Goal: Information Seeking & Learning: Find specific fact

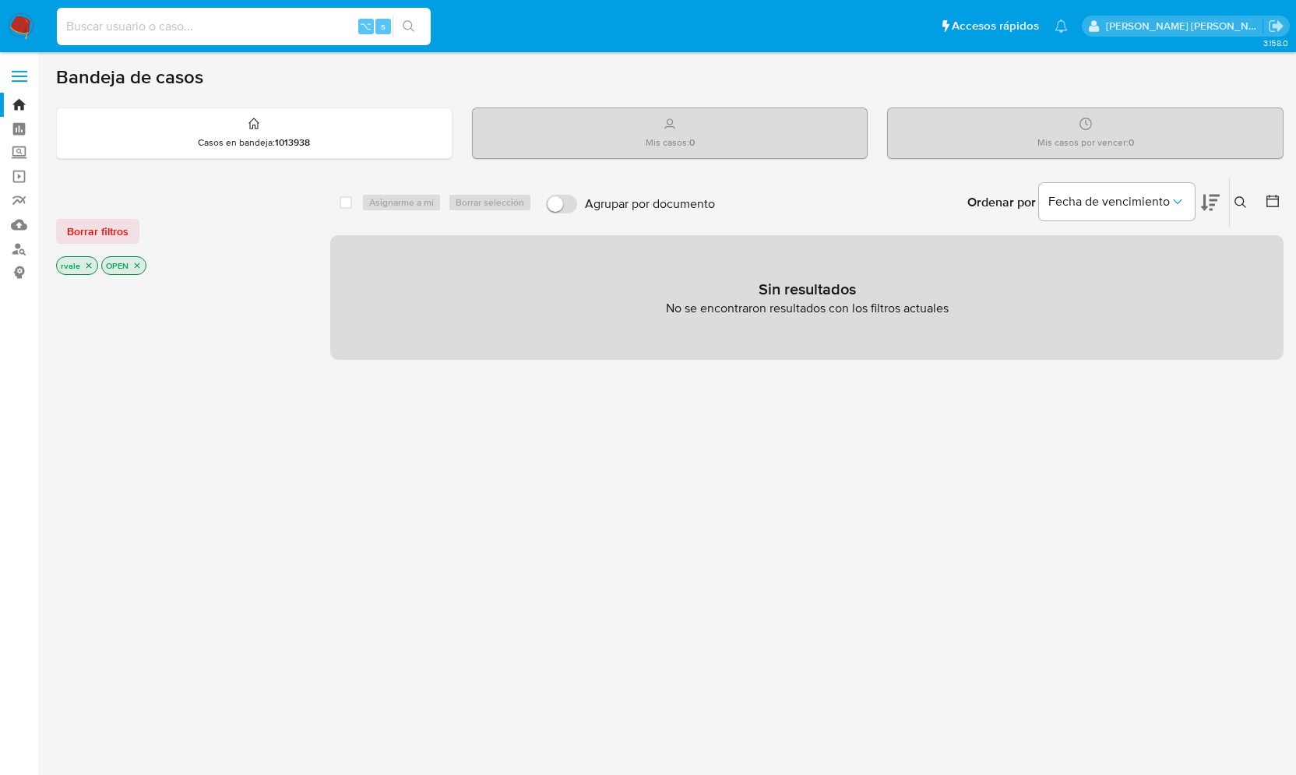
click at [131, 23] on input at bounding box center [244, 26] width 374 height 20
type input "2559879354"
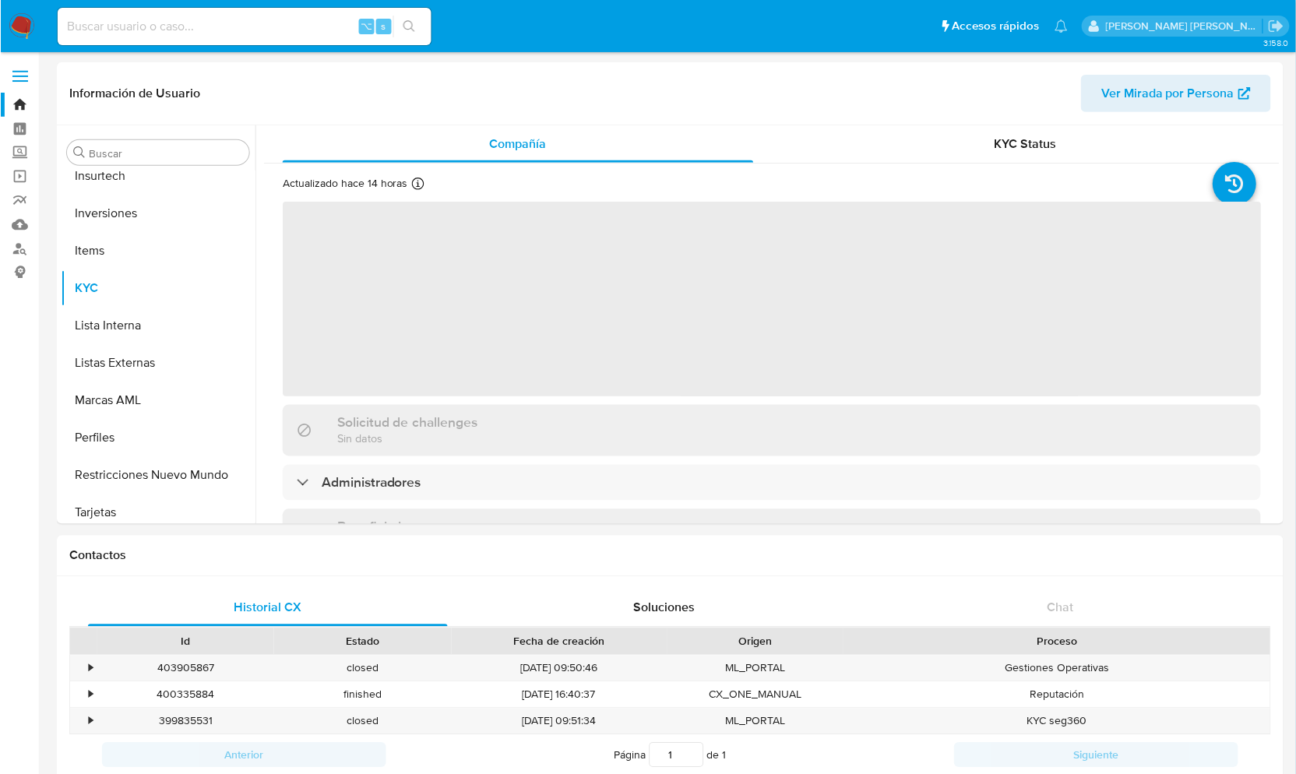
scroll to position [733, 0]
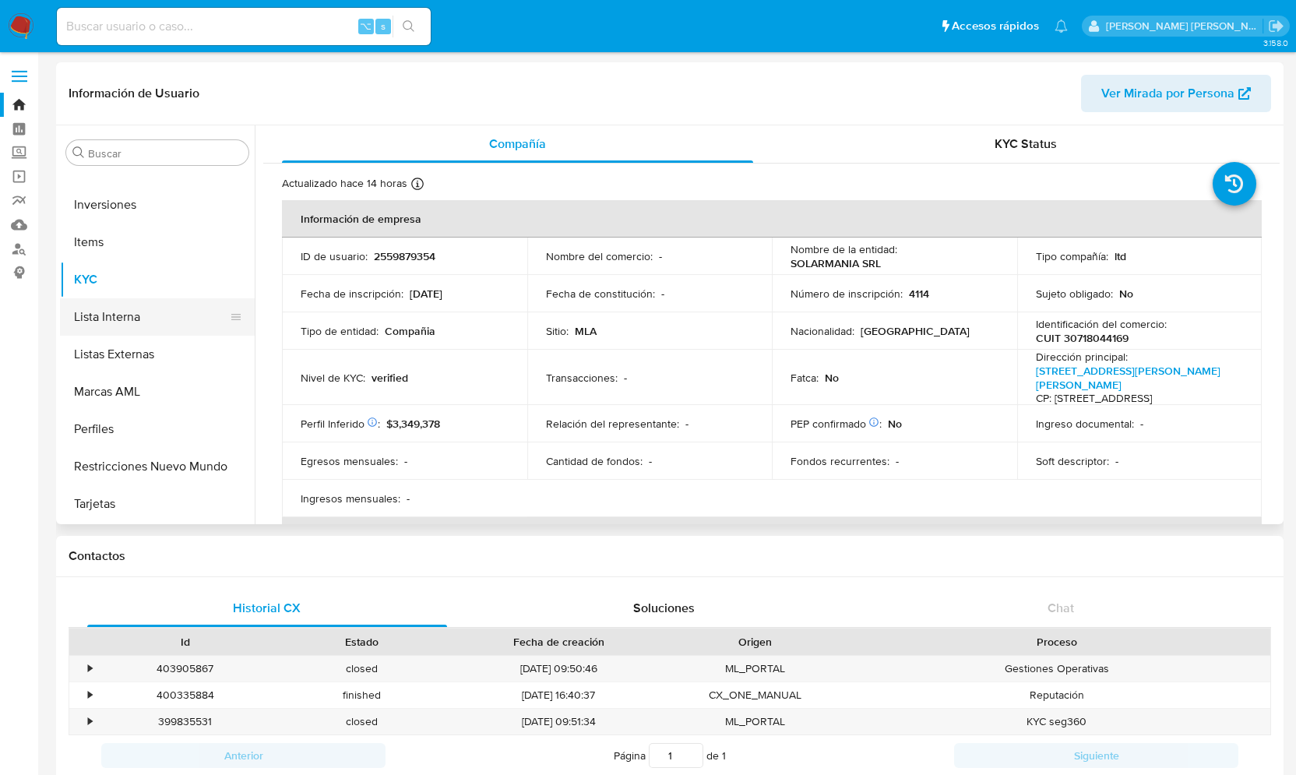
select select "10"
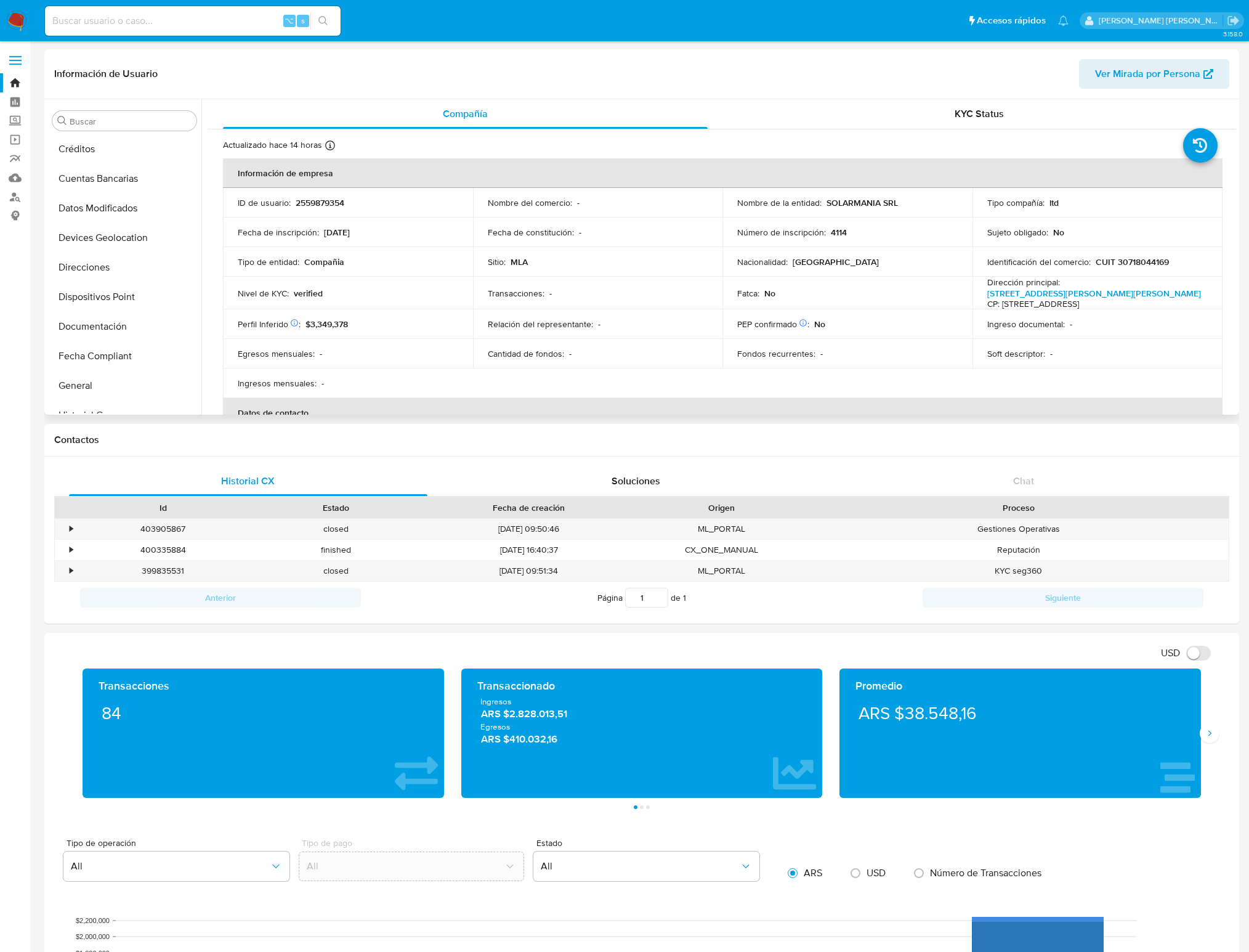
scroll to position [144, 0]
click at [122, 211] on button "Datos Modificados" at bounding box center [119, 213] width 144 height 29
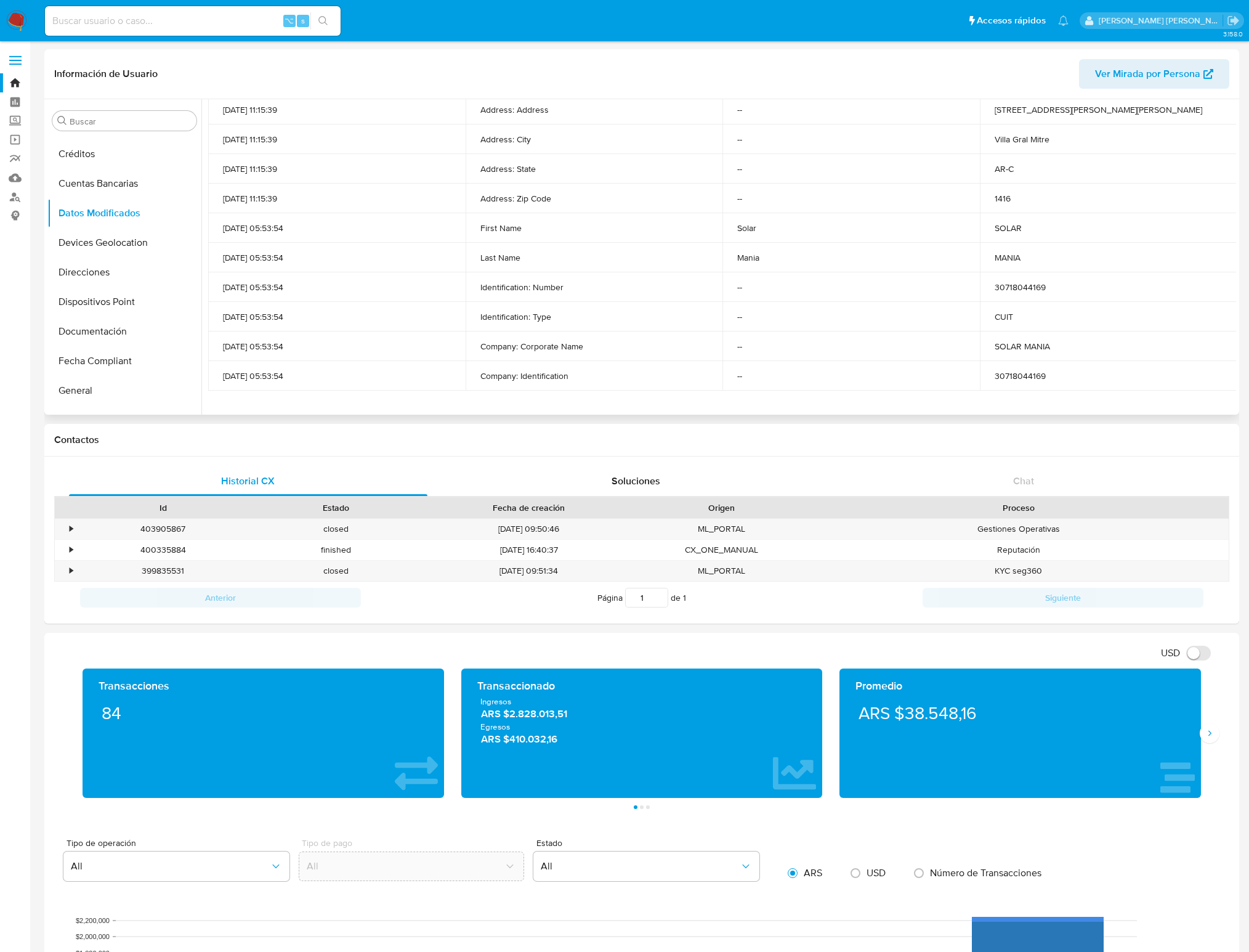
scroll to position [264, 0]
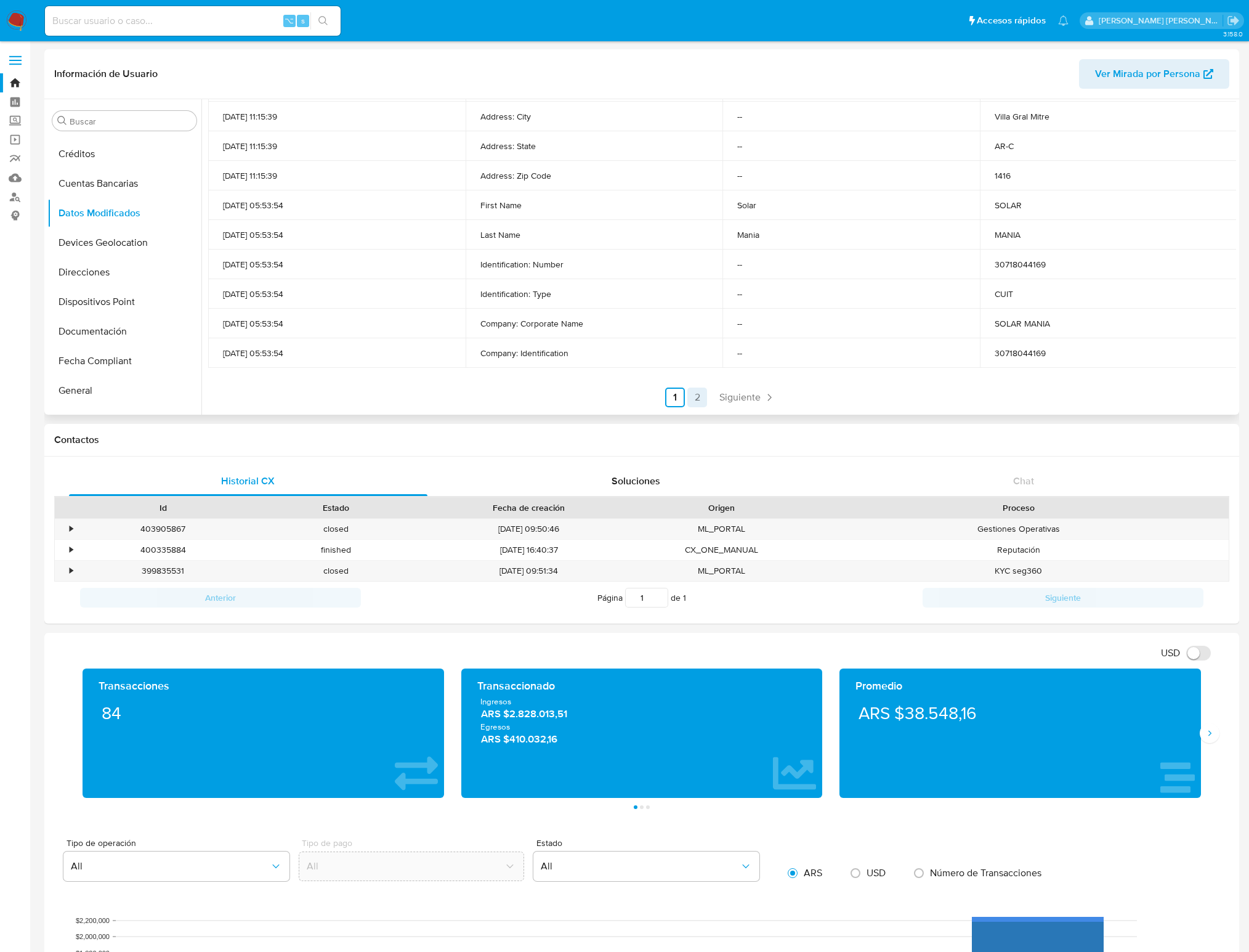
click at [697, 397] on link "2" at bounding box center [696, 397] width 20 height 20
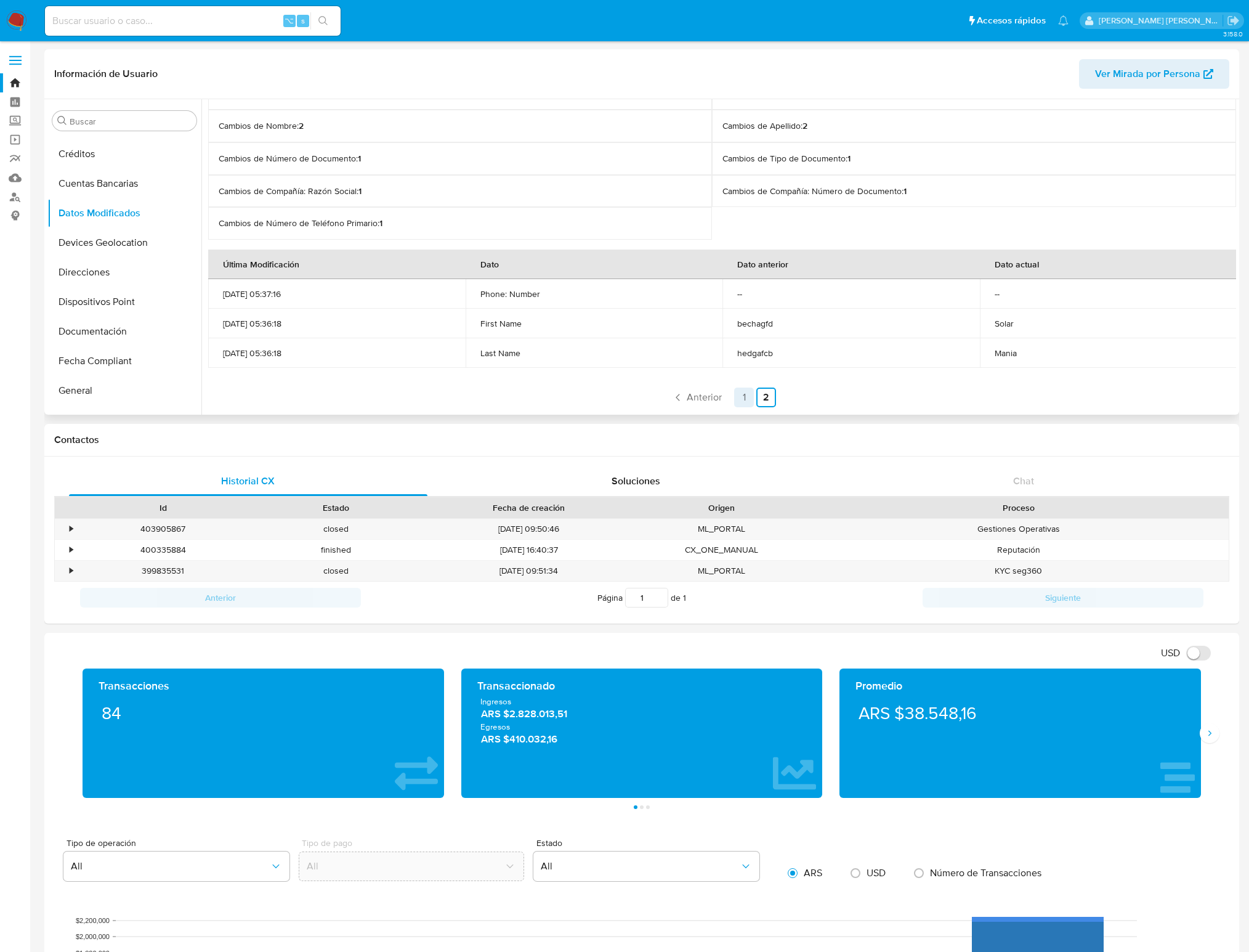
click at [741, 395] on link "1" at bounding box center [744, 397] width 20 height 20
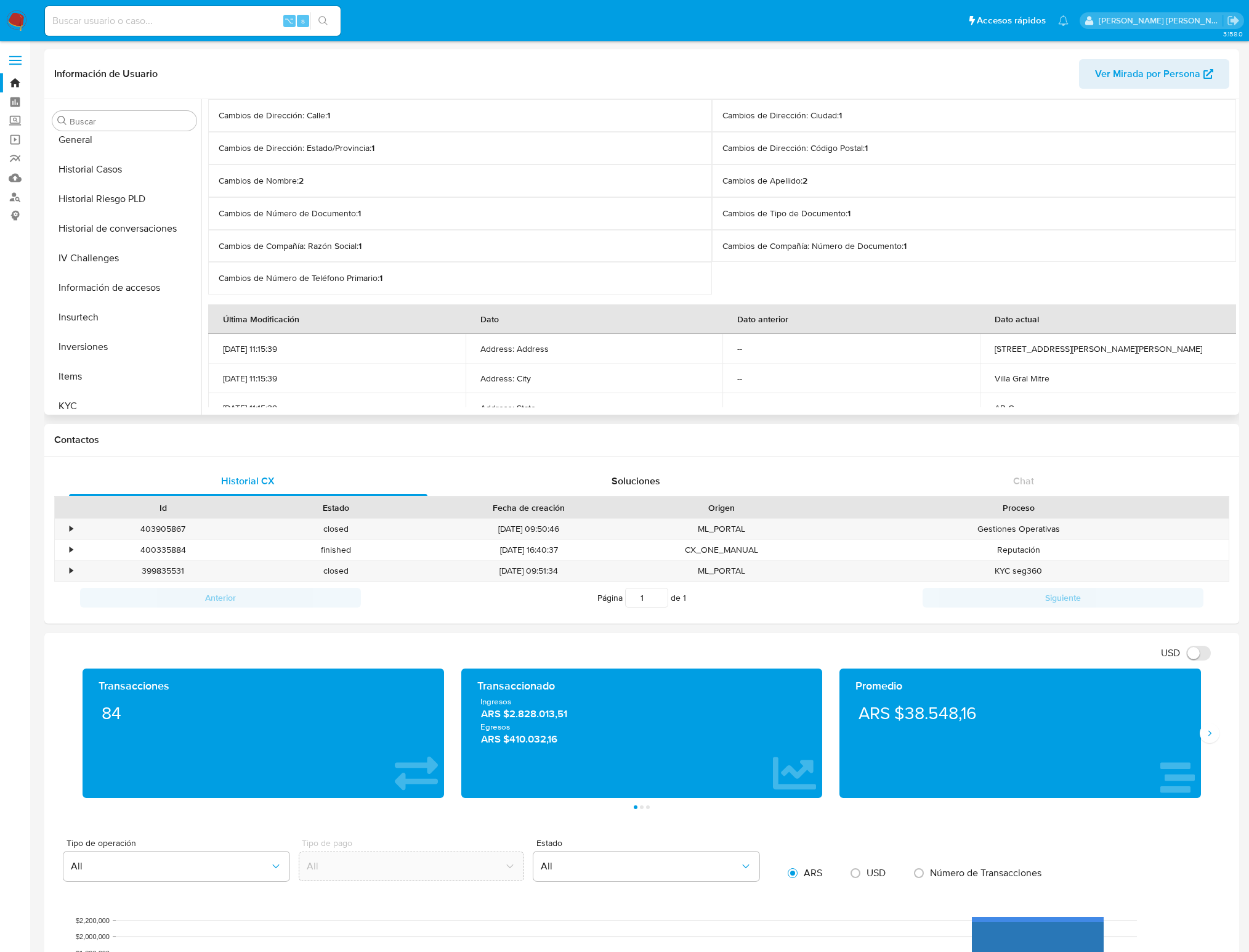
scroll to position [470, 0]
click at [77, 325] on button "KYC" at bounding box center [119, 331] width 144 height 29
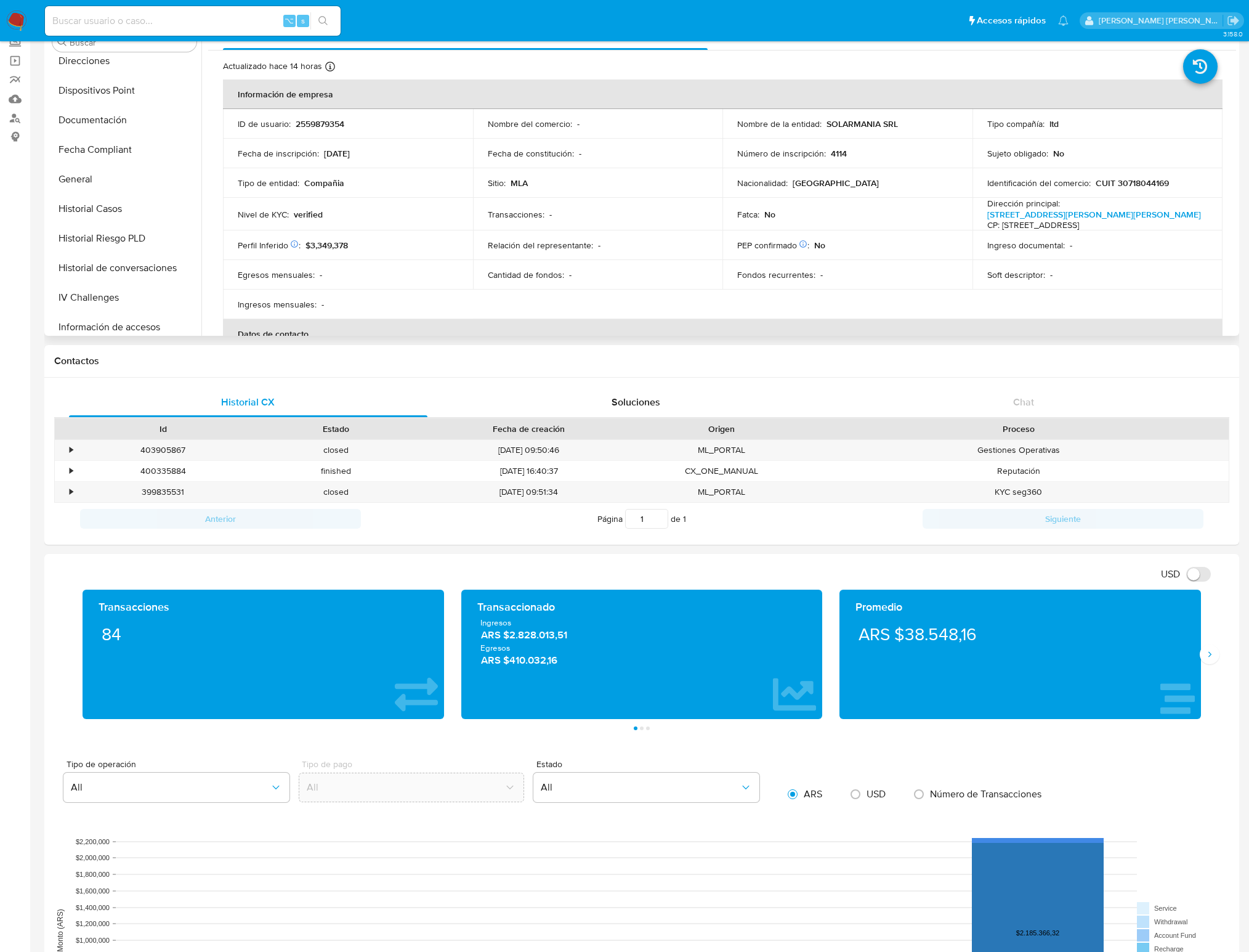
scroll to position [270, 0]
click at [96, 183] on button "General" at bounding box center [119, 186] width 144 height 29
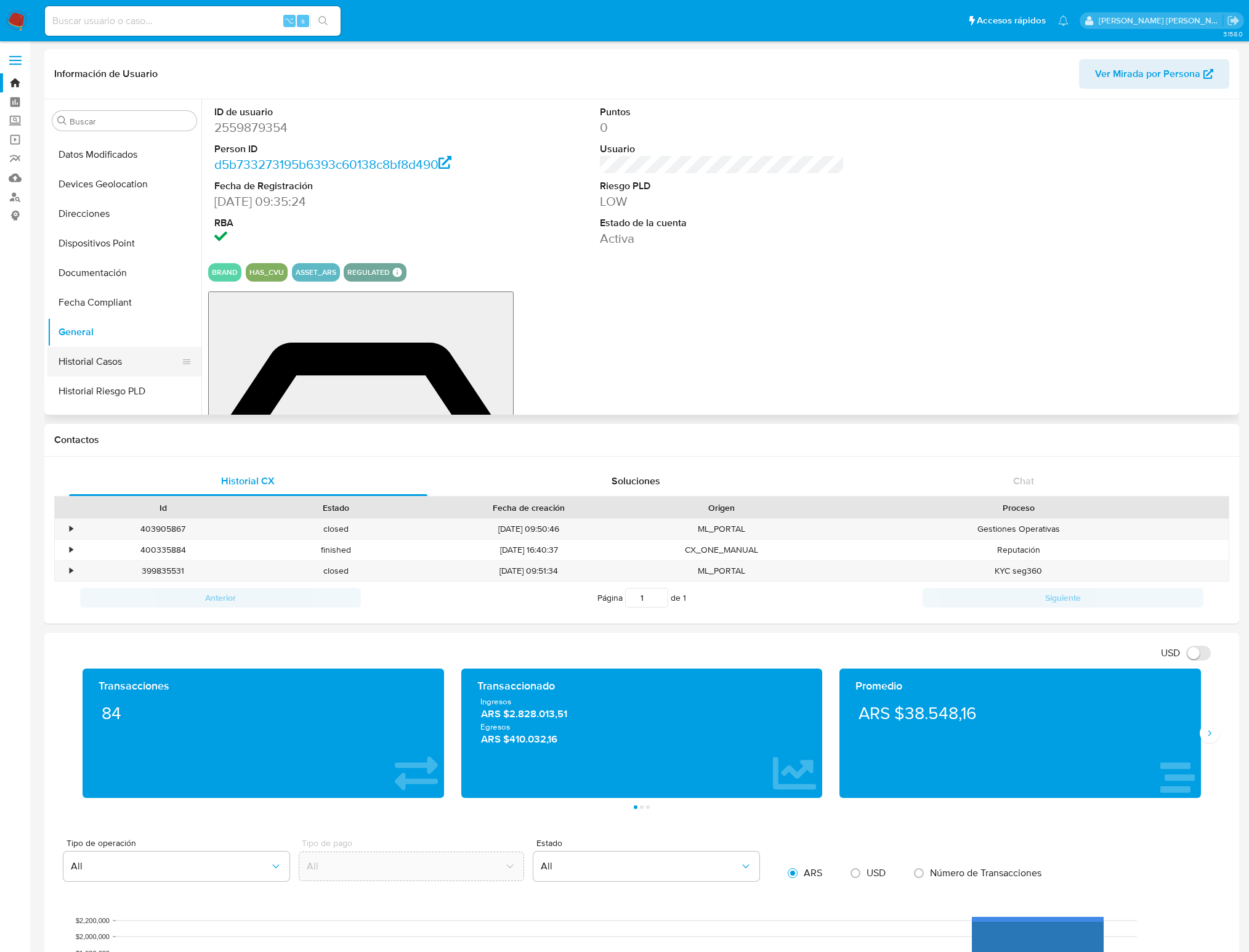
scroll to position [199, 0]
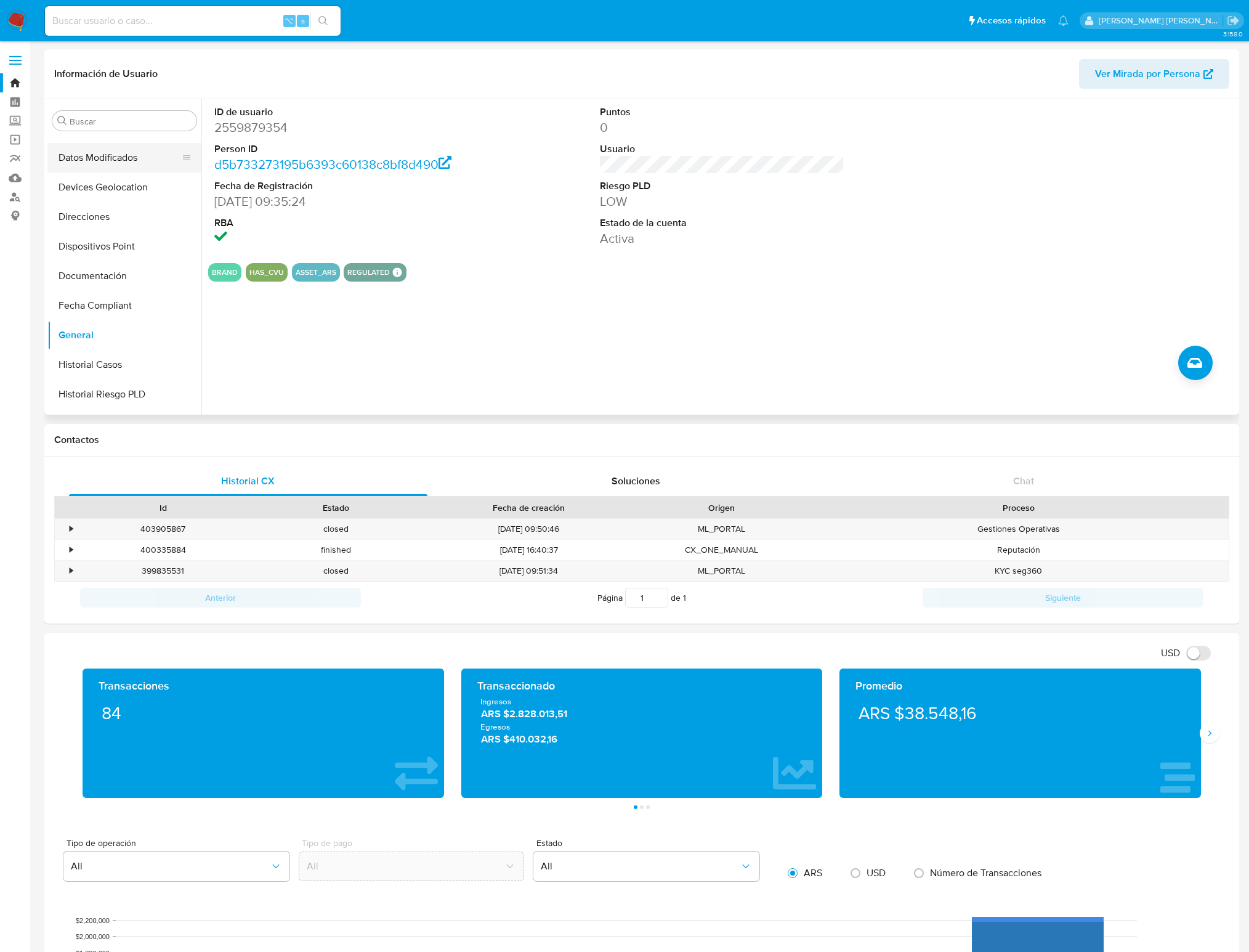
click at [124, 158] on button "Datos Modificados" at bounding box center [119, 157] width 144 height 29
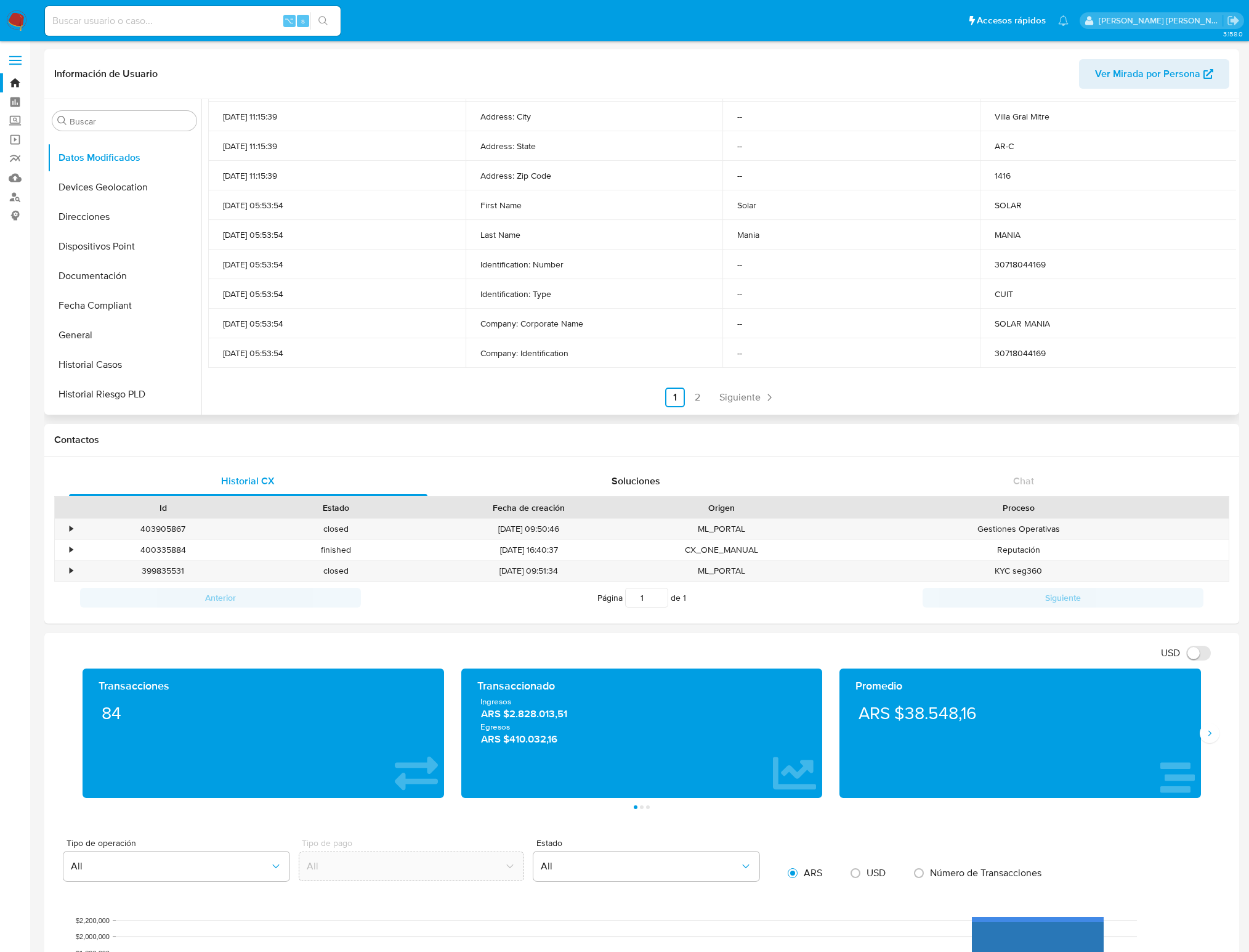
scroll to position [94, 0]
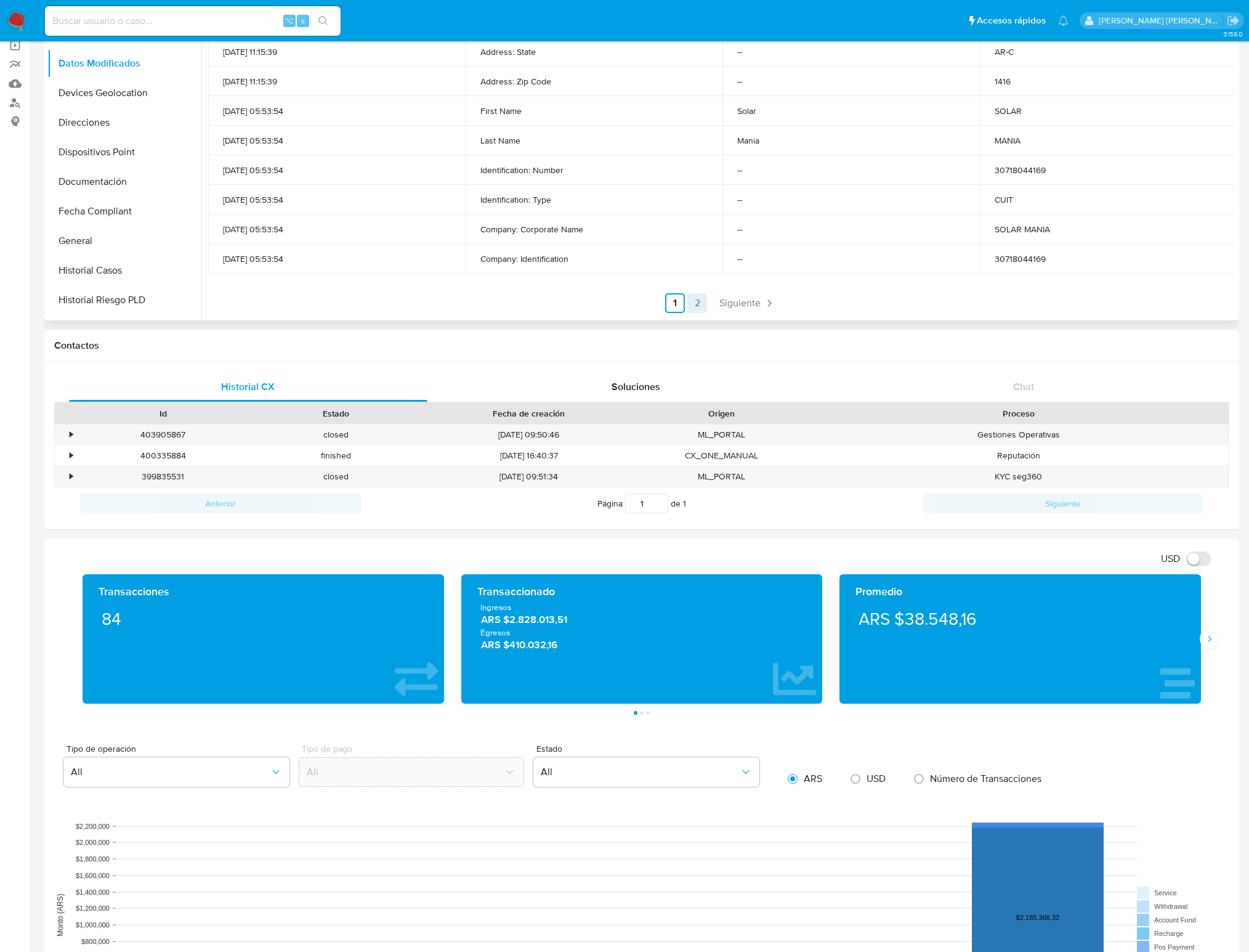
click at [694, 304] on link "2" at bounding box center [696, 303] width 20 height 20
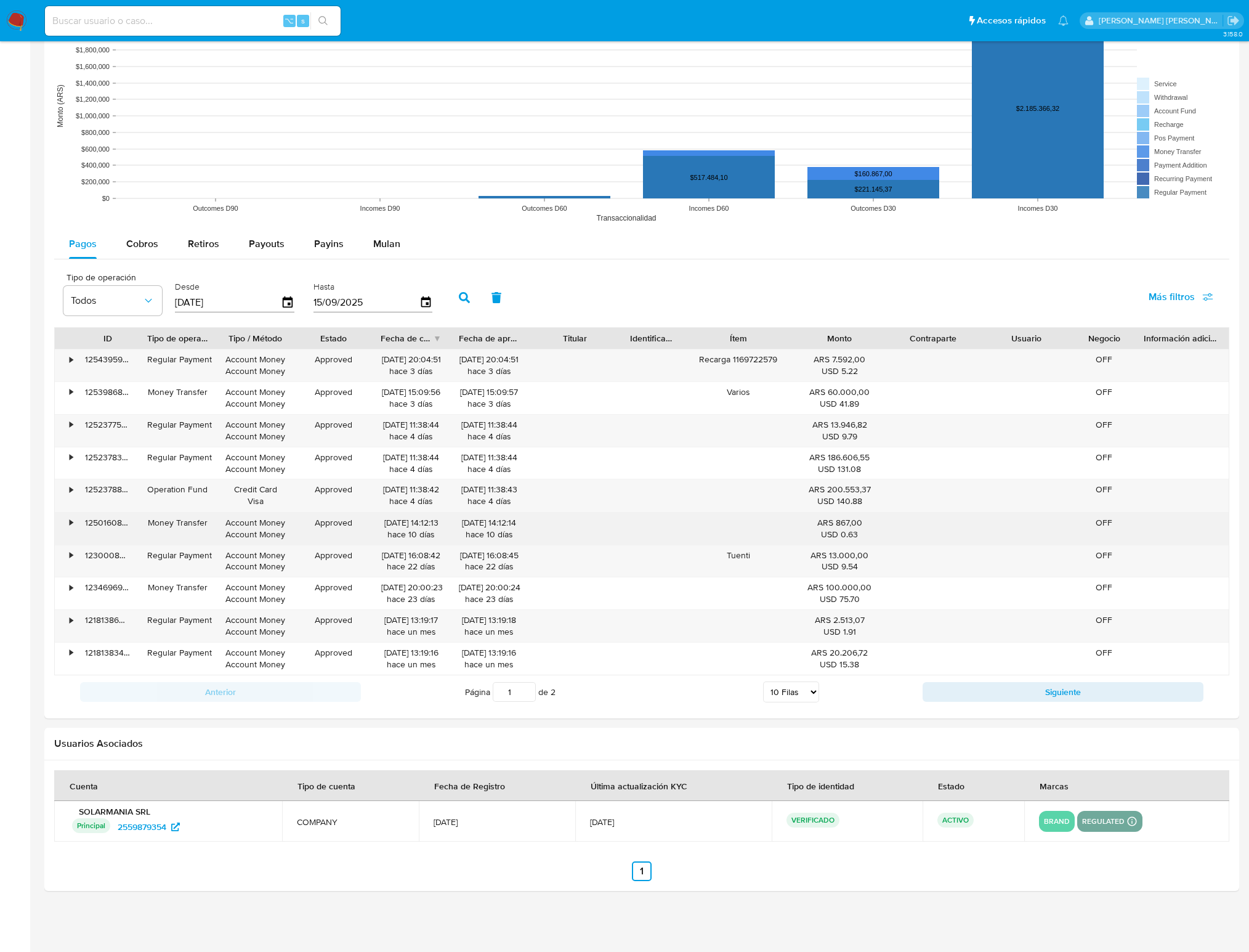
scroll to position [0, 0]
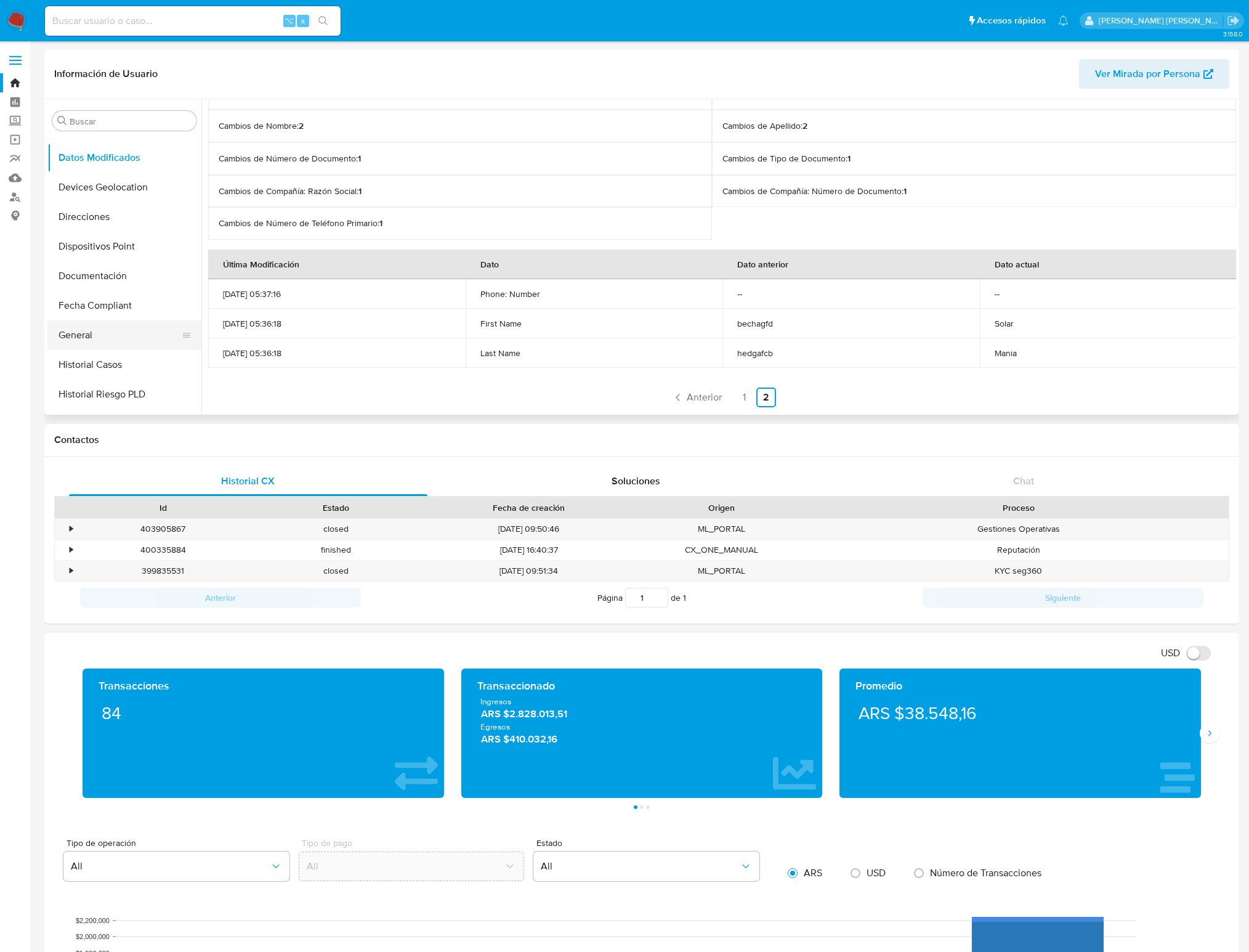
click at [99, 336] on button "General" at bounding box center [119, 334] width 144 height 29
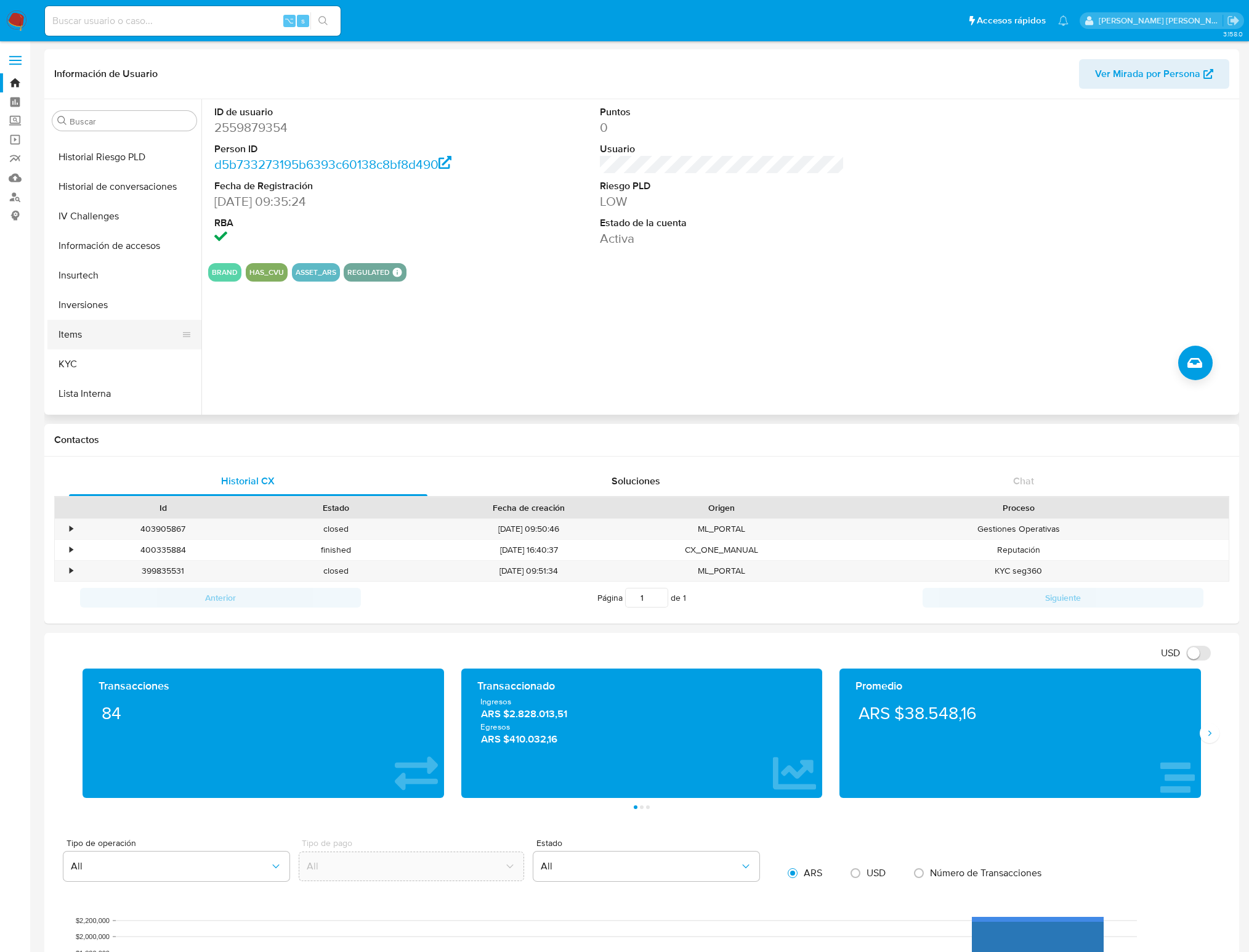
scroll to position [459, 0]
click at [89, 342] on button "KYC" at bounding box center [119, 342] width 144 height 29
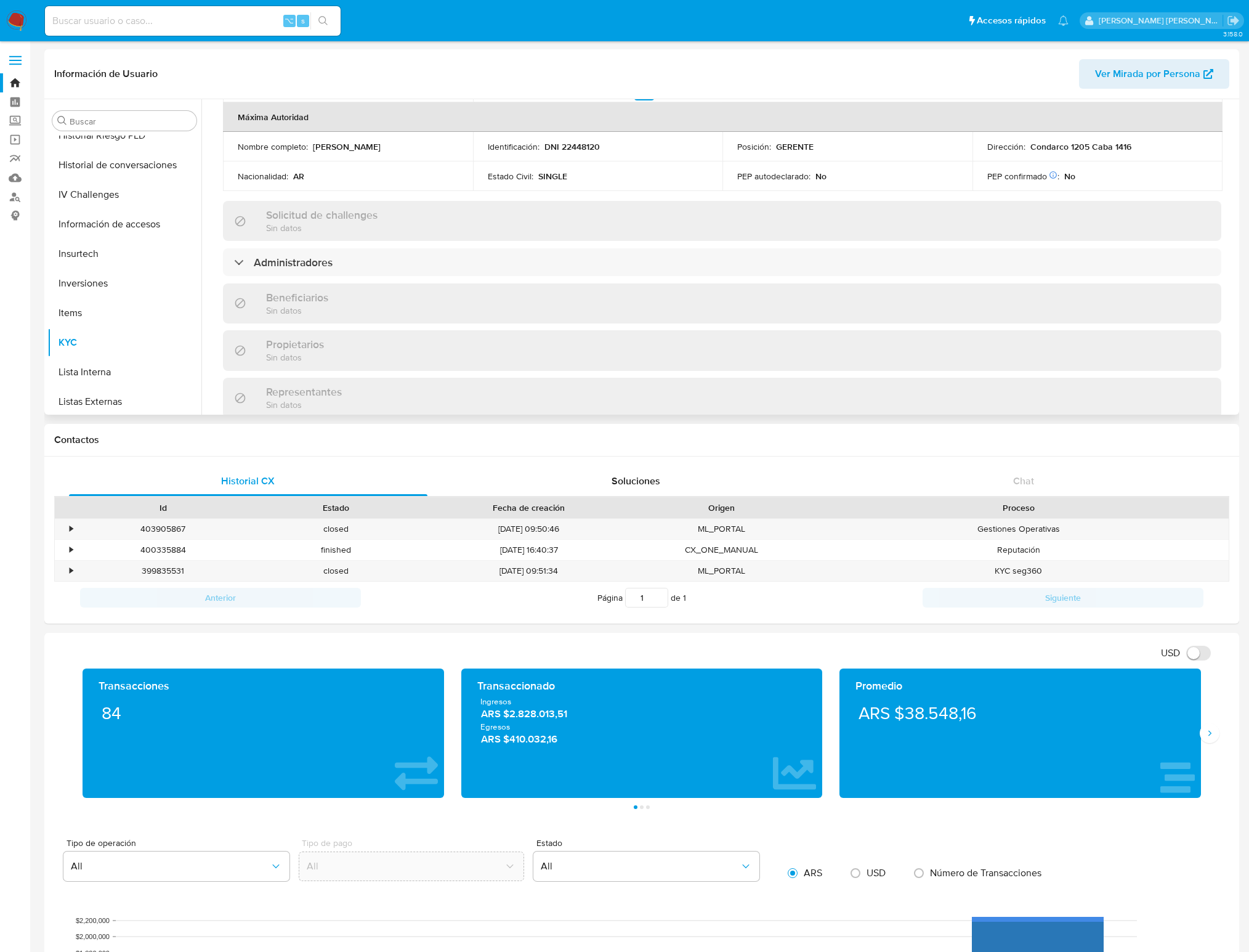
scroll to position [508, 0]
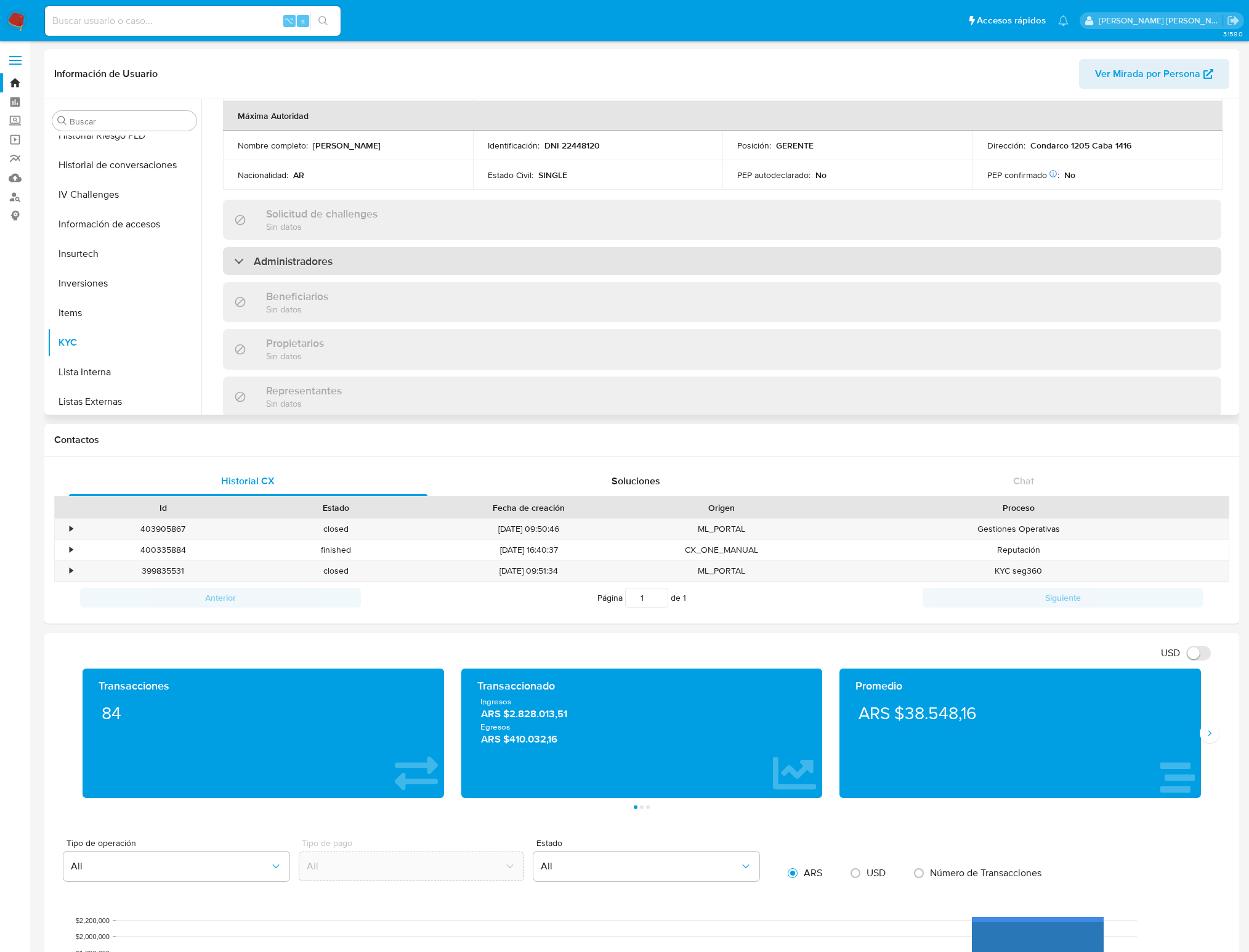
click at [234, 261] on div at bounding box center [234, 261] width 0 height 0
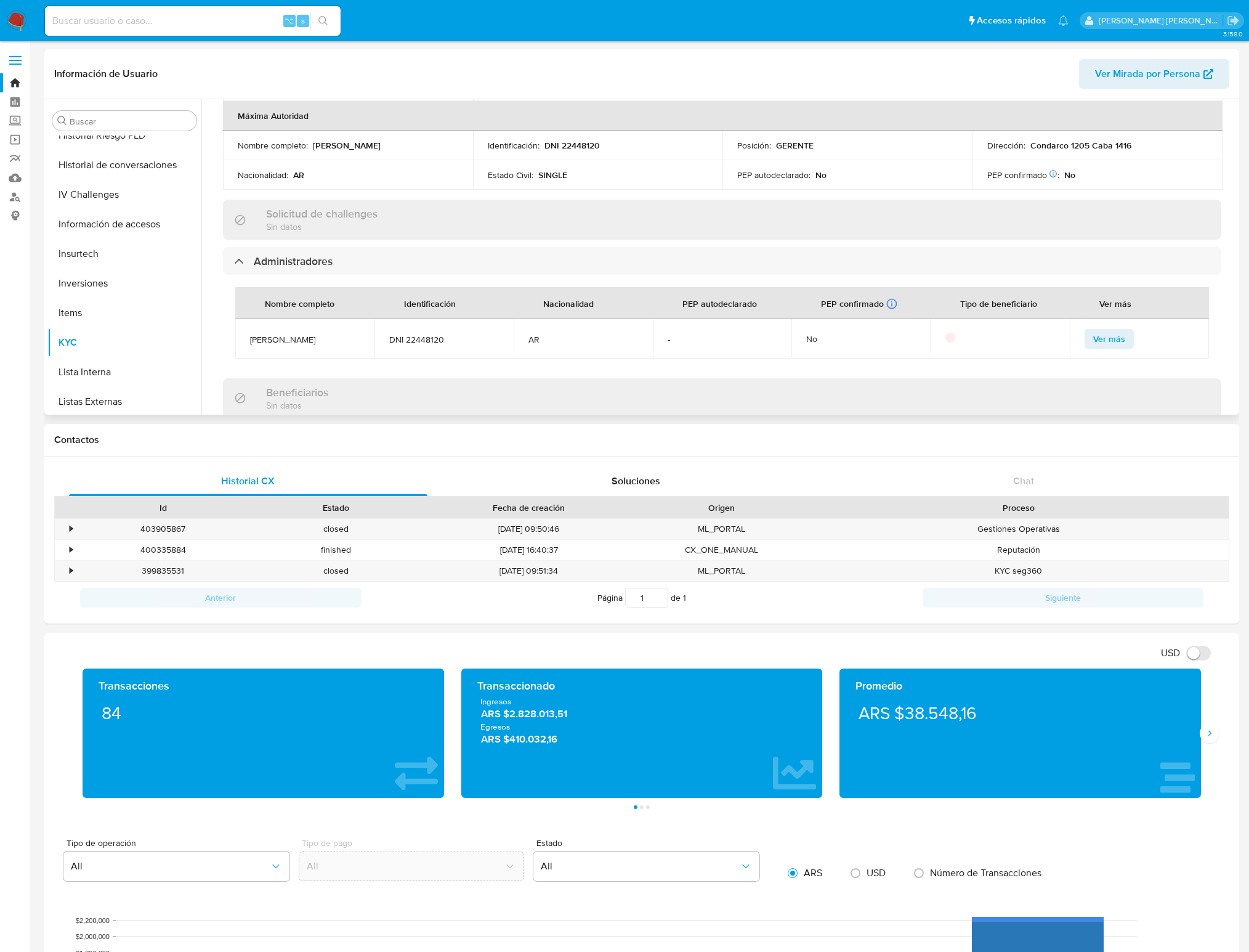
click at [1024, 342] on span "Ver más" at bounding box center [1109, 339] width 32 height 17
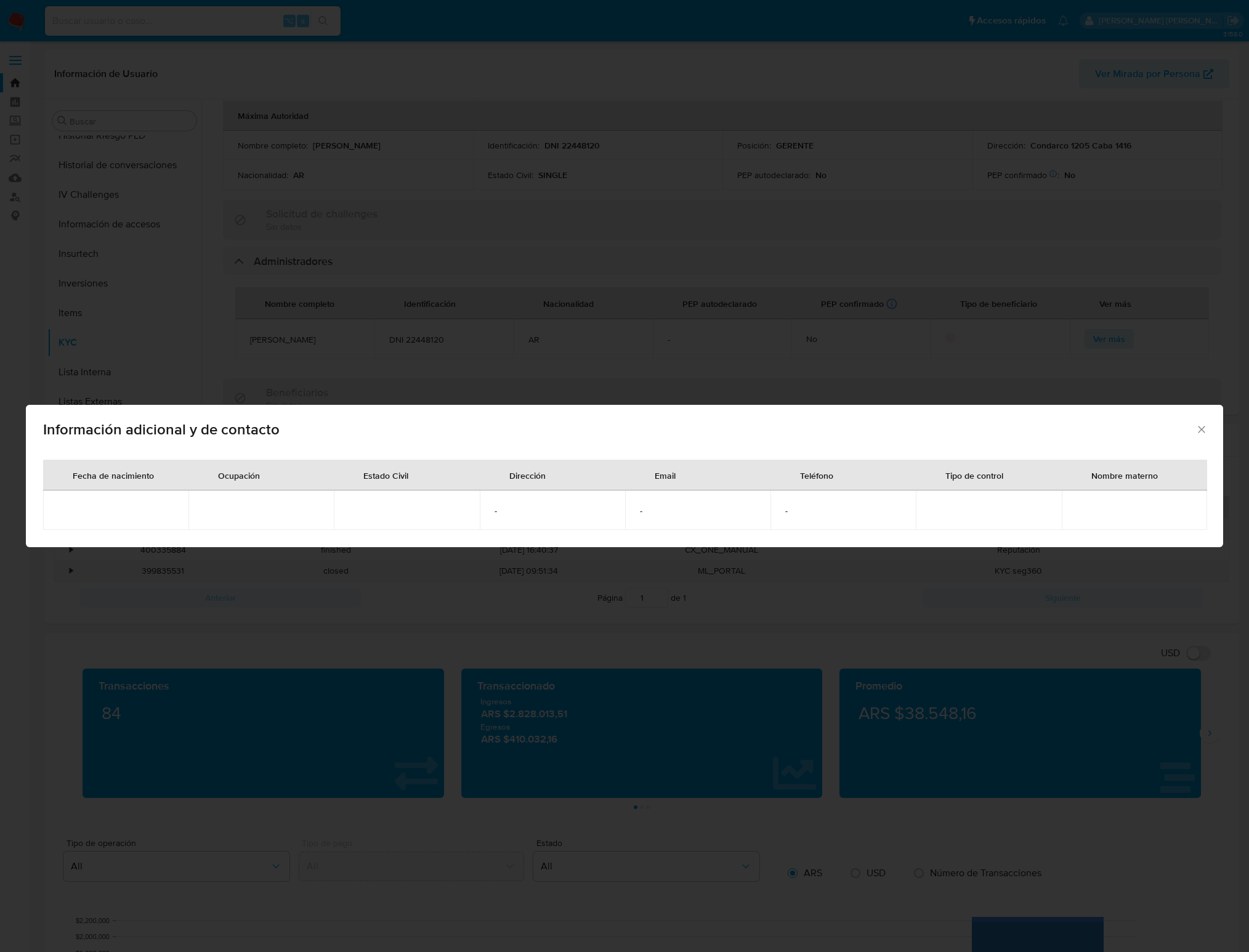
click at [1024, 425] on icon "Cerrar" at bounding box center [1202, 429] width 13 height 13
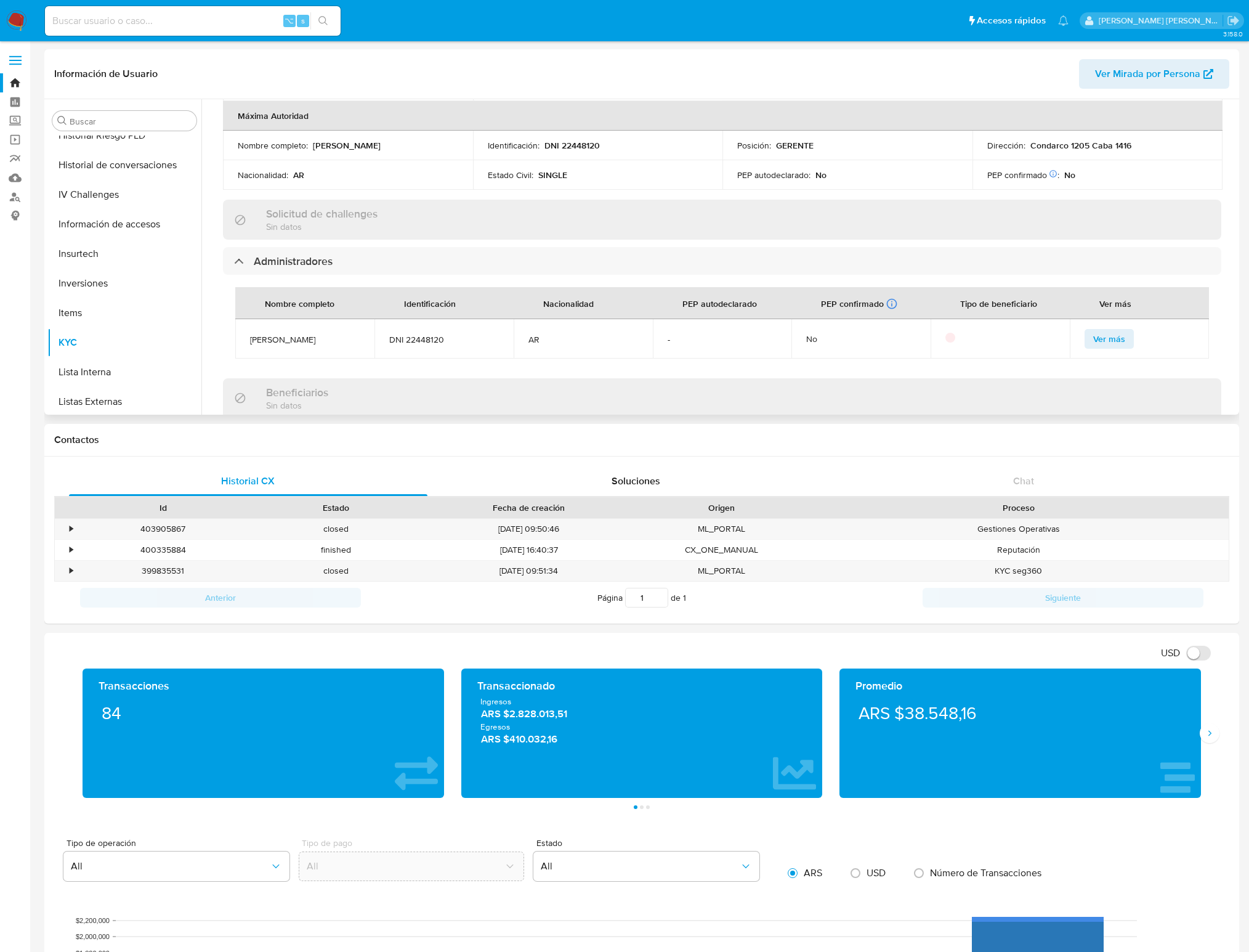
click at [433, 342] on span "DNI 22448120" at bounding box center [443, 339] width 110 height 11
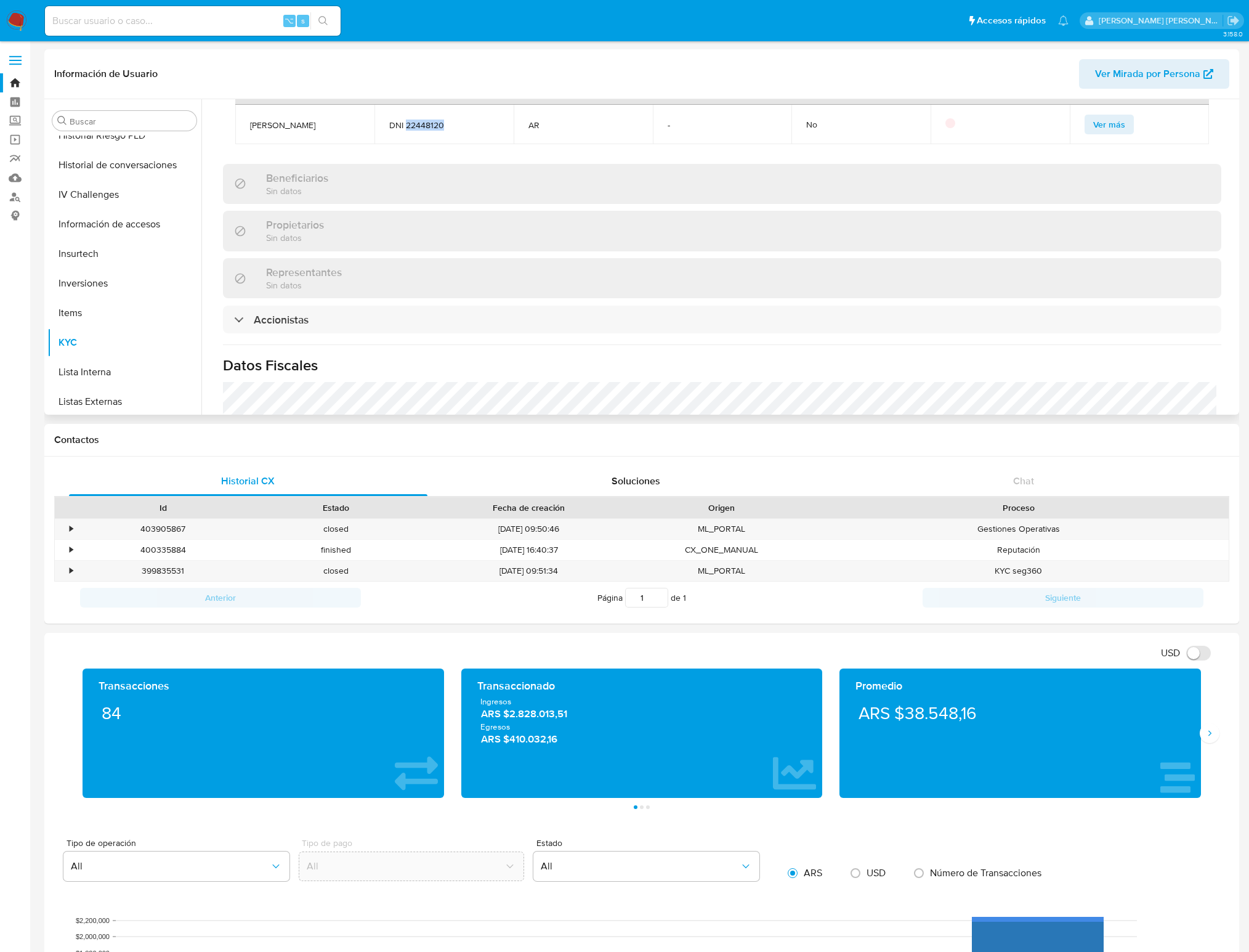
scroll to position [708, 0]
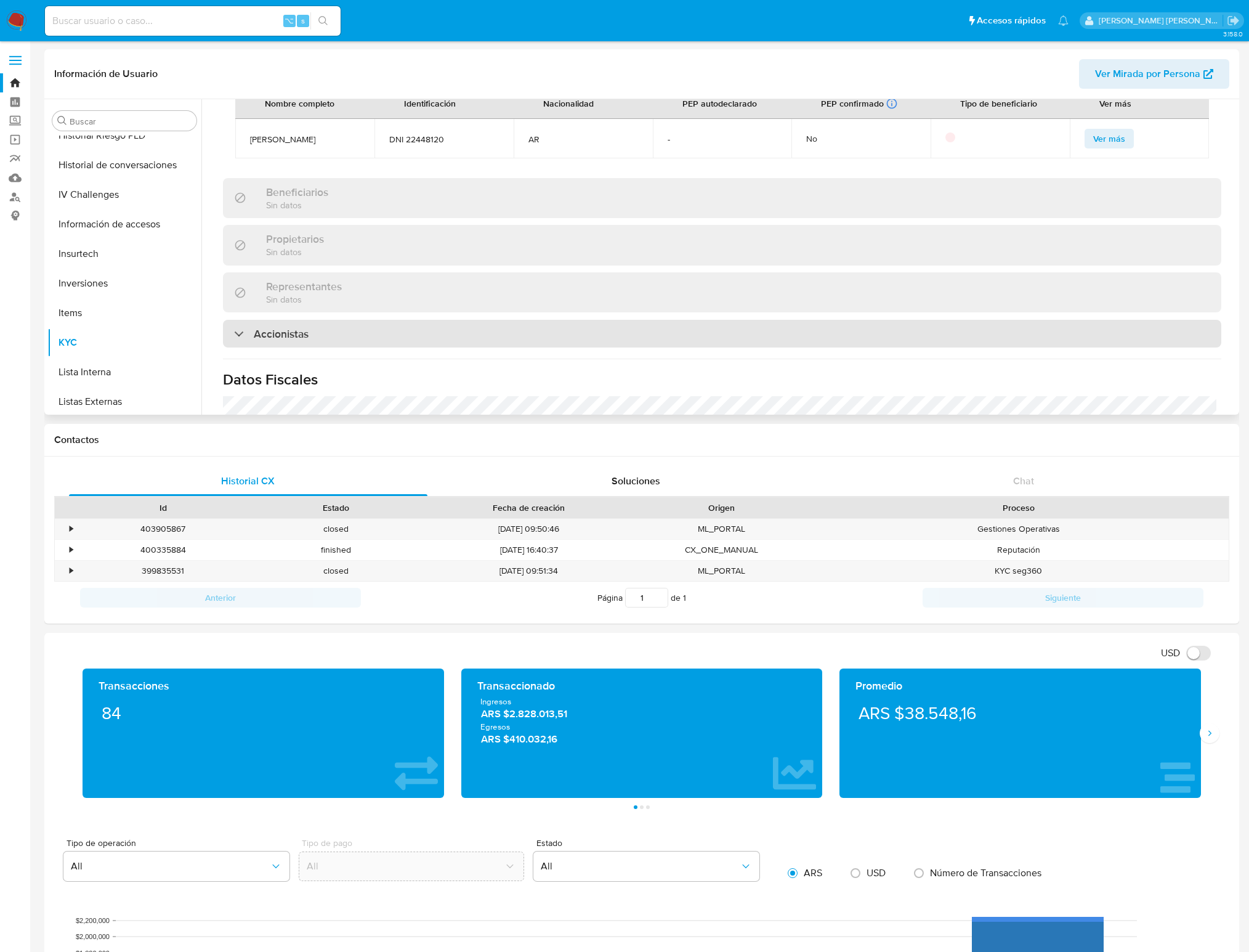
click at [243, 326] on div "Accionistas" at bounding box center [722, 334] width 998 height 28
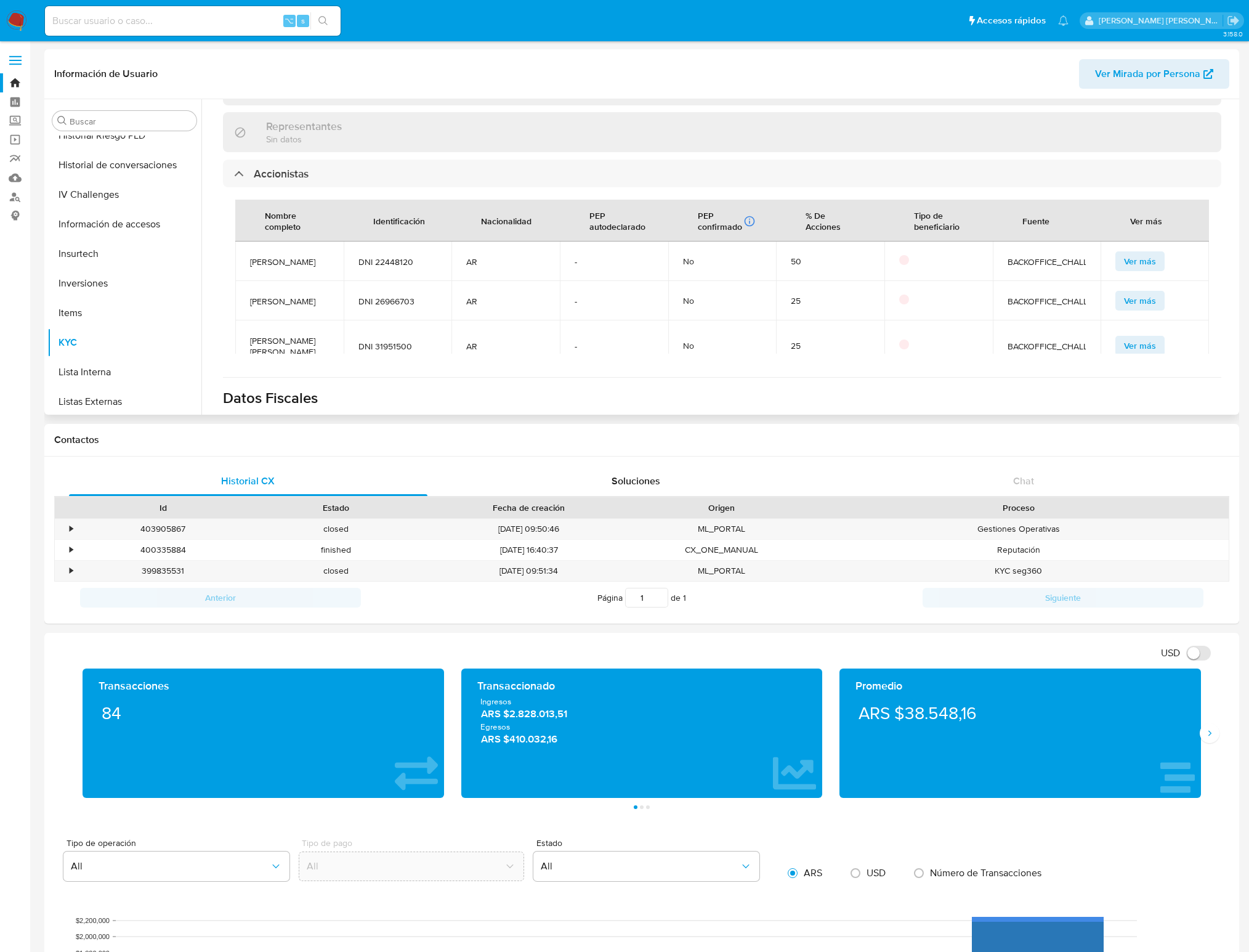
scroll to position [871, 0]
click at [1024, 261] on span "Ver más" at bounding box center [1140, 259] width 32 height 17
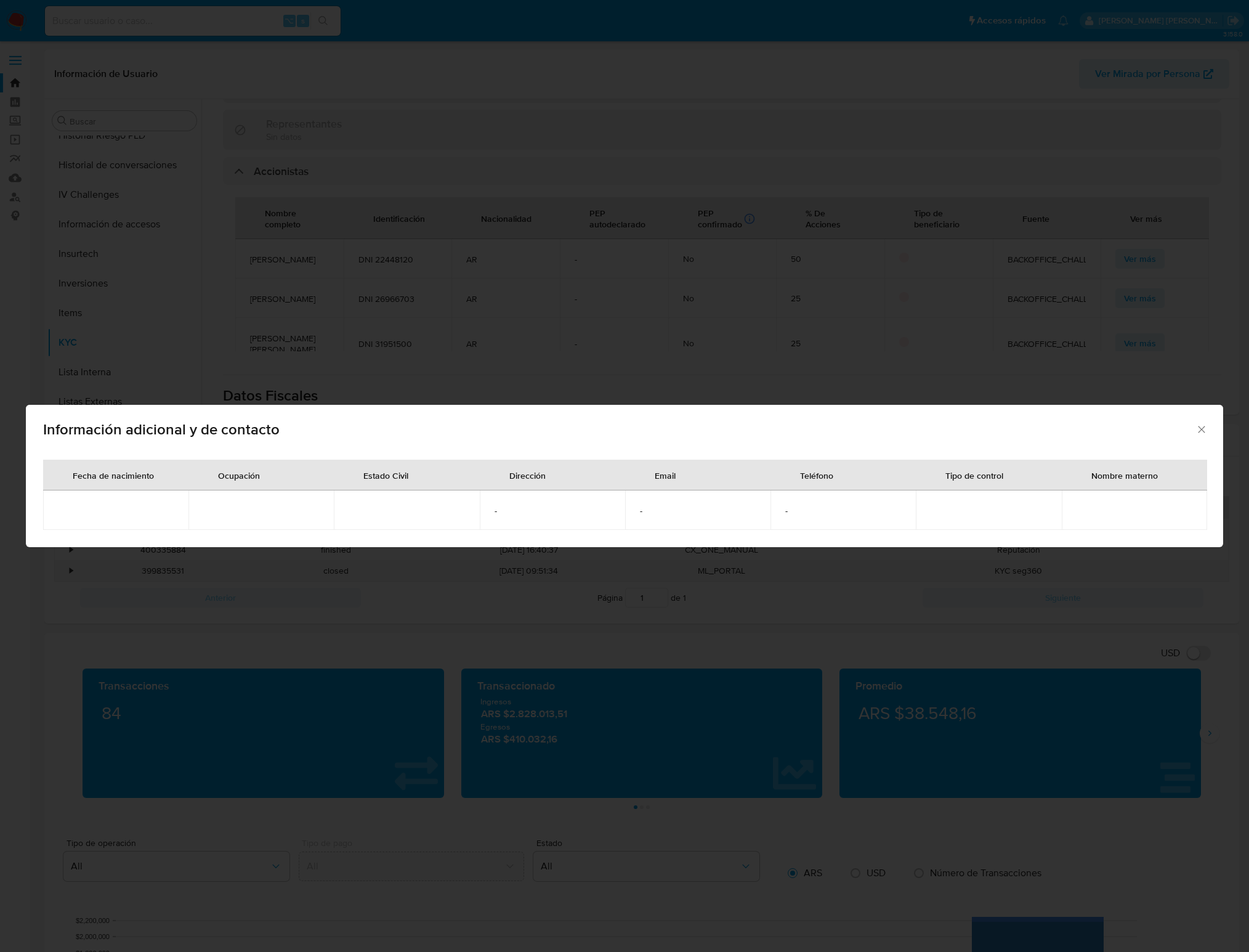
click at [1024, 428] on icon "Cerrar" at bounding box center [1202, 429] width 13 height 13
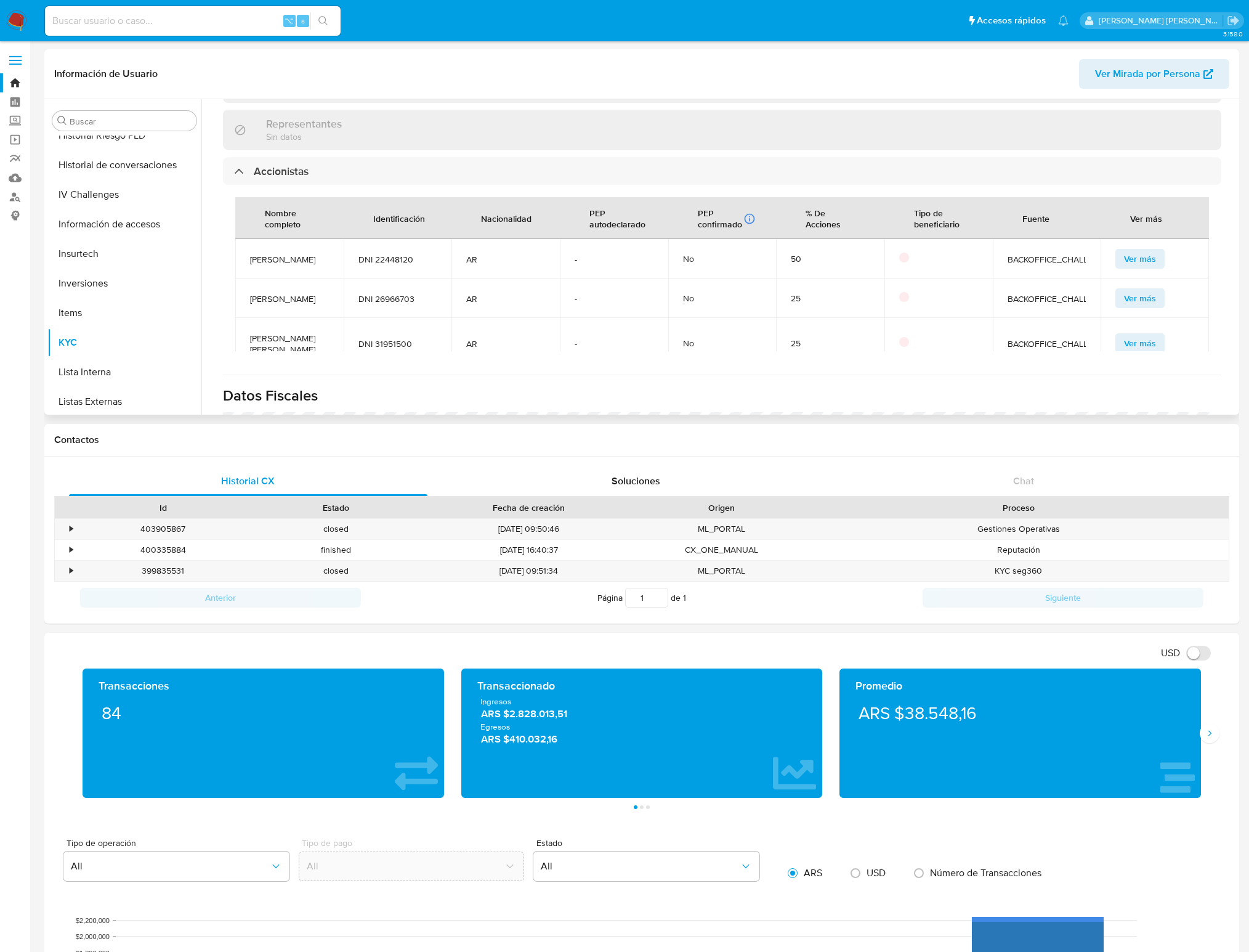
click at [1024, 307] on span "Ver más" at bounding box center [1140, 298] width 32 height 17
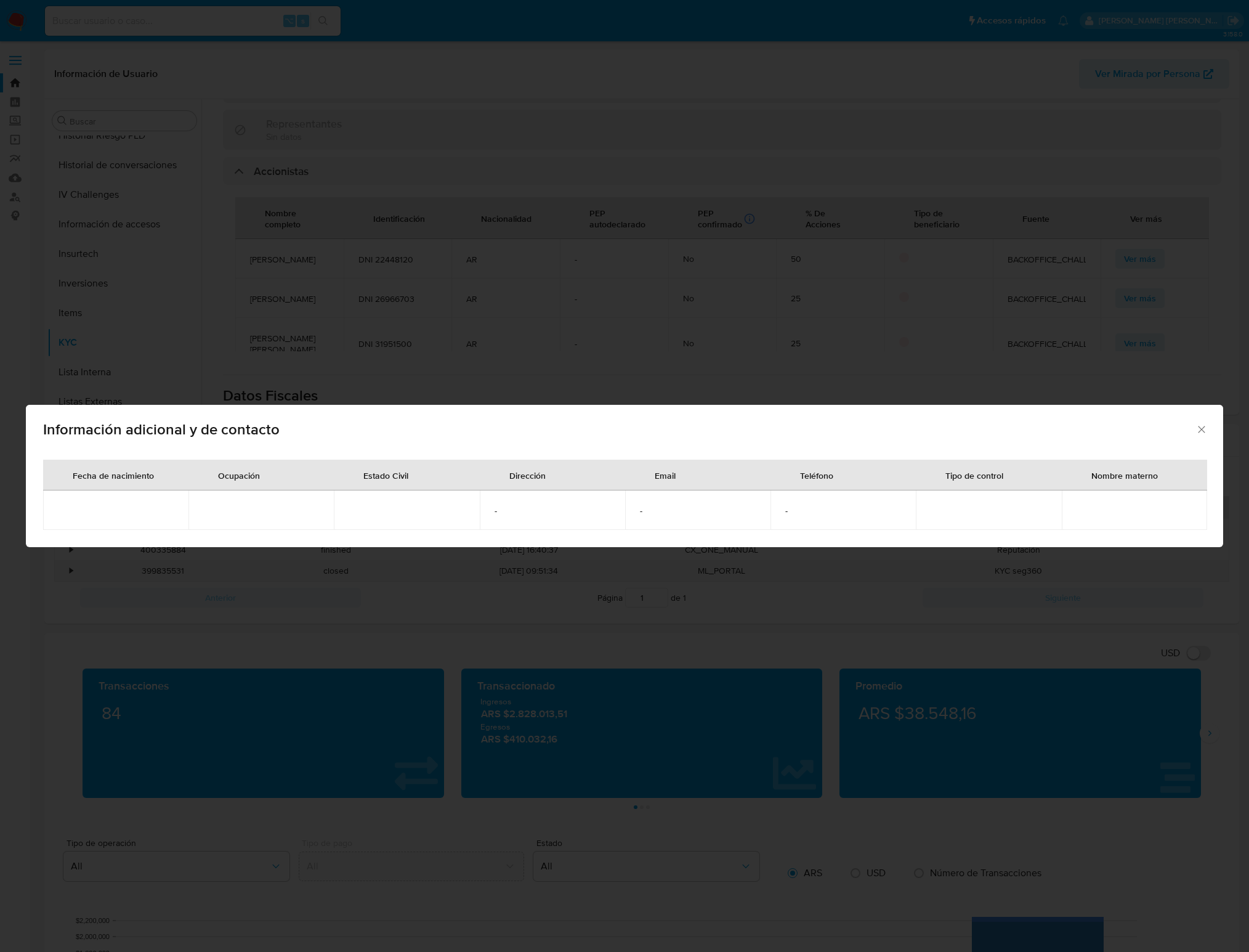
click at [1024, 430] on icon "Cerrar" at bounding box center [1202, 429] width 13 height 13
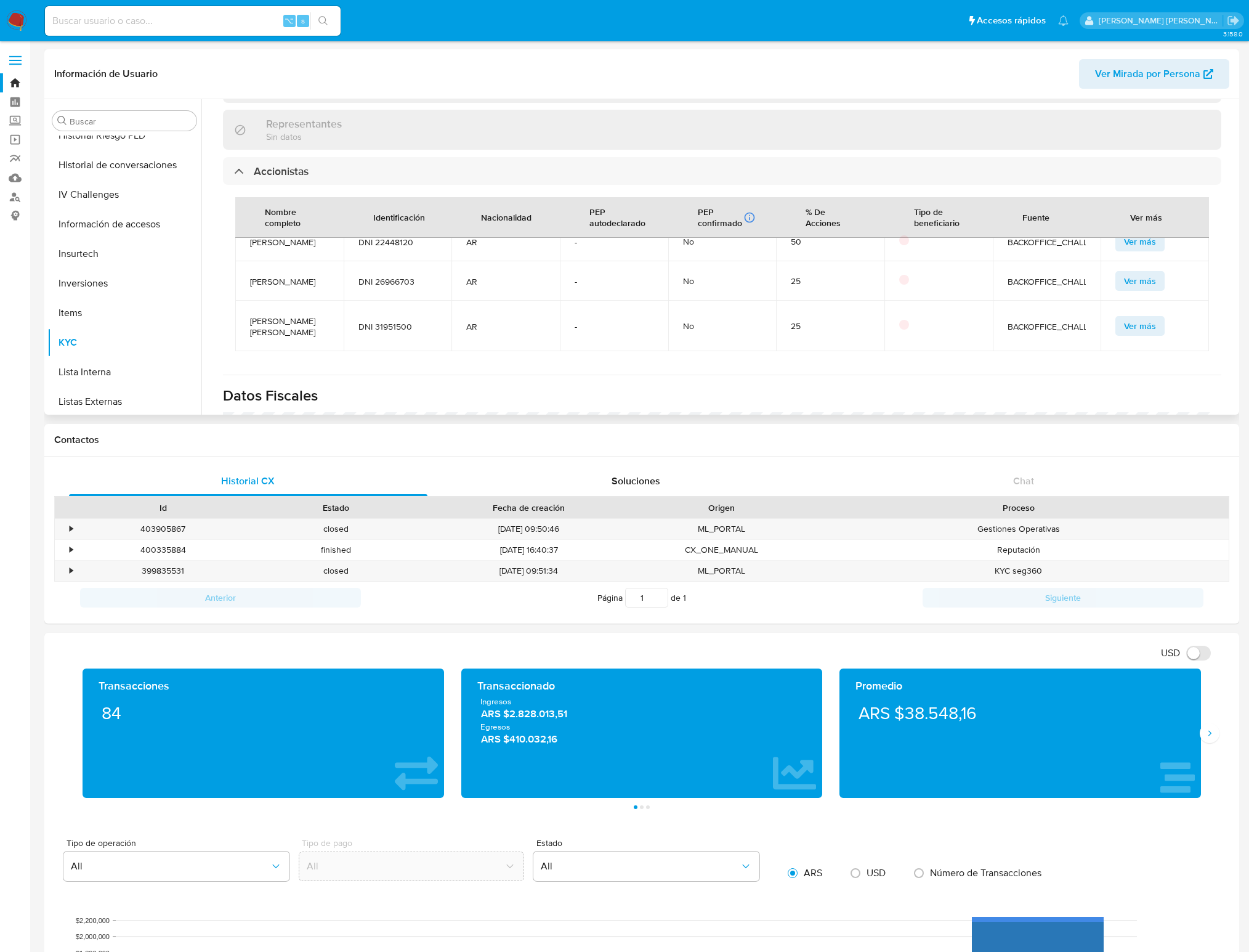
scroll to position [0, 0]
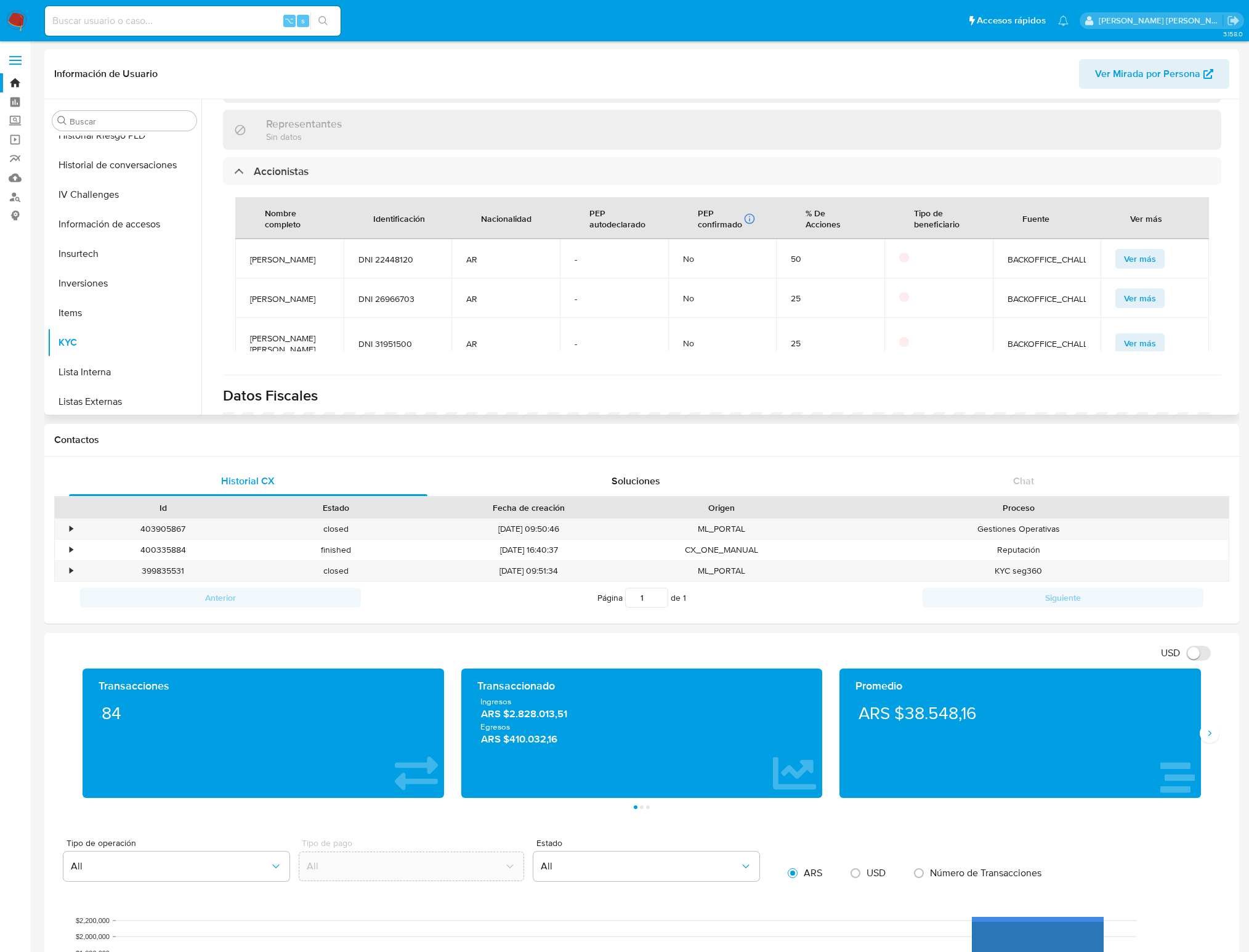
click at [397, 263] on span "DNI 22448120" at bounding box center [398, 259] width 79 height 11
copy span "22448120"
click at [391, 265] on span "DNI 22448120" at bounding box center [398, 259] width 79 height 11
click at [396, 265] on span "DNI 22448120" at bounding box center [398, 259] width 79 height 11
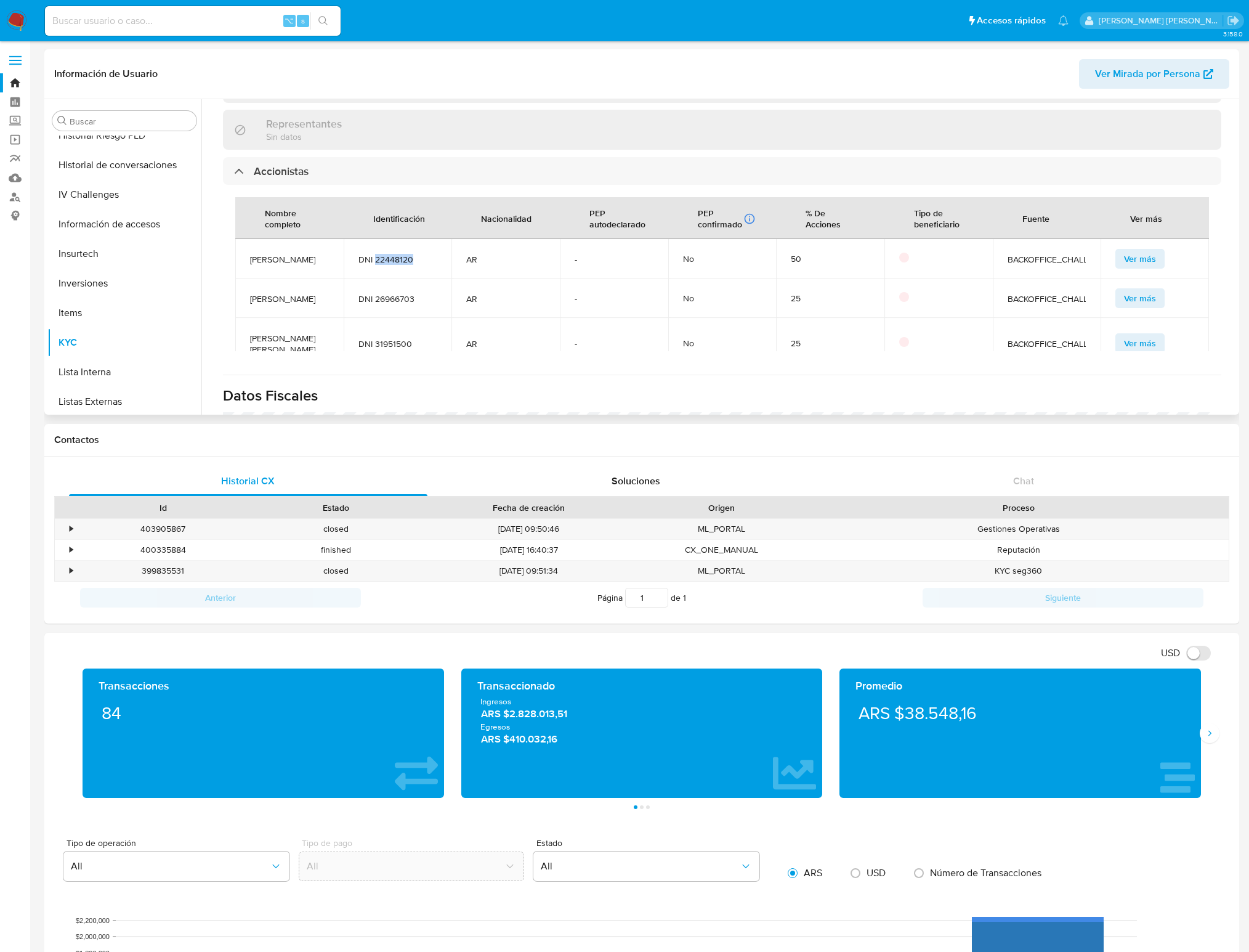
click at [396, 265] on span "DNI 22448120" at bounding box center [398, 259] width 79 height 11
copy span "22448120"
click at [134, 18] on input at bounding box center [193, 21] width 296 height 16
click at [202, 21] on input at bounding box center [193, 21] width 296 height 16
type input "2596195384"
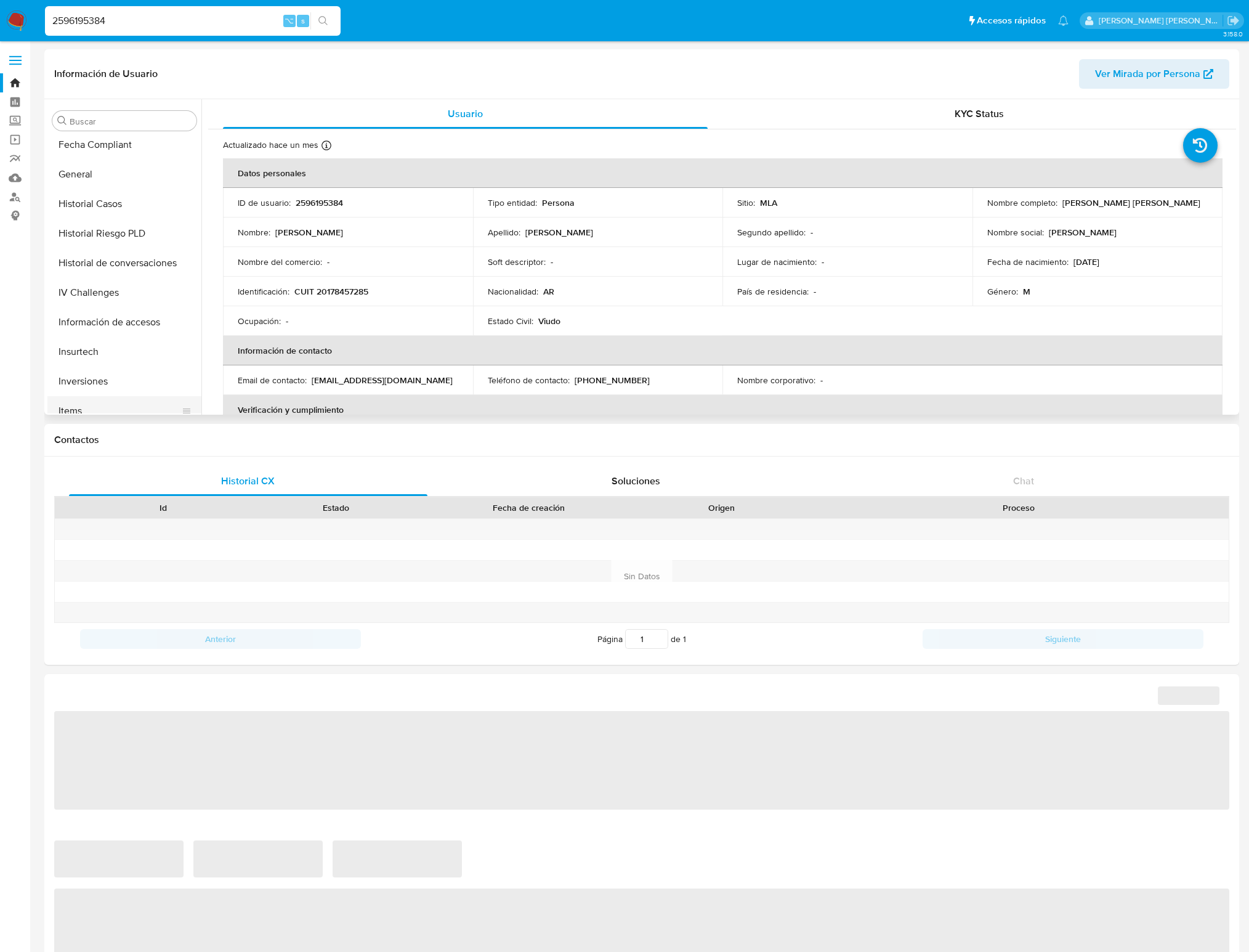
select select "10"
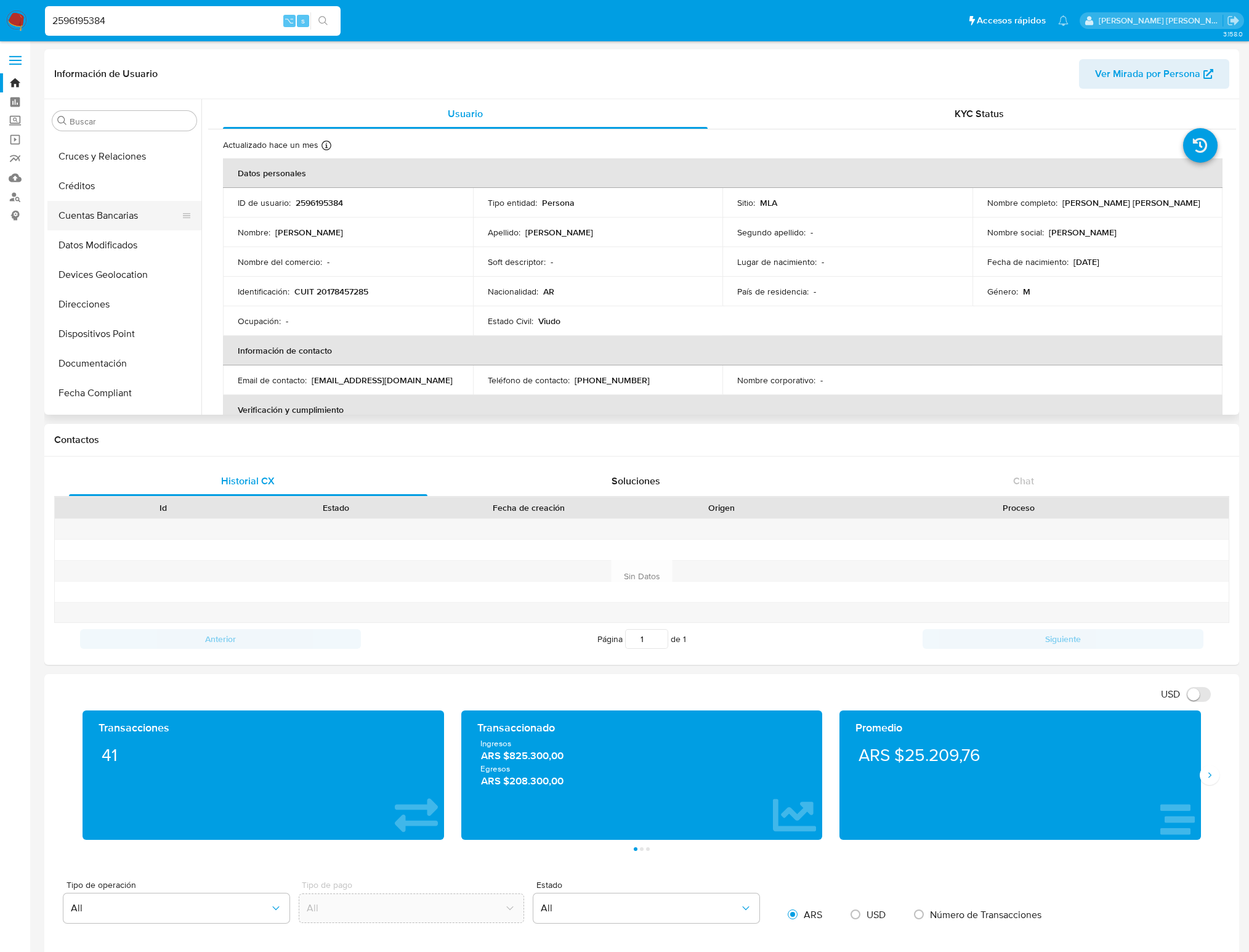
scroll to position [97, 0]
click at [115, 255] on button "Datos Modificados" at bounding box center [119, 259] width 144 height 29
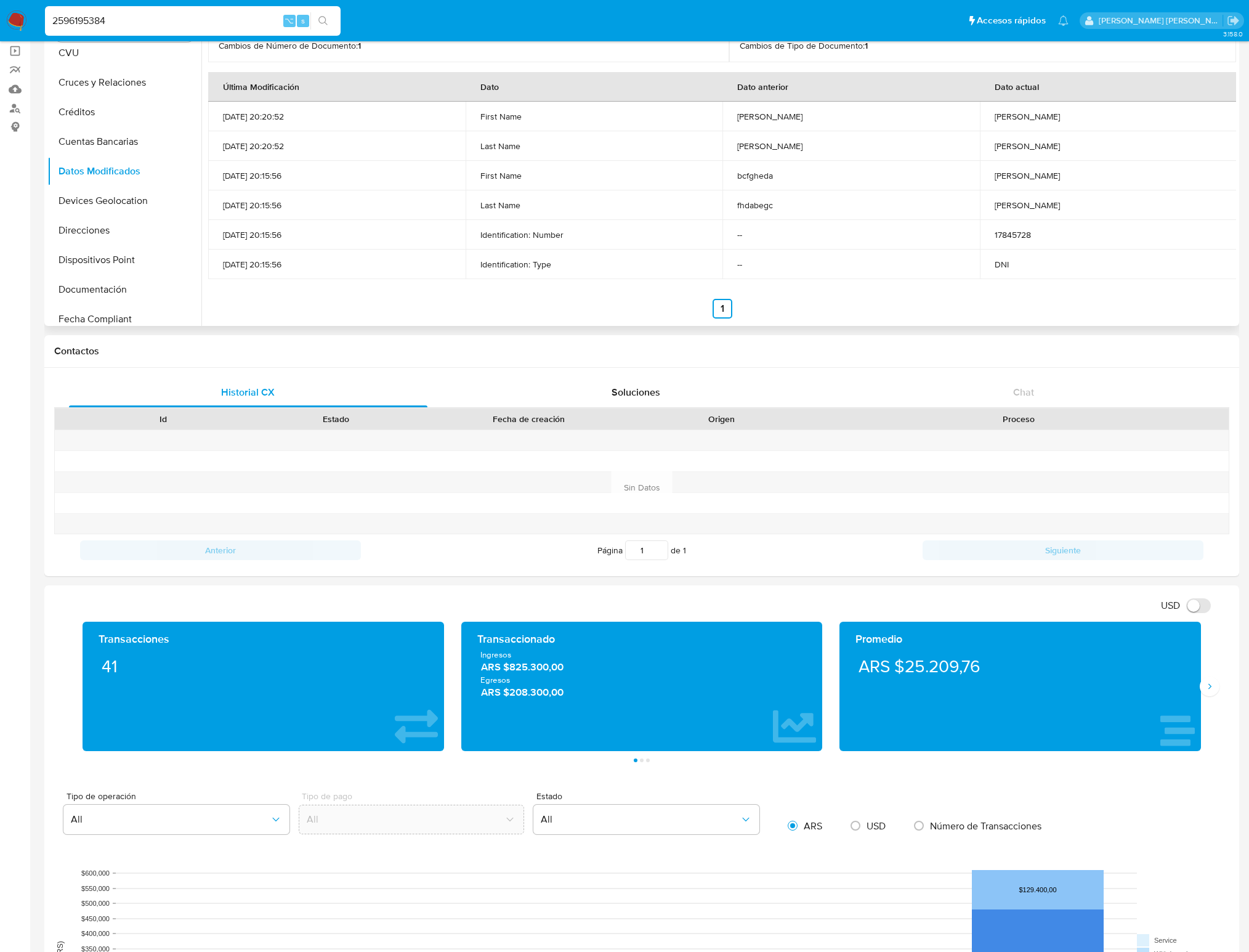
scroll to position [0, 0]
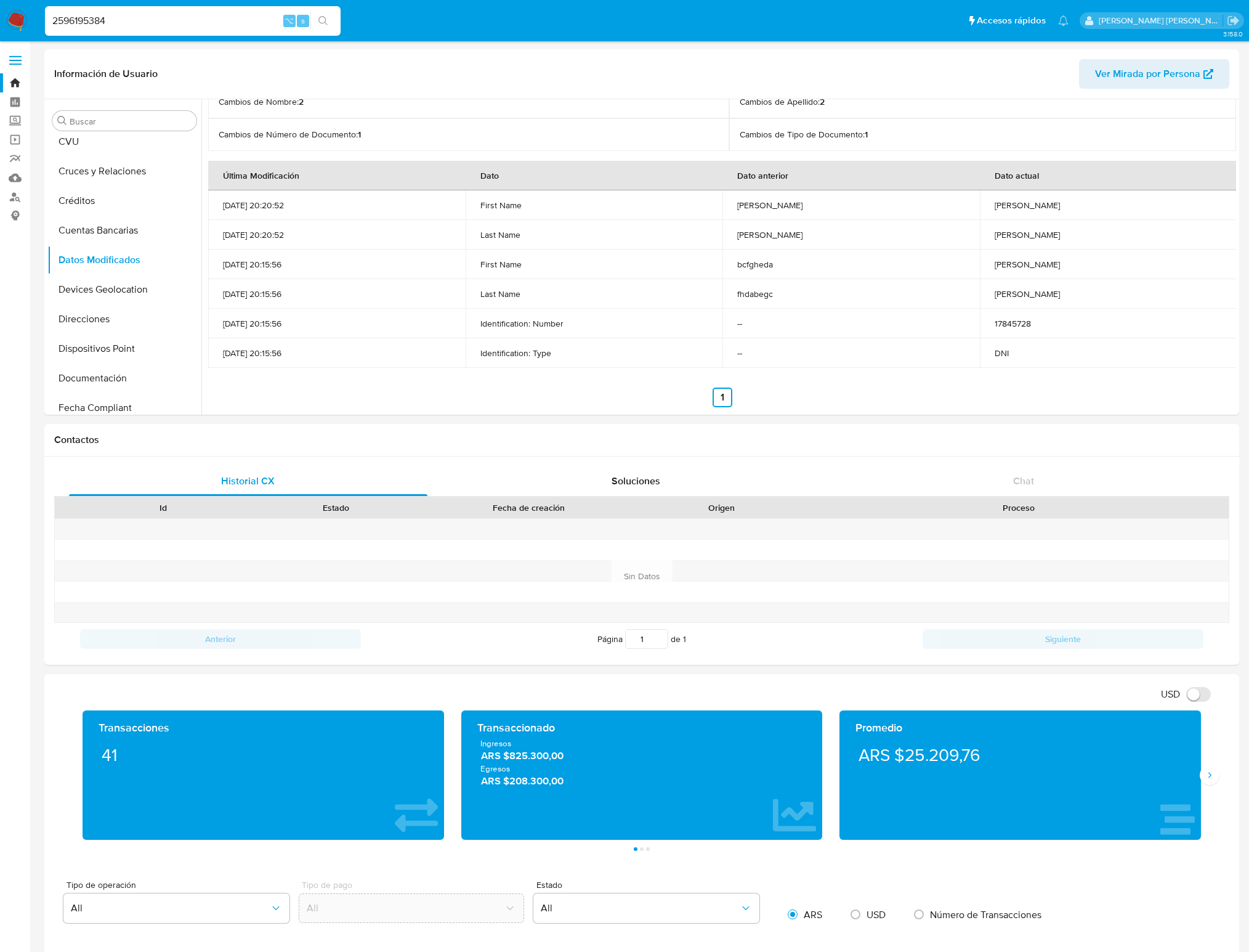
click at [172, 15] on input "2596195384" at bounding box center [193, 21] width 296 height 16
type input "2"
click at [68, 15] on input at bounding box center [193, 21] width 296 height 16
type input "2606991729"
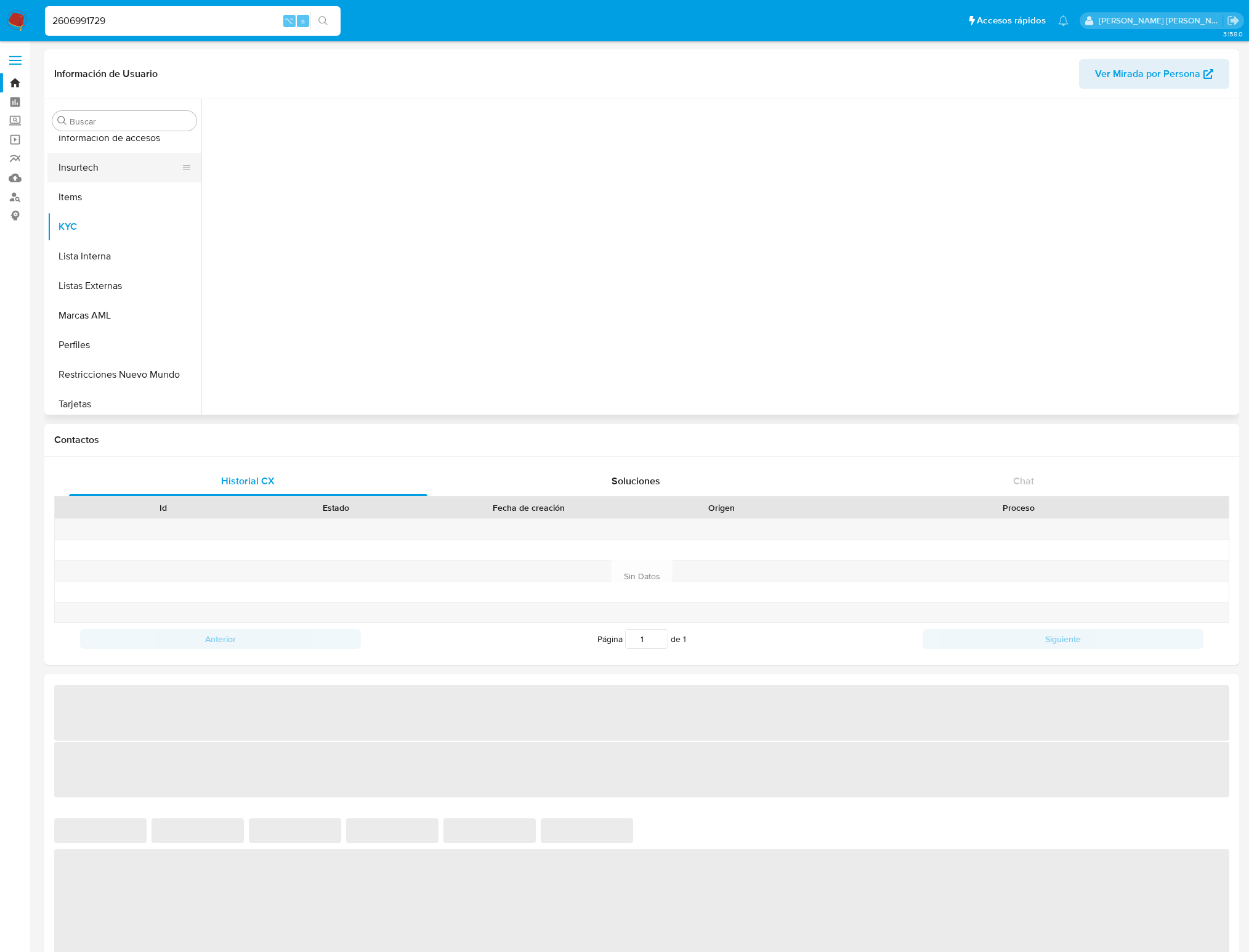
scroll to position [520, 0]
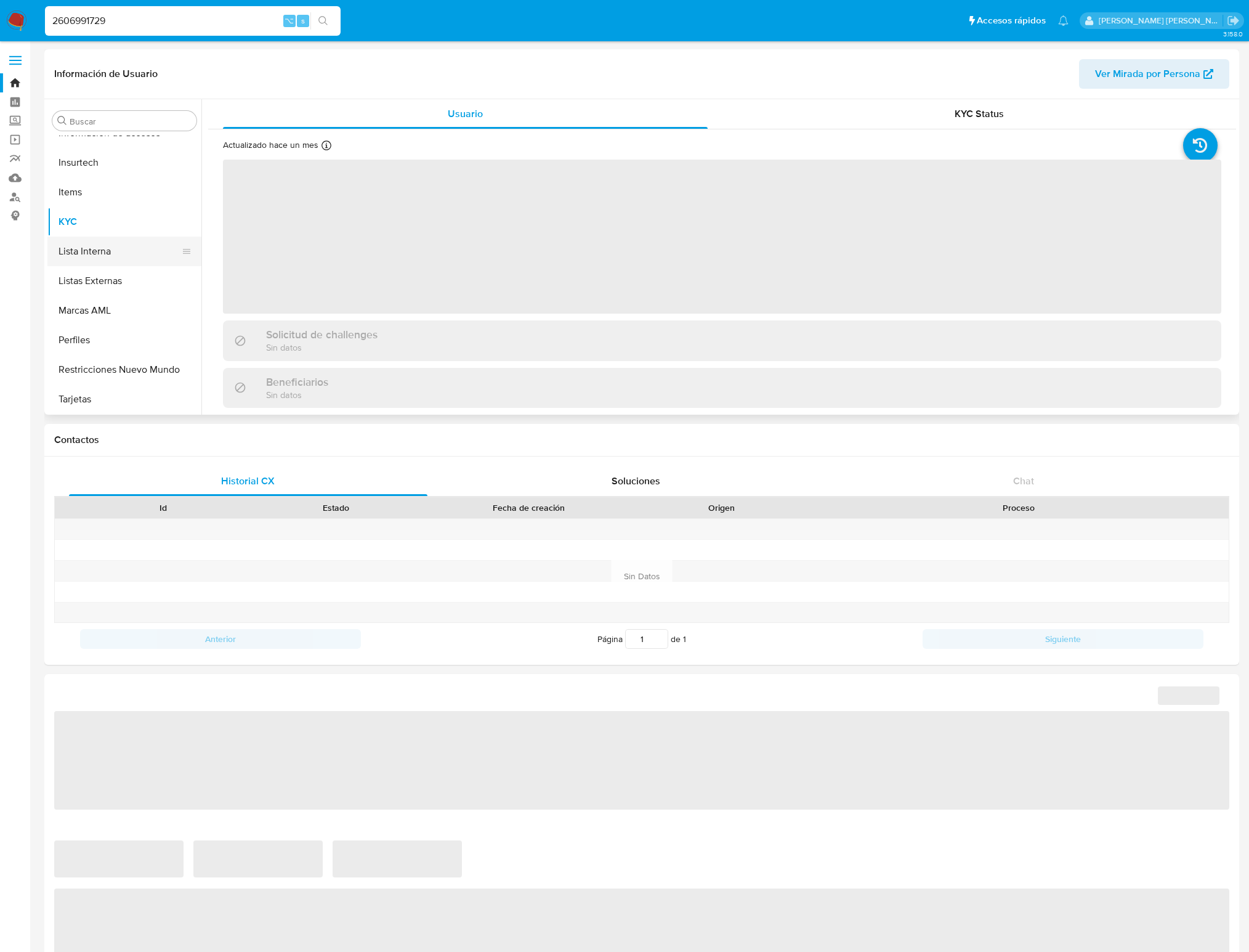
select select "10"
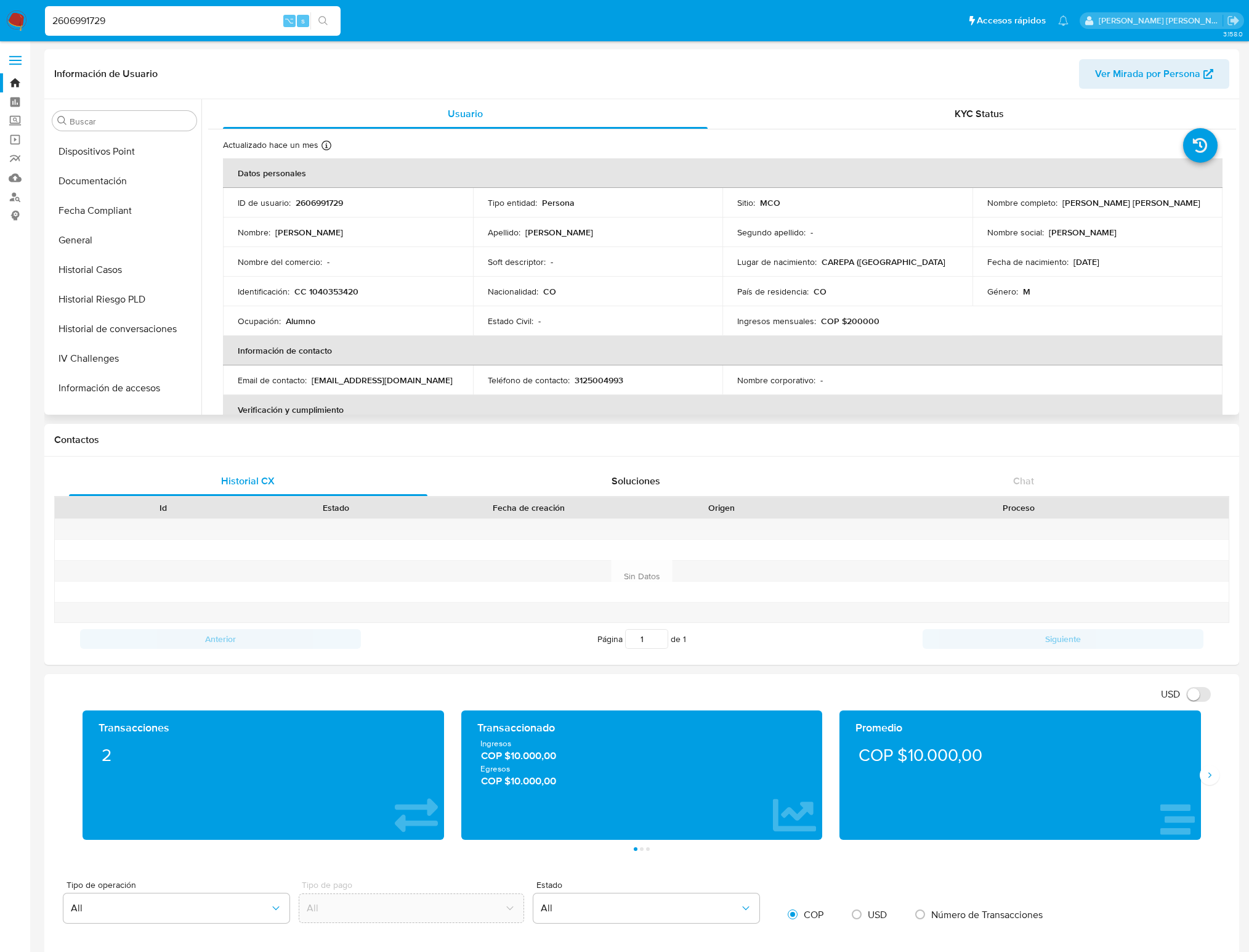
scroll to position [245, 0]
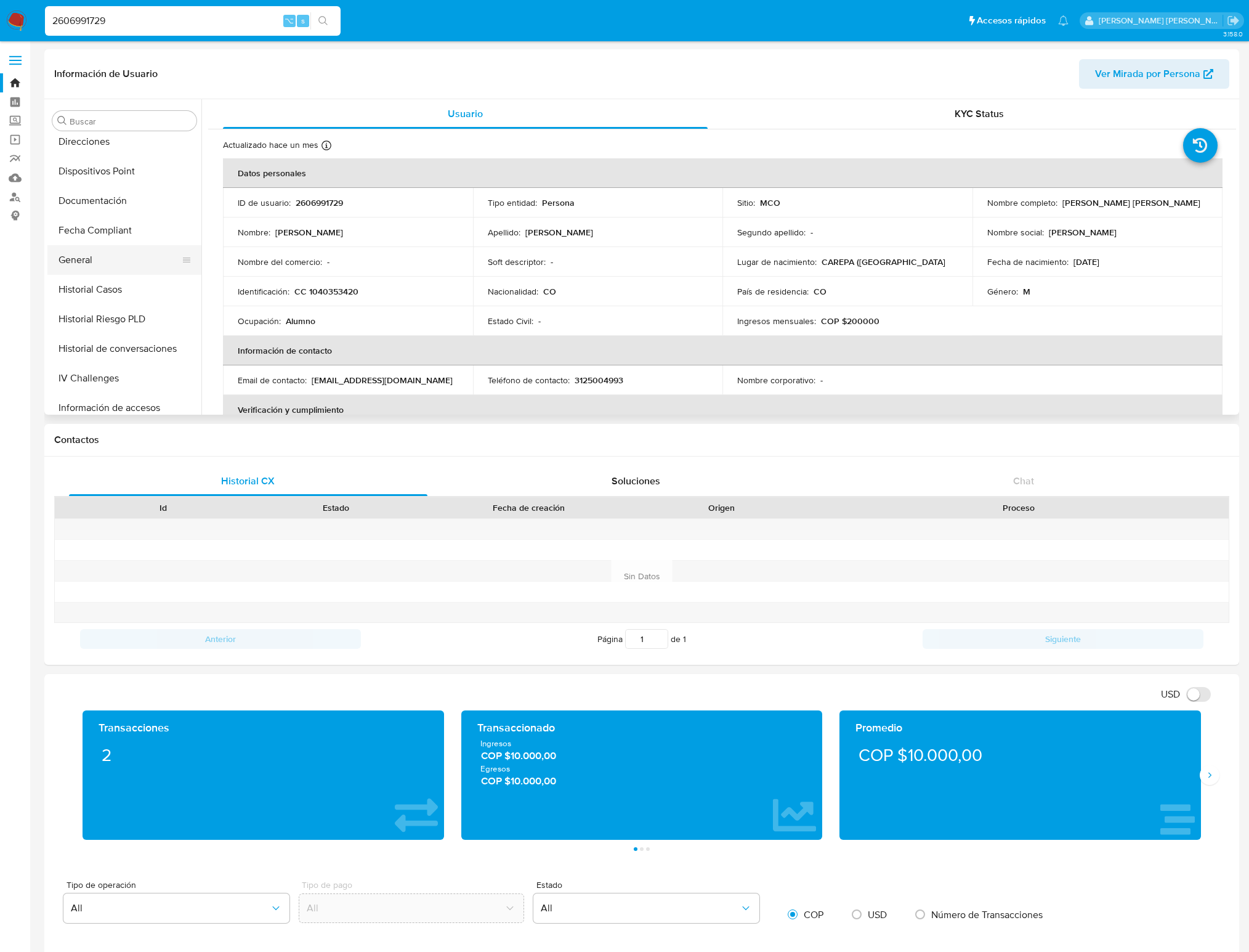
click at [100, 247] on button "General" at bounding box center [119, 259] width 144 height 29
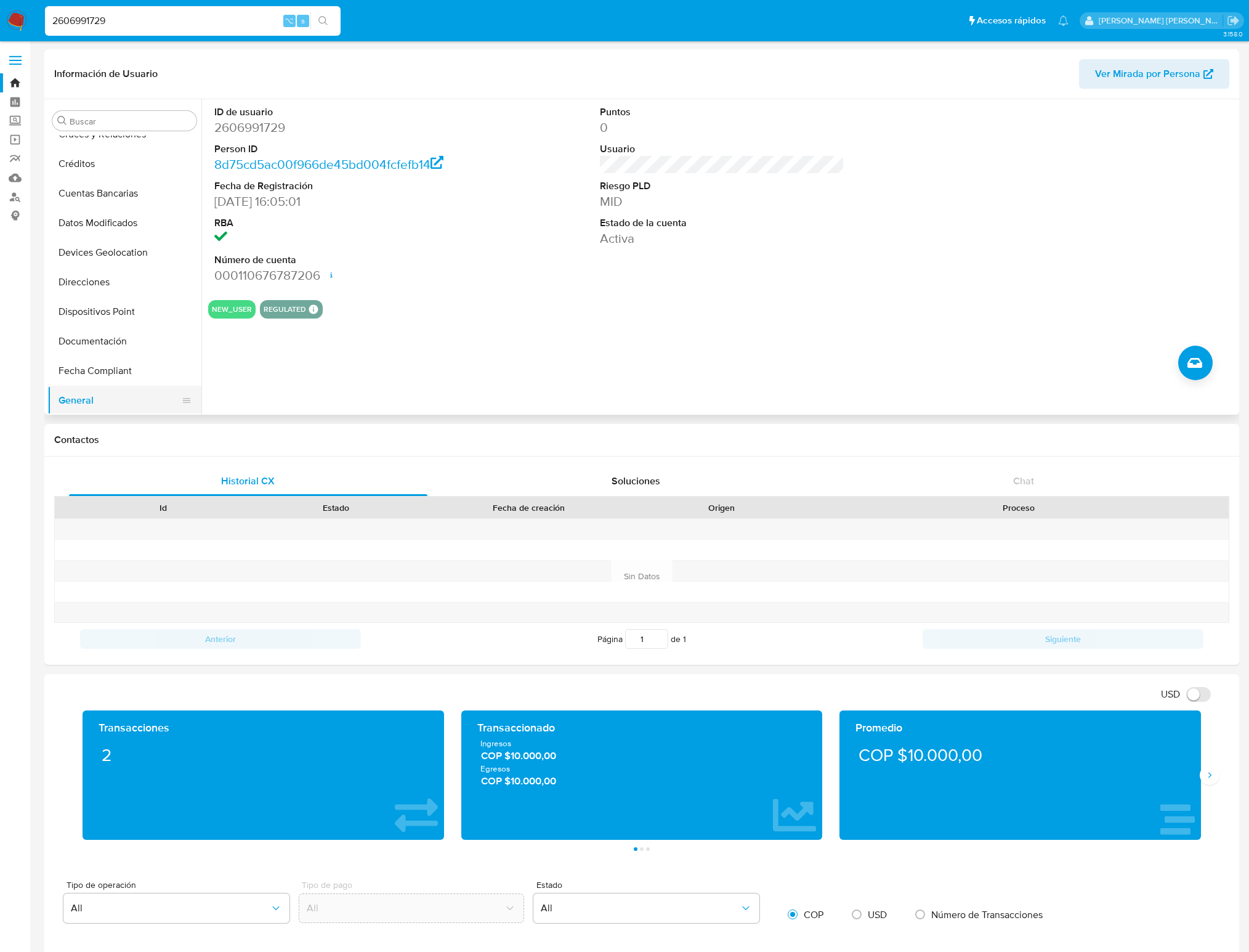
scroll to position [119, 0]
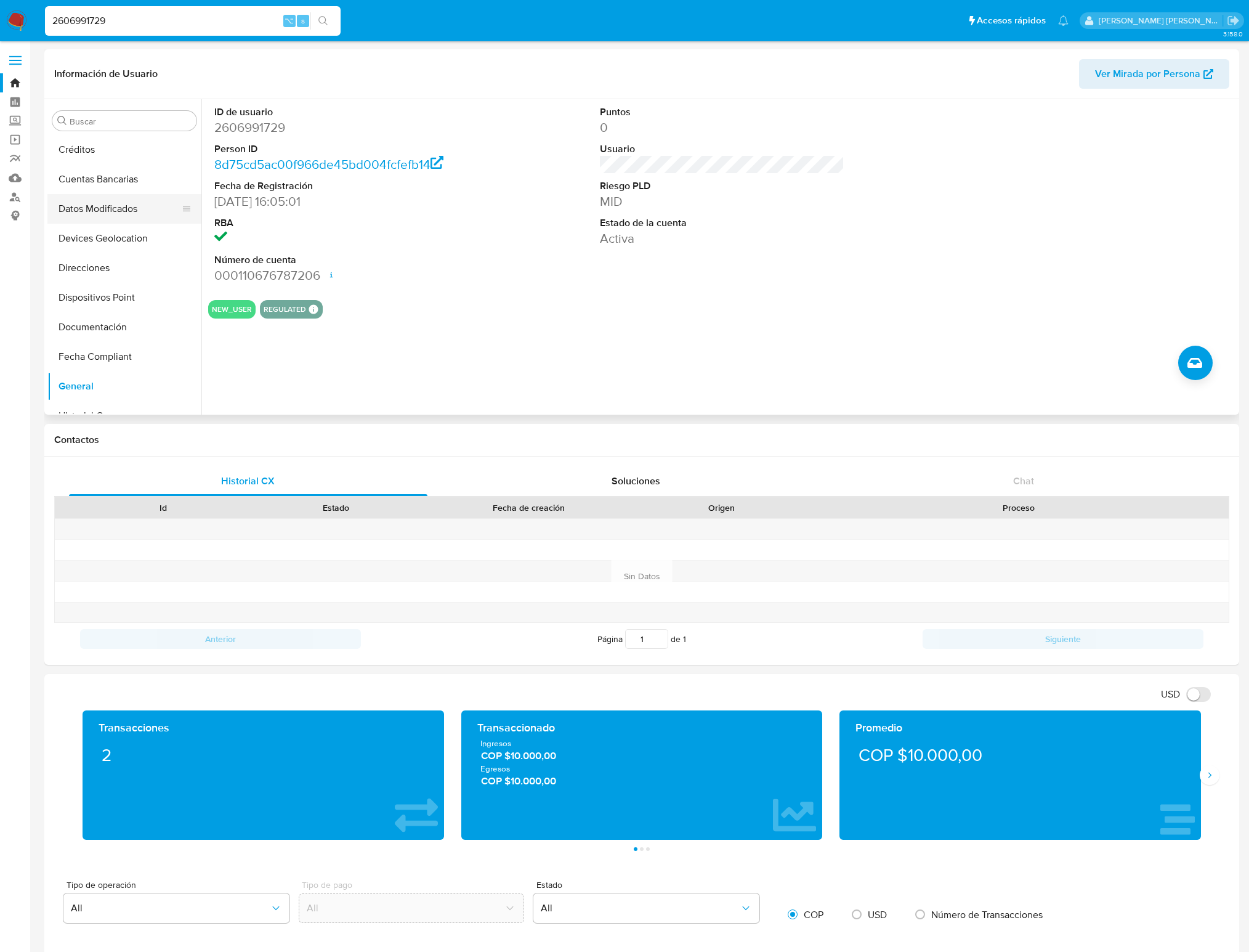
click at [130, 206] on button "Datos Modificados" at bounding box center [119, 208] width 144 height 29
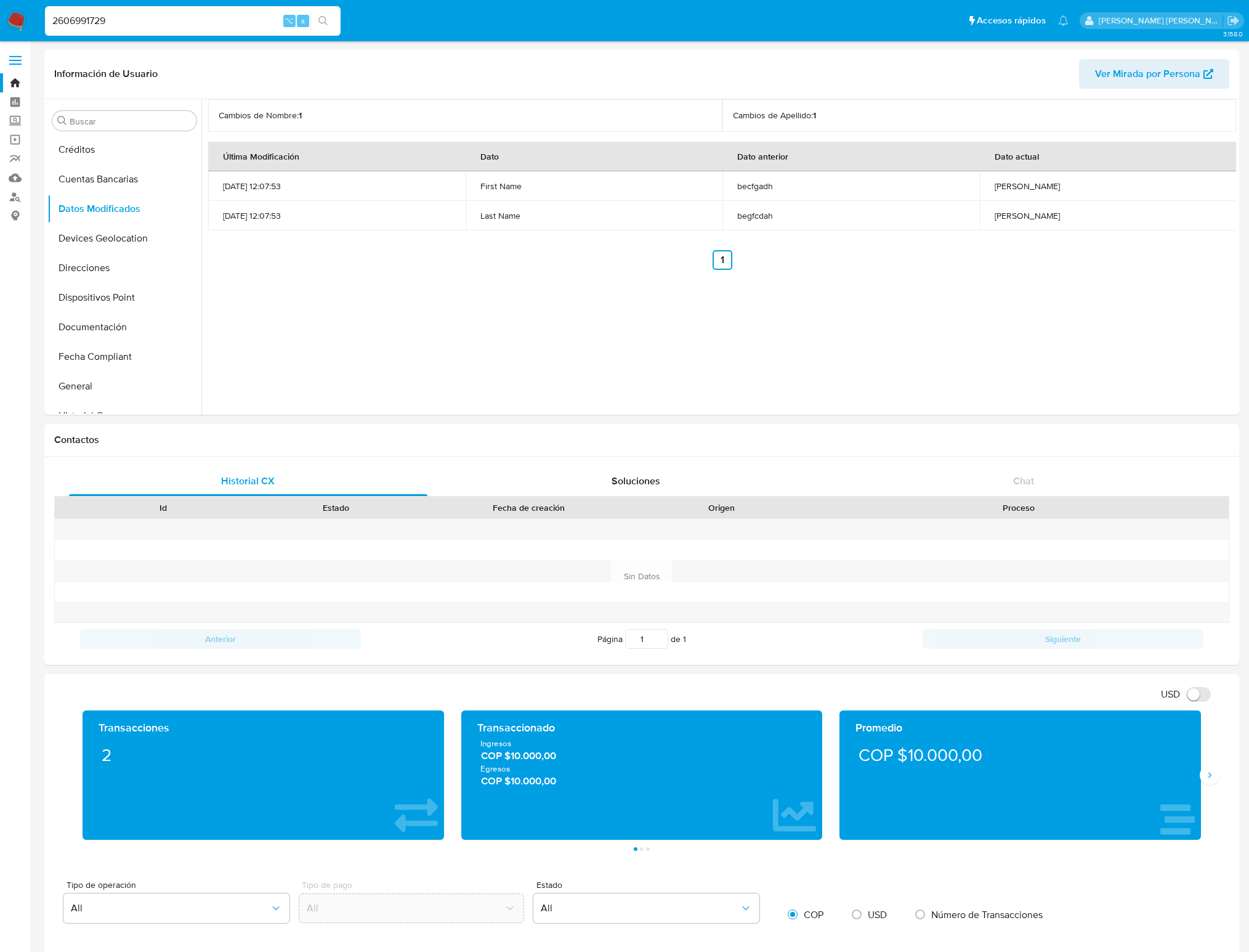
drag, startPoint x: 129, startPoint y: 20, endPoint x: 17, endPoint y: 18, distance: 112.0
click at [17, 18] on nav "Pausado Ver notificaciones 2606991729 ⌥ s Accesos rápidos Presiona las siguient…" at bounding box center [624, 21] width 1249 height 41
type input "374477166"
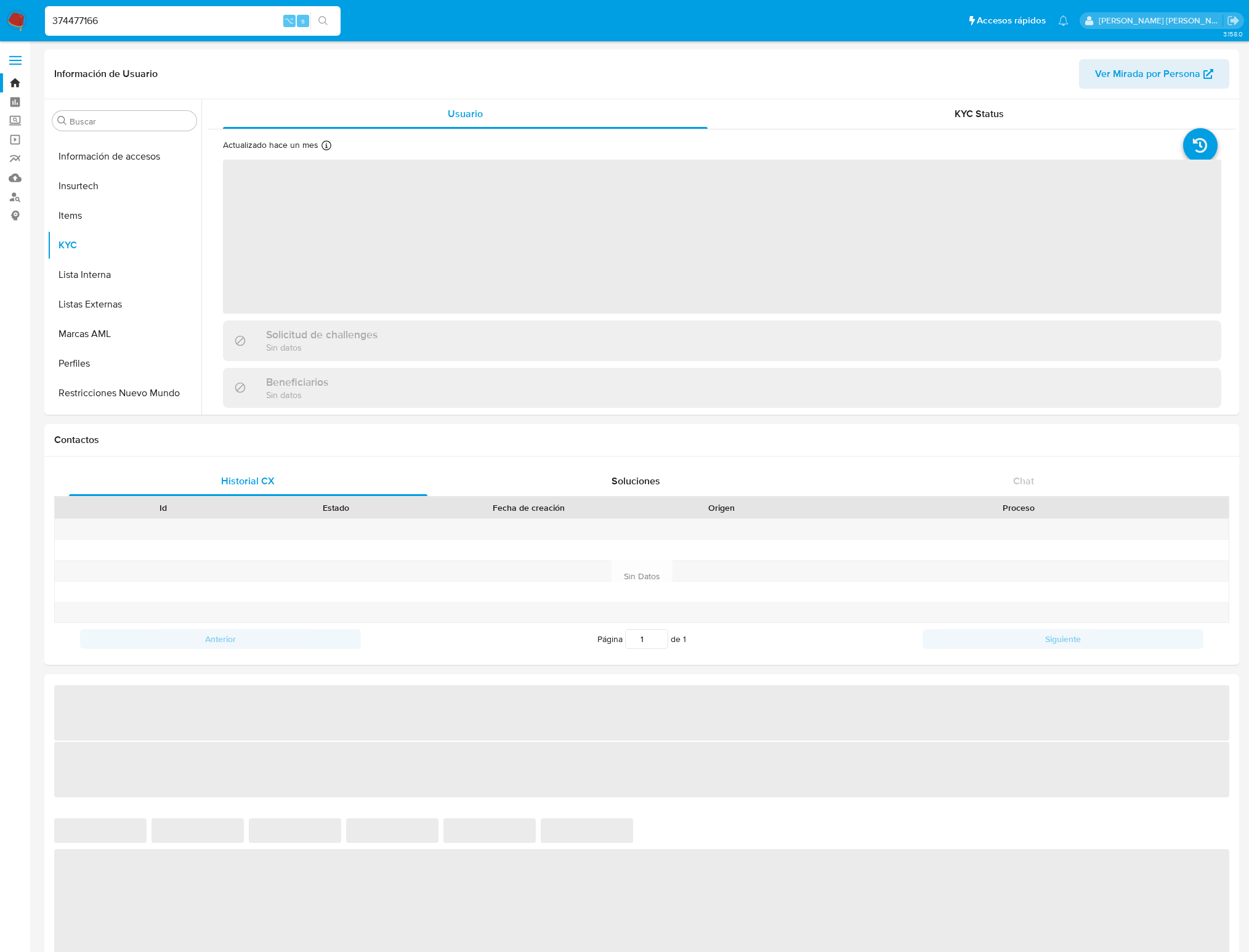
scroll to position [520, 0]
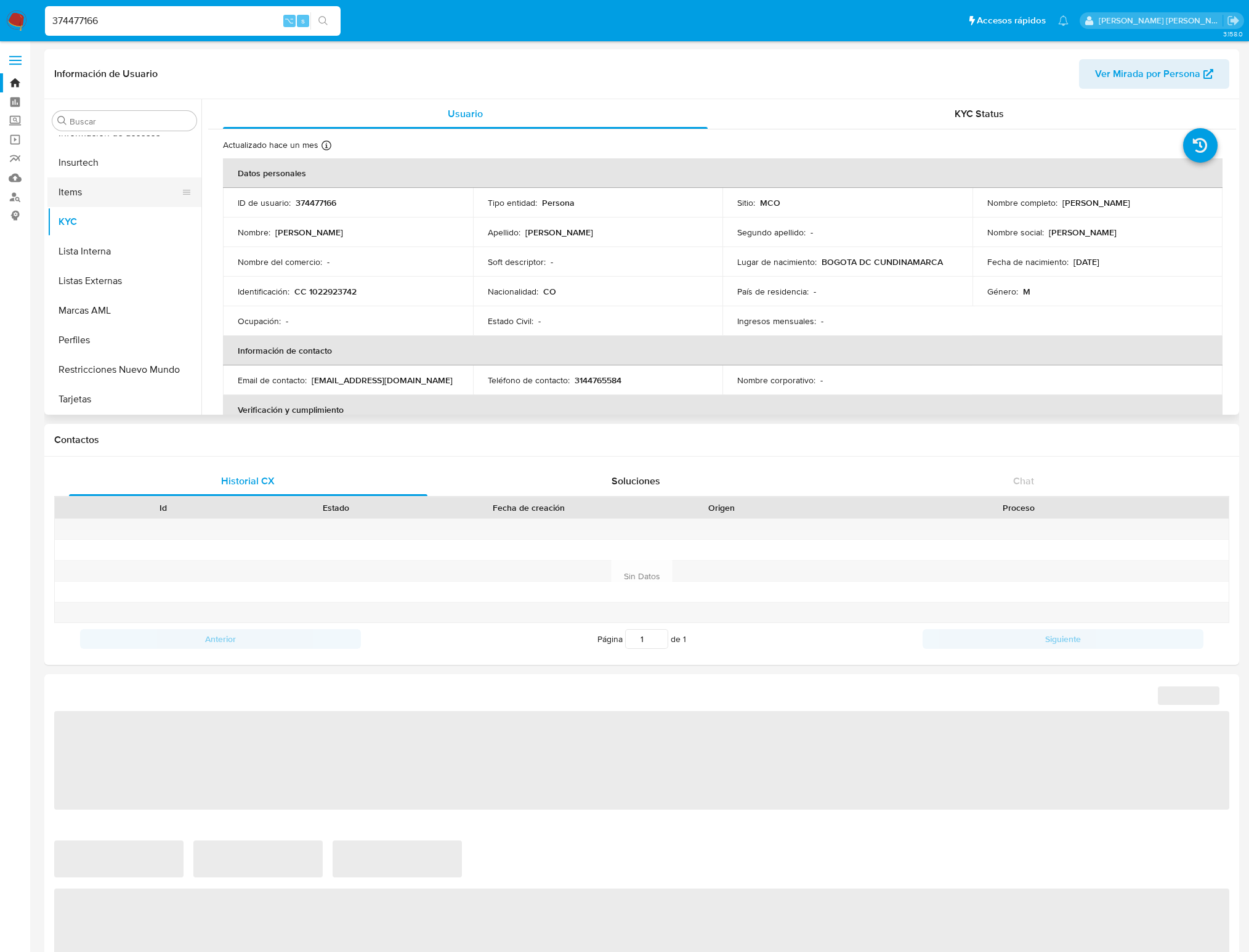
select select "10"
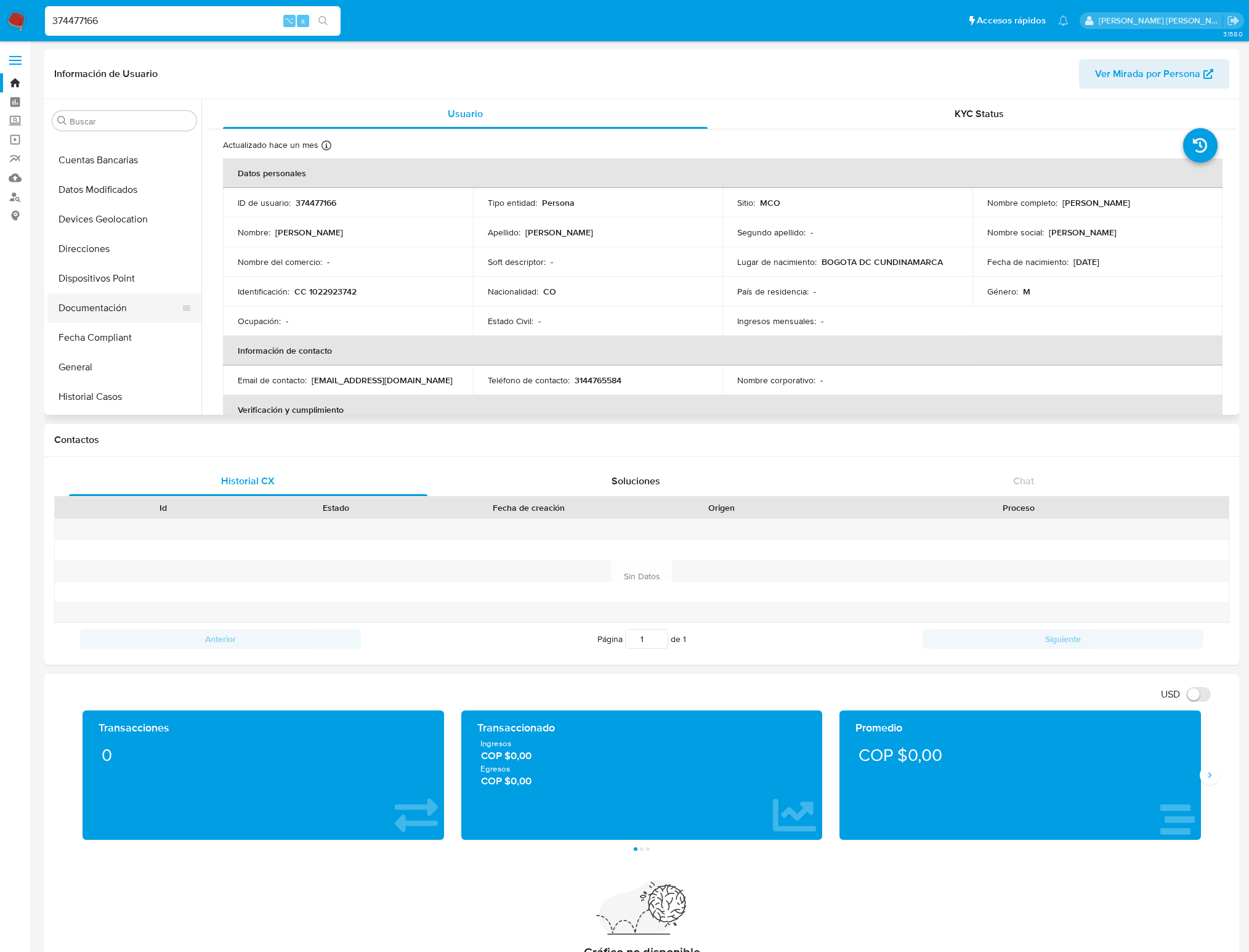
scroll to position [129, 0]
click at [113, 198] on button "Datos Modificados" at bounding box center [119, 198] width 144 height 29
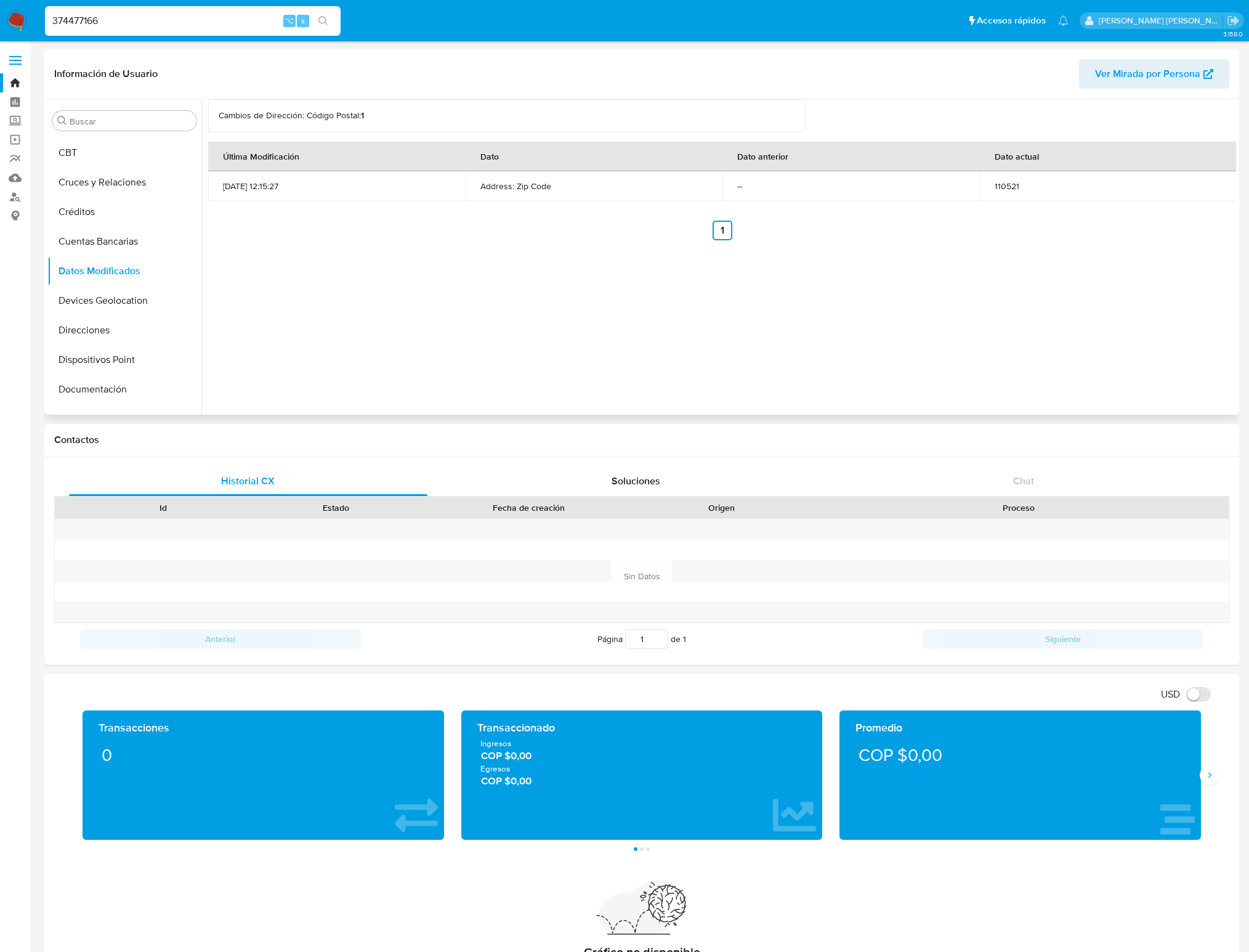
scroll to position [0, 0]
click at [115, 21] on input "374477166" at bounding box center [193, 21] width 296 height 16
type input "3"
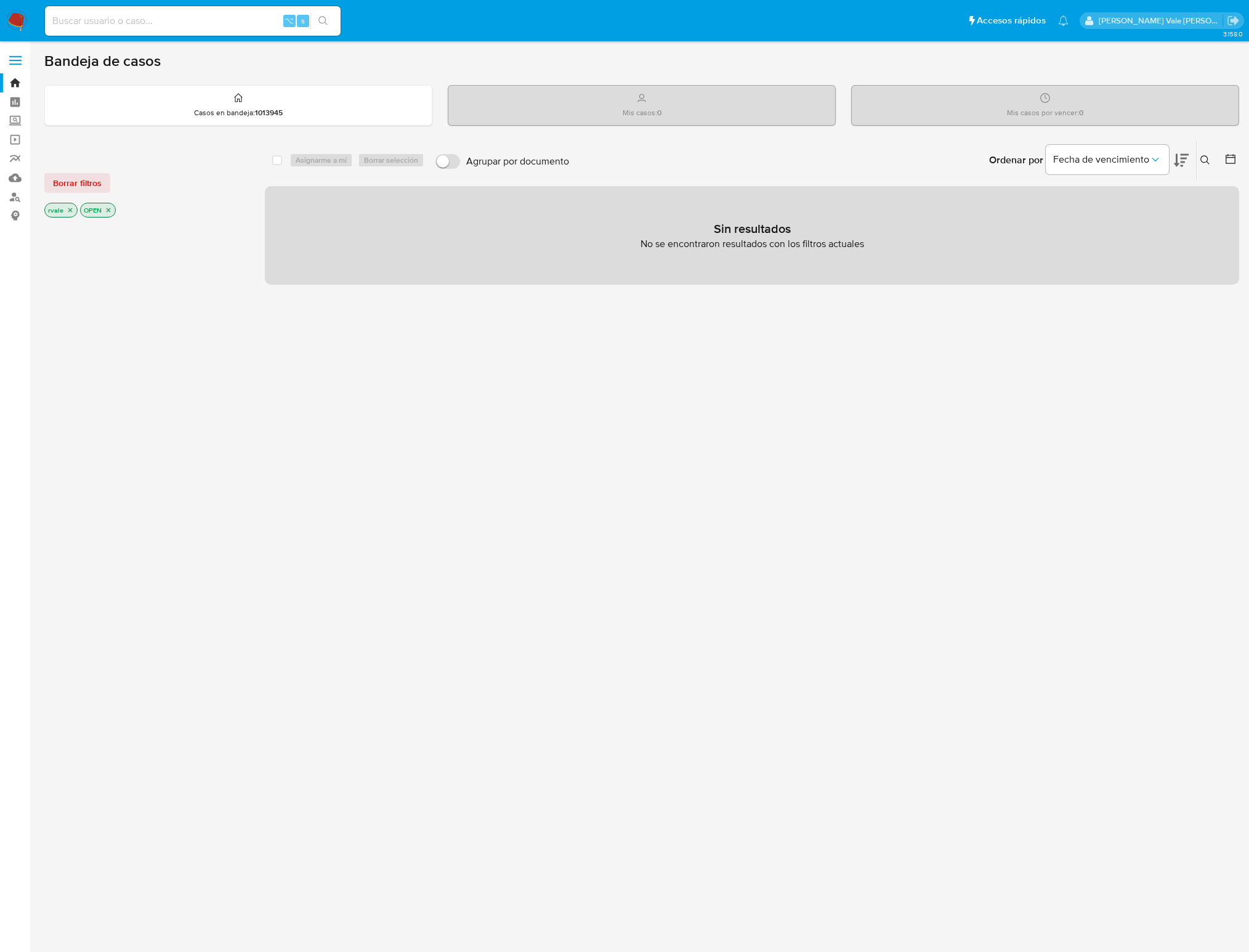
click at [289, 18] on span "⌥" at bounding box center [289, 21] width 9 height 12
click at [304, 22] on span "s" at bounding box center [303, 21] width 4 height 12
click at [291, 24] on span "⌥" at bounding box center [289, 21] width 9 height 12
click at [236, 20] on input at bounding box center [193, 21] width 296 height 16
click at [289, 27] on input at bounding box center [193, 21] width 296 height 16
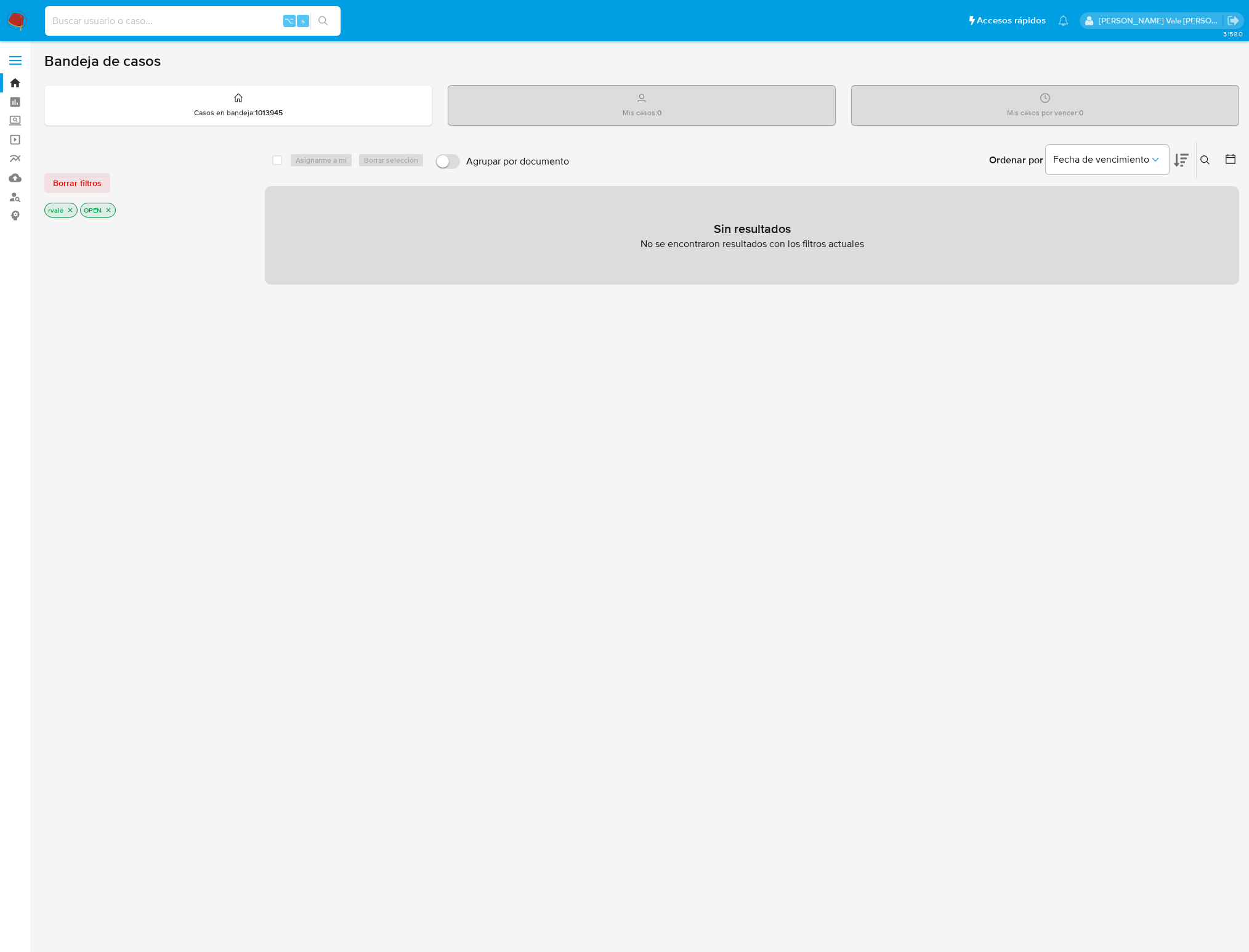
click at [289, 17] on span "⌥" at bounding box center [289, 21] width 9 height 12
click at [1097, 163] on span "Fecha de vencimiento" at bounding box center [1101, 160] width 96 height 13
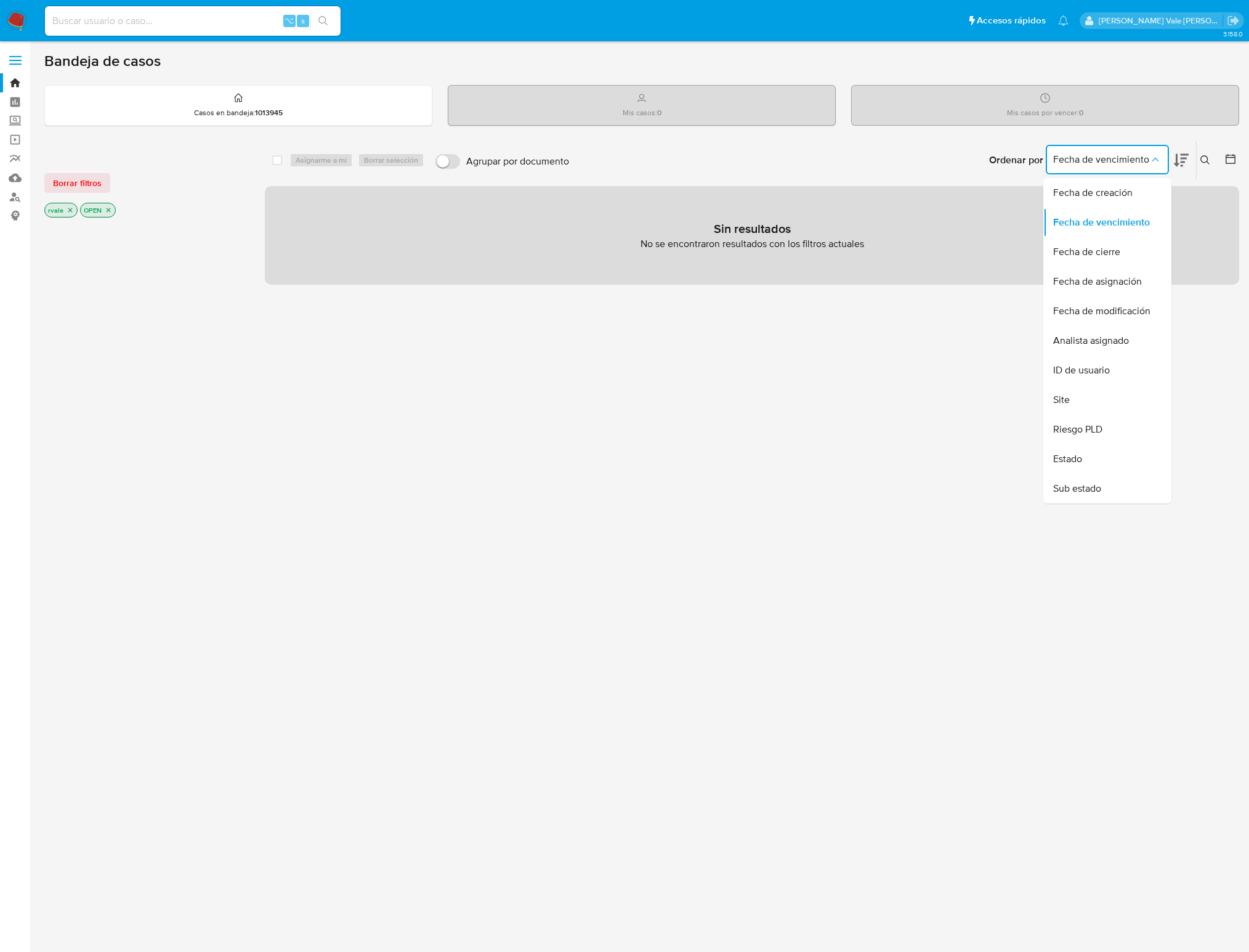
click at [931, 124] on div "Mis casos por vencer : 0" at bounding box center [1044, 105] width 387 height 40
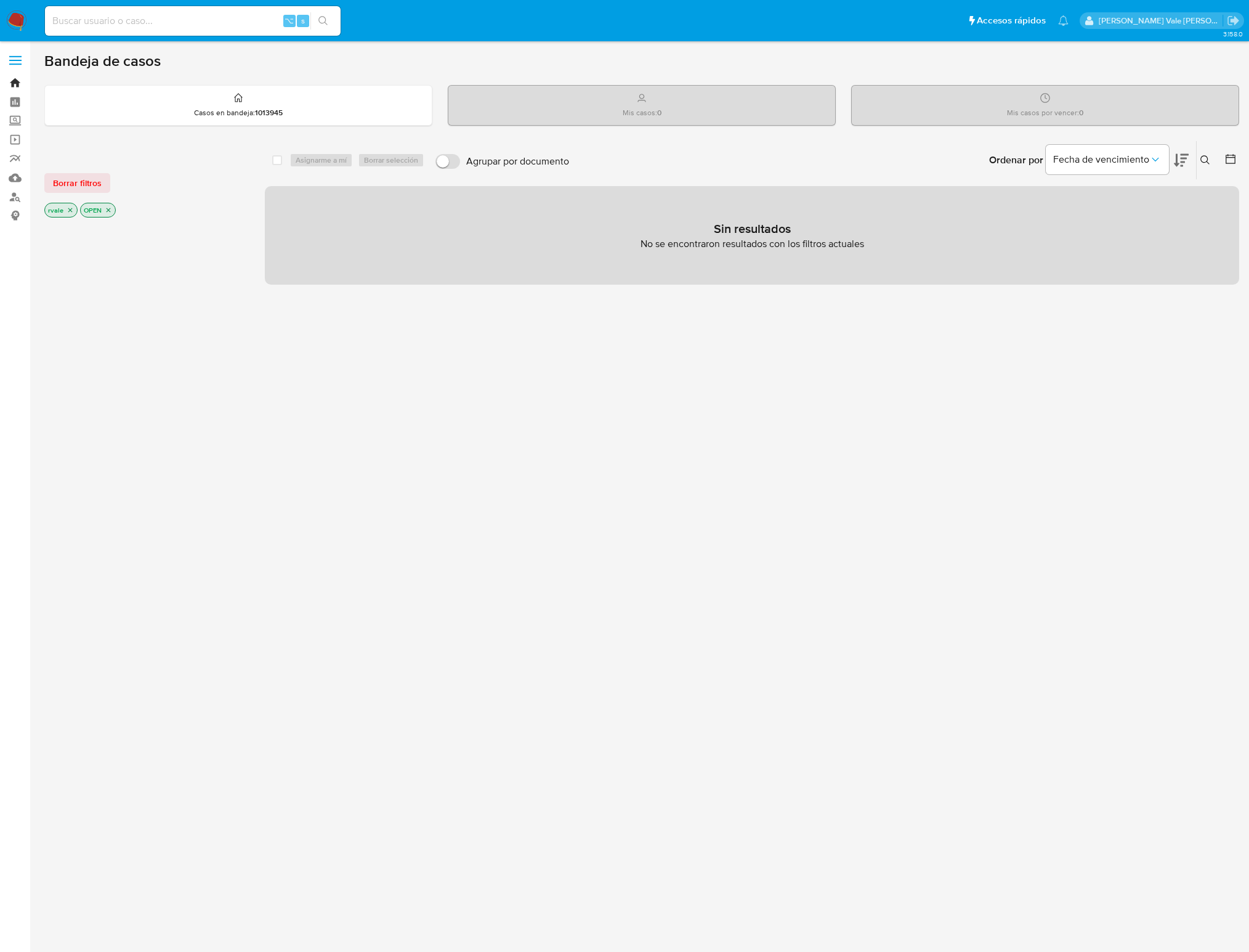
click at [14, 81] on link "Bandeja" at bounding box center [73, 83] width 146 height 19
click at [18, 105] on link "Tablero" at bounding box center [73, 102] width 146 height 19
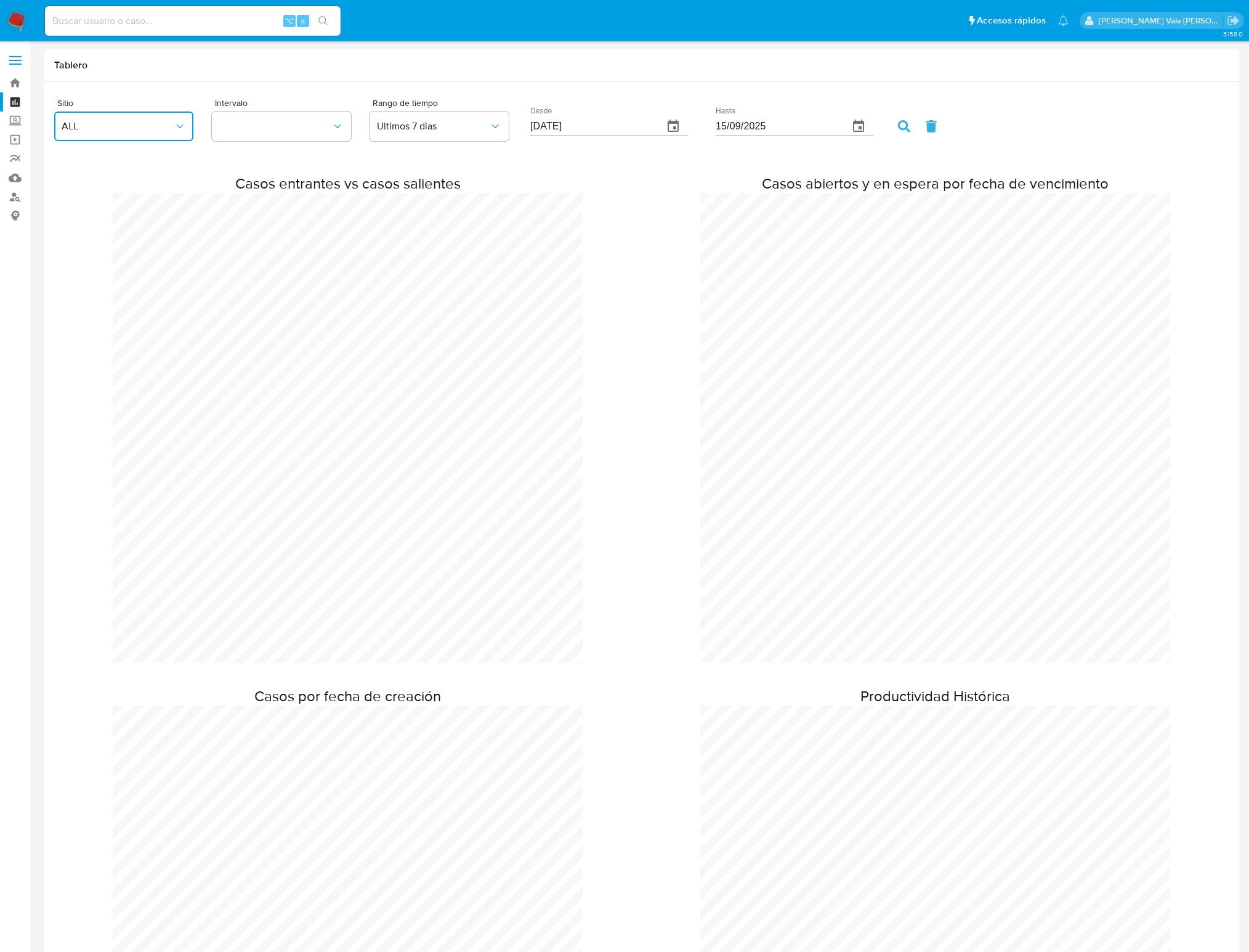
scroll to position [2298, 1249]
click at [162, 129] on span "ALL" at bounding box center [118, 127] width 112 height 13
click at [96, 292] on div "MLA" at bounding box center [120, 292] width 117 height 29
click at [315, 128] on button "button" at bounding box center [281, 126] width 139 height 29
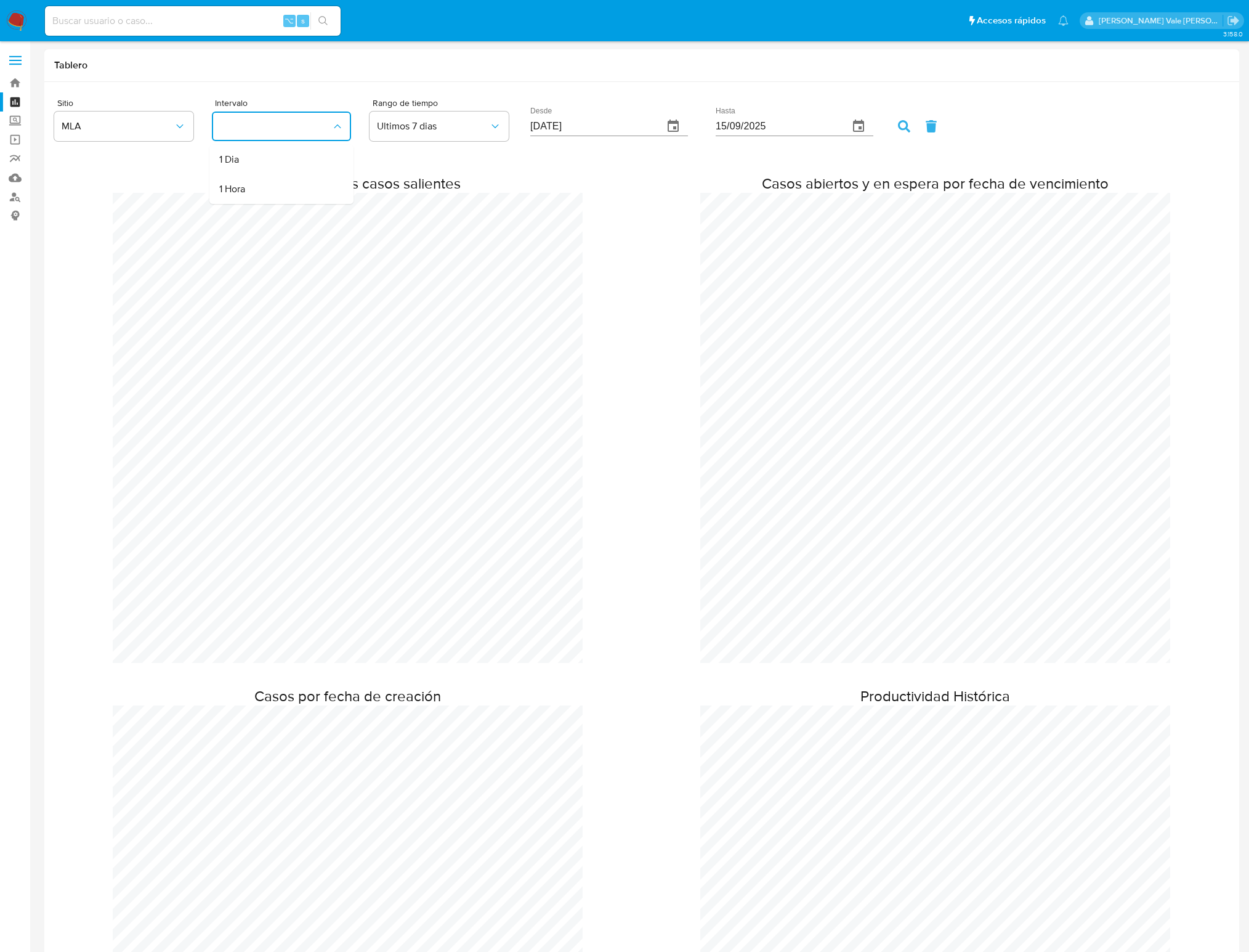
click at [19, 117] on label "Screening" at bounding box center [73, 121] width 146 height 19
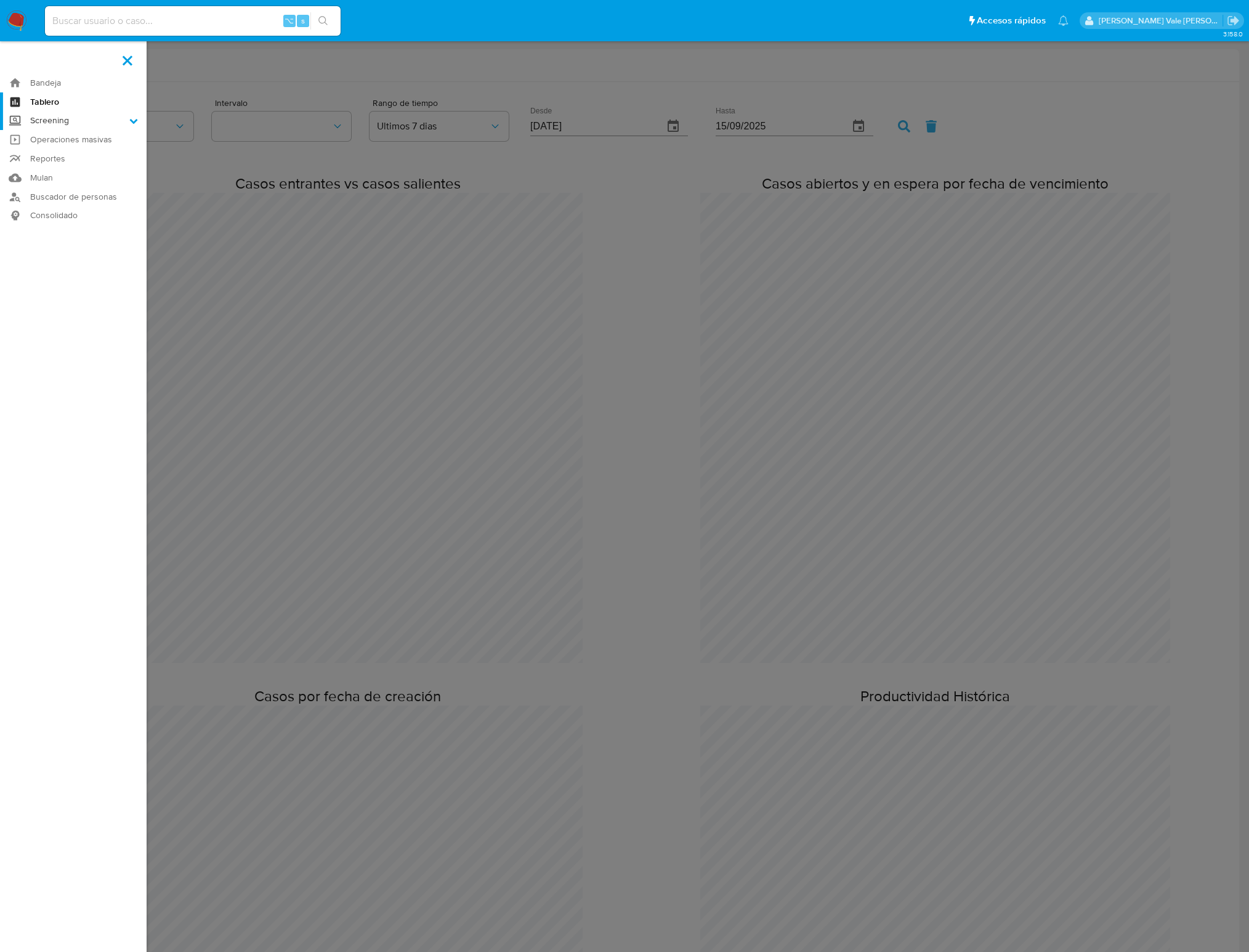
click at [0, 0] on input "Screening" at bounding box center [0, 0] width 0 height 0
click at [17, 116] on label "Screening" at bounding box center [73, 121] width 146 height 19
click at [0, 0] on input "Screening" at bounding box center [0, 0] width 0 height 0
click at [19, 119] on label "Screening" at bounding box center [73, 121] width 146 height 19
click at [0, 0] on input "Screening" at bounding box center [0, 0] width 0 height 0
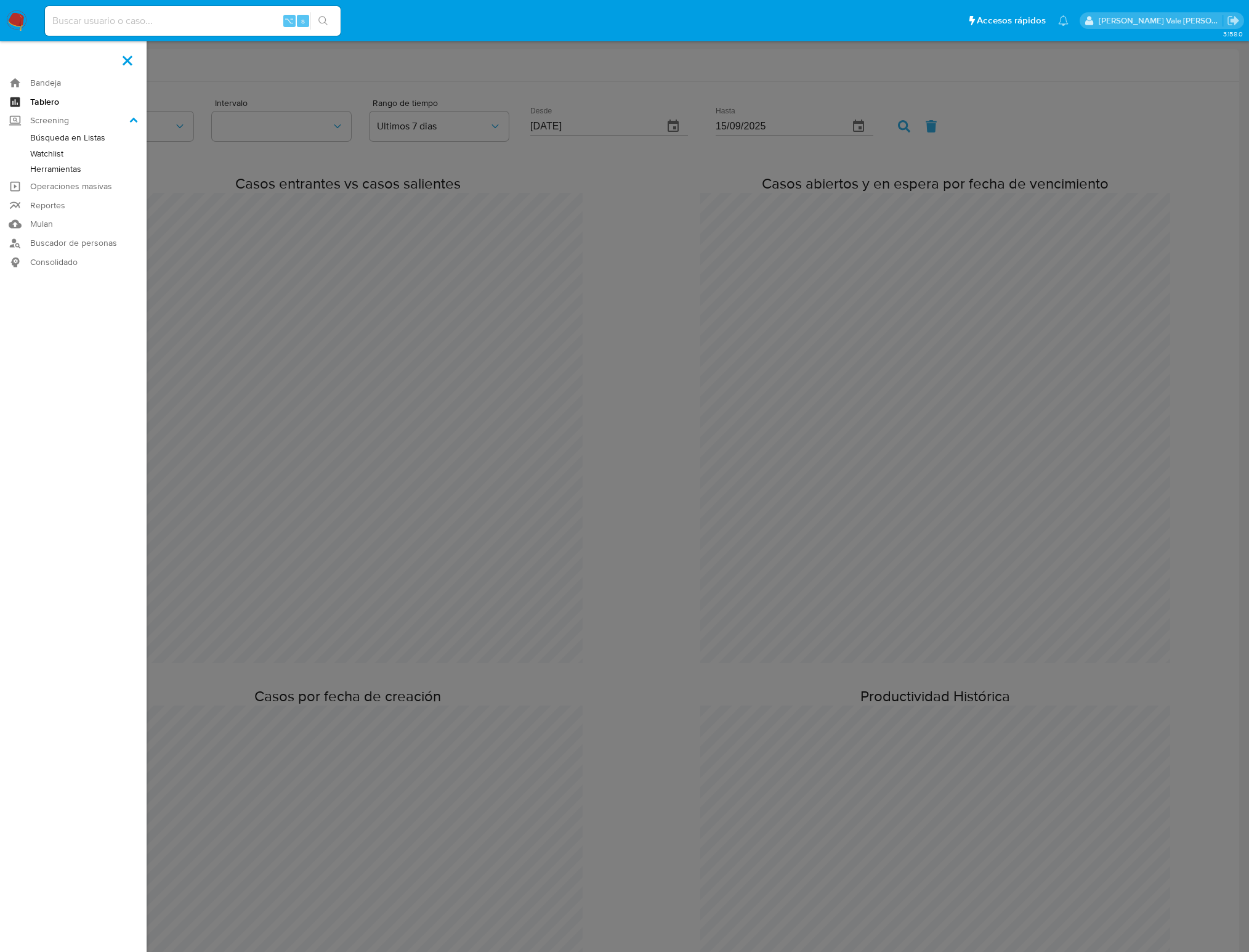
click at [19, 100] on link "Tablero" at bounding box center [73, 102] width 146 height 19
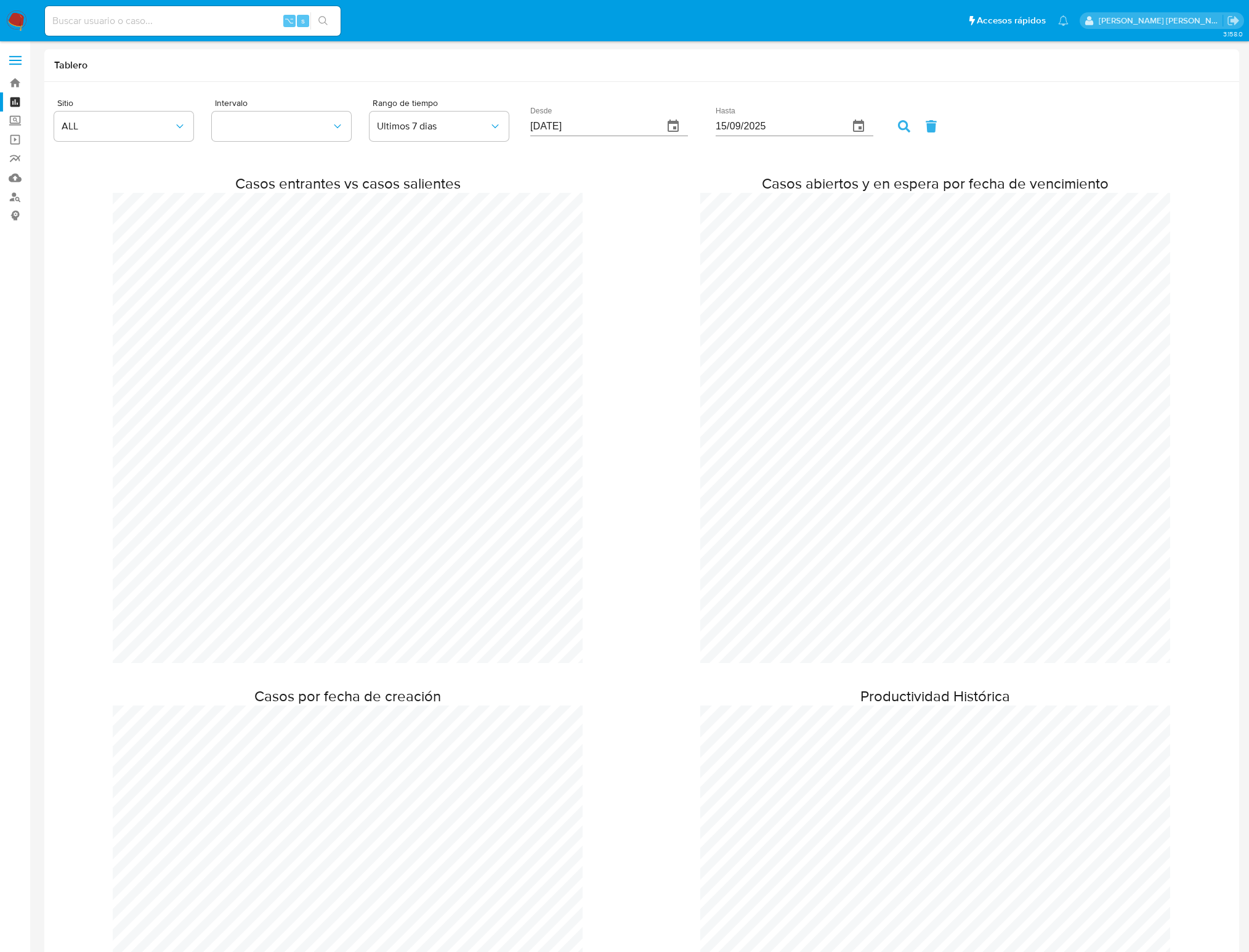
click at [15, 58] on label at bounding box center [15, 60] width 31 height 26
click at [0, 0] on input "checkbox" at bounding box center [0, 0] width 0 height 0
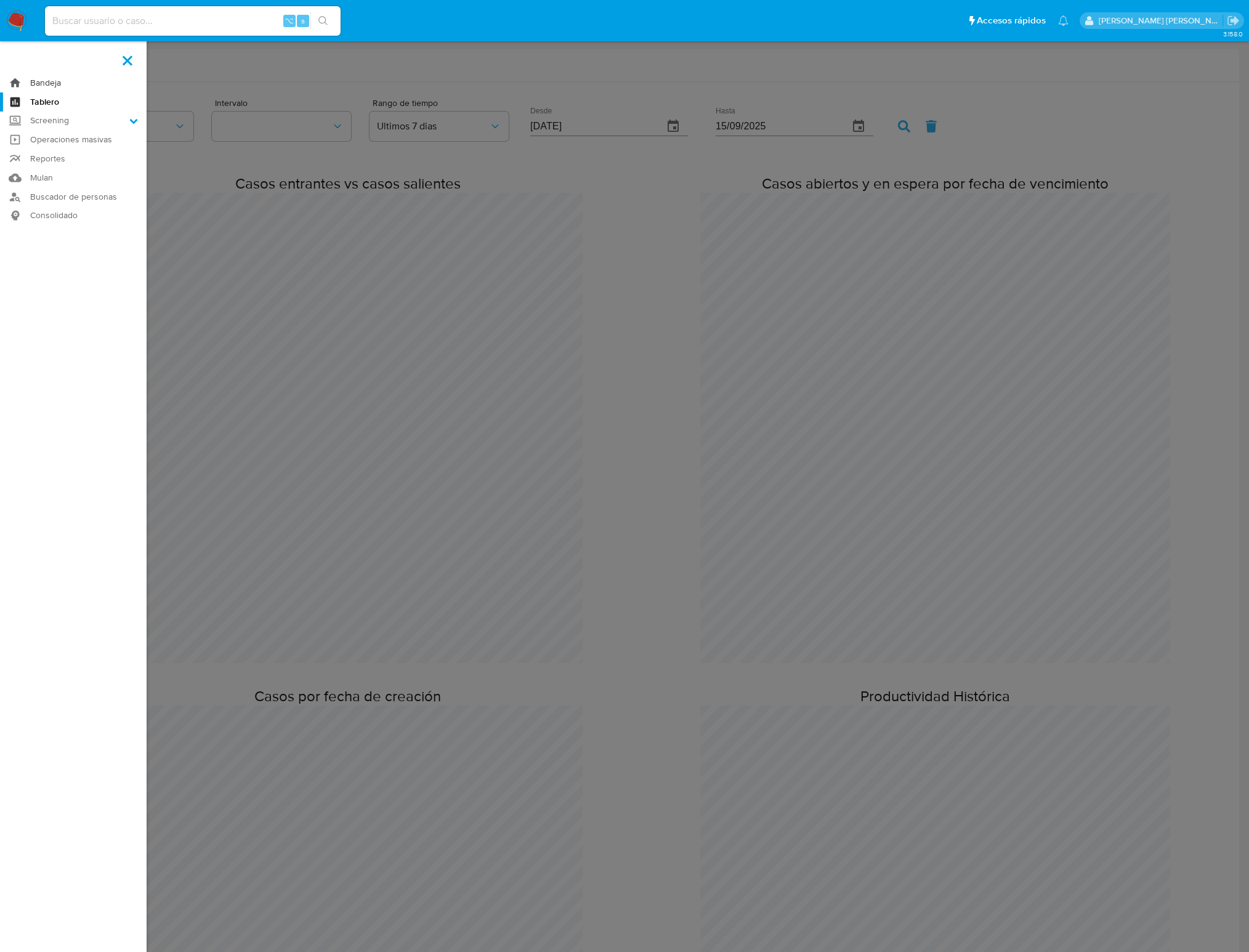
click at [49, 79] on link "Bandeja" at bounding box center [73, 83] width 146 height 19
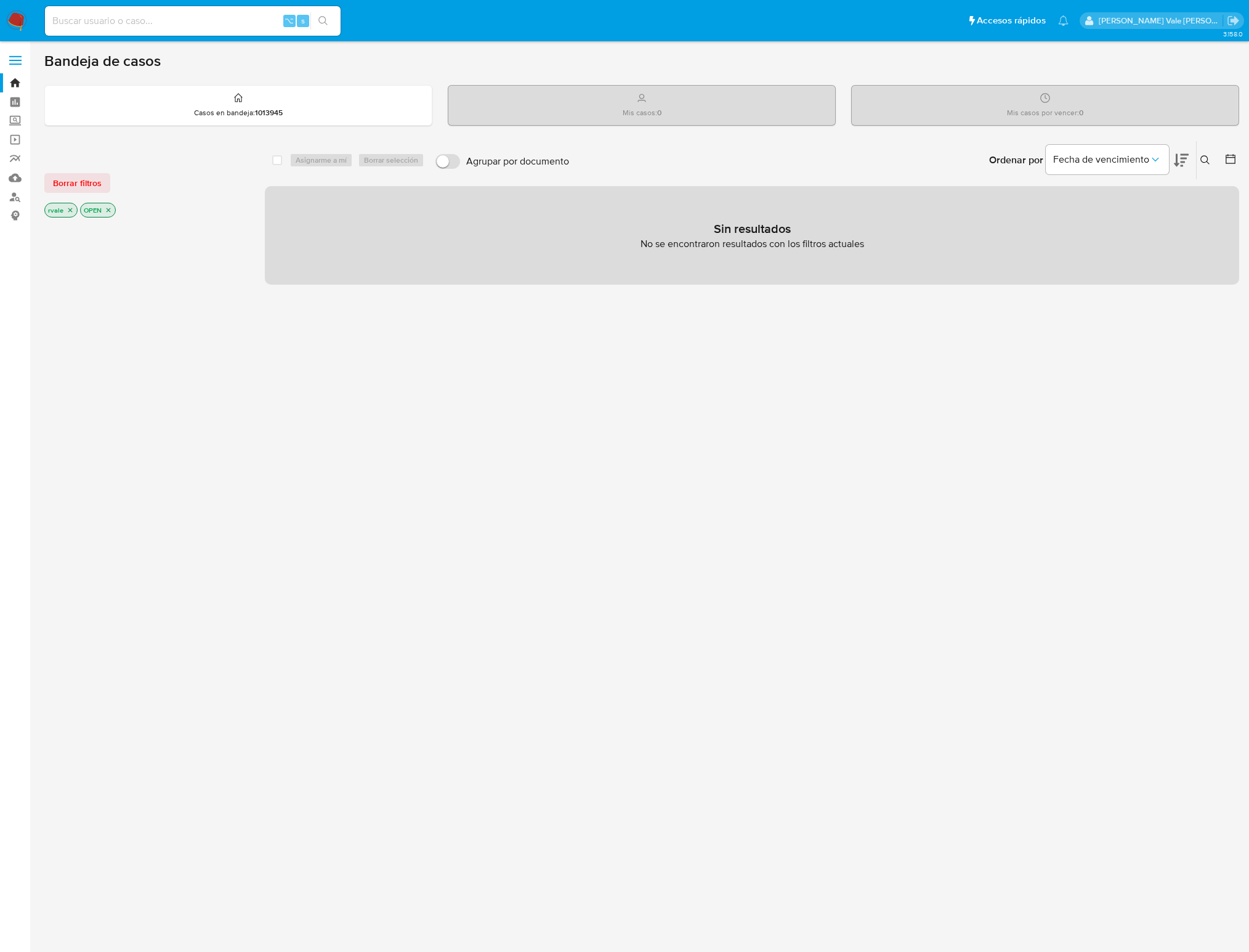
click at [19, 57] on label at bounding box center [15, 60] width 31 height 26
click at [0, 0] on input "checkbox" at bounding box center [0, 0] width 0 height 0
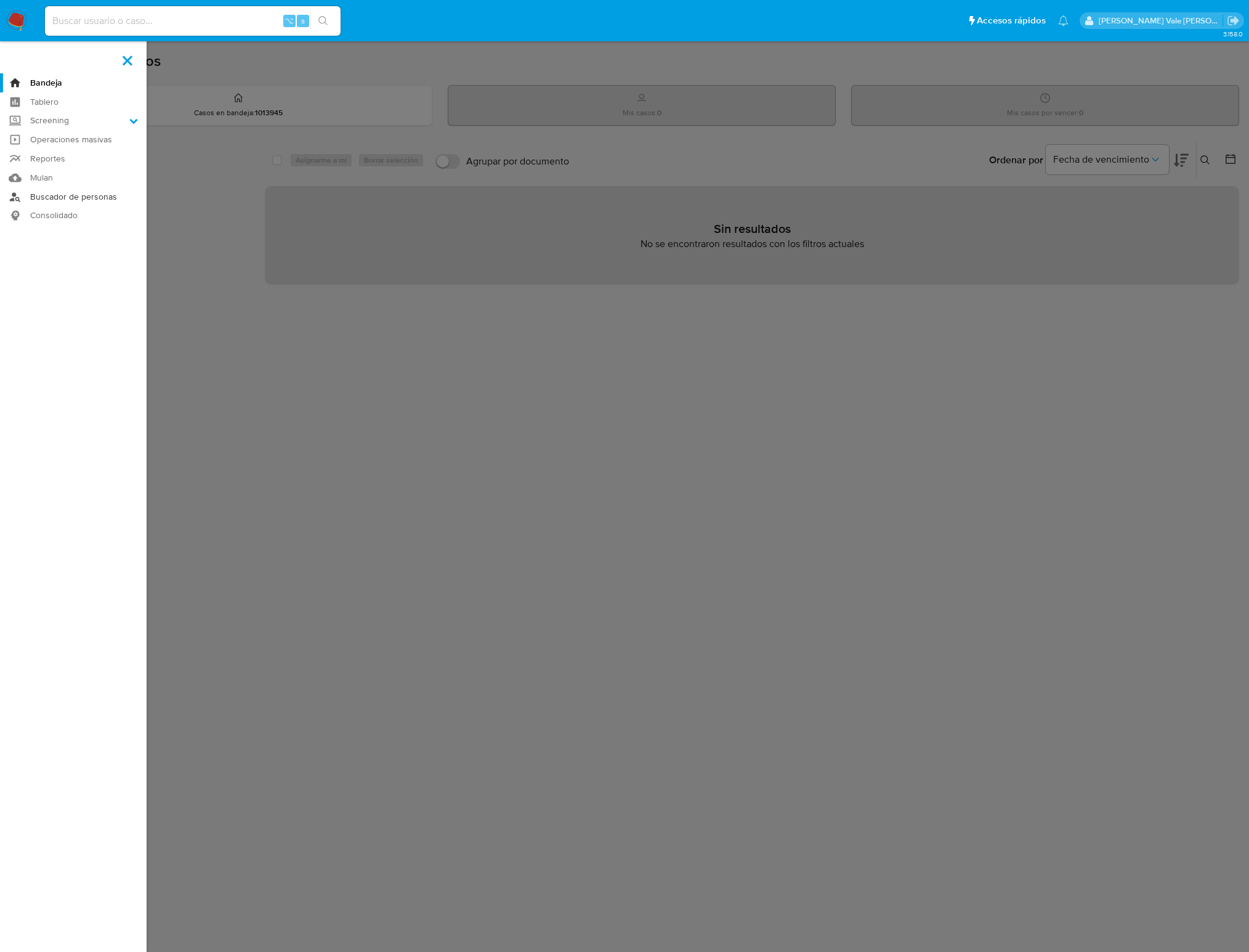
click at [29, 199] on link "Buscador de personas" at bounding box center [73, 197] width 146 height 19
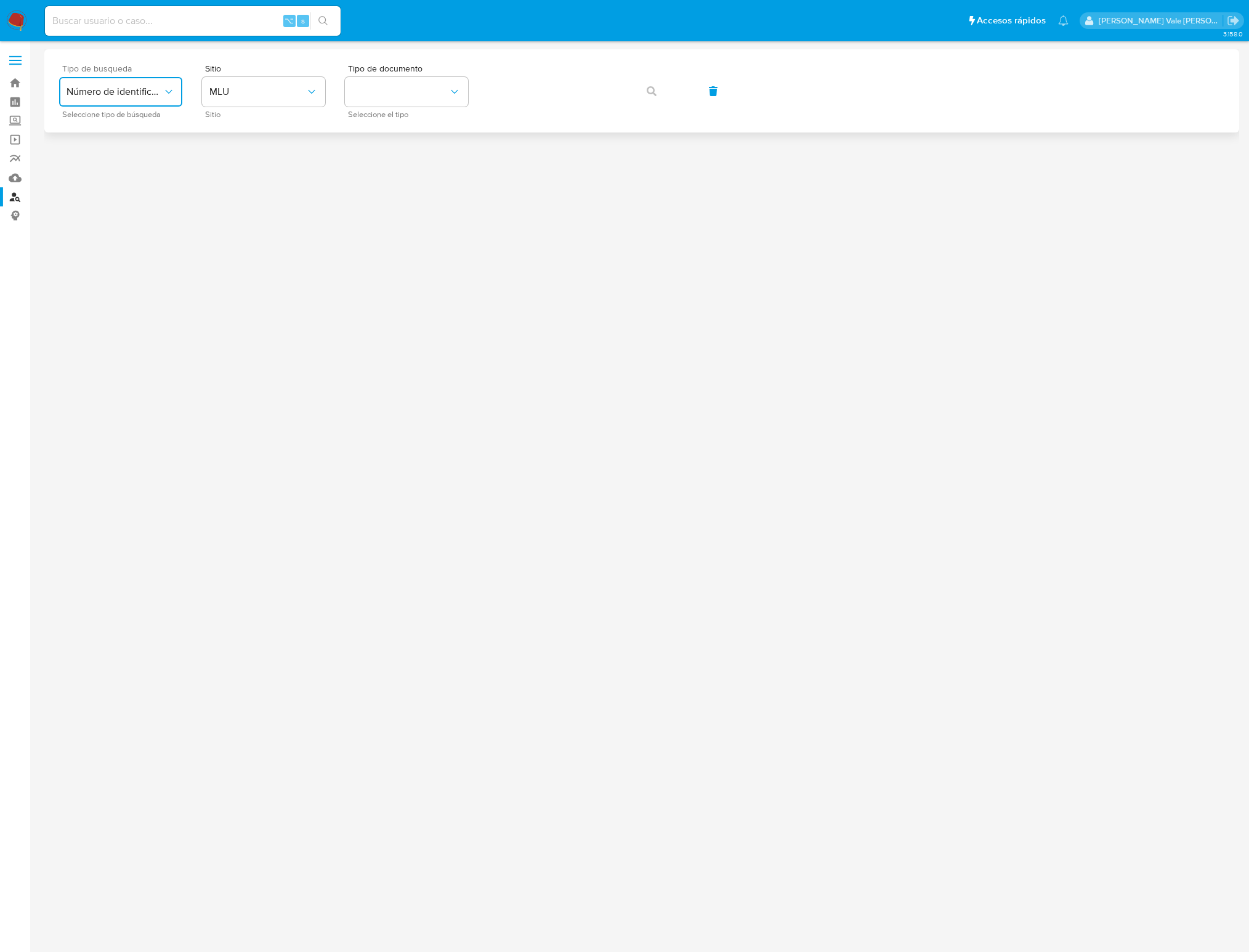
click at [113, 93] on span "Número de identificación" at bounding box center [115, 92] width 96 height 13
click at [104, 123] on span "Número de identificación" at bounding box center [117, 130] width 101 height 25
click at [269, 94] on button "site_id" at bounding box center [264, 91] width 123 height 29
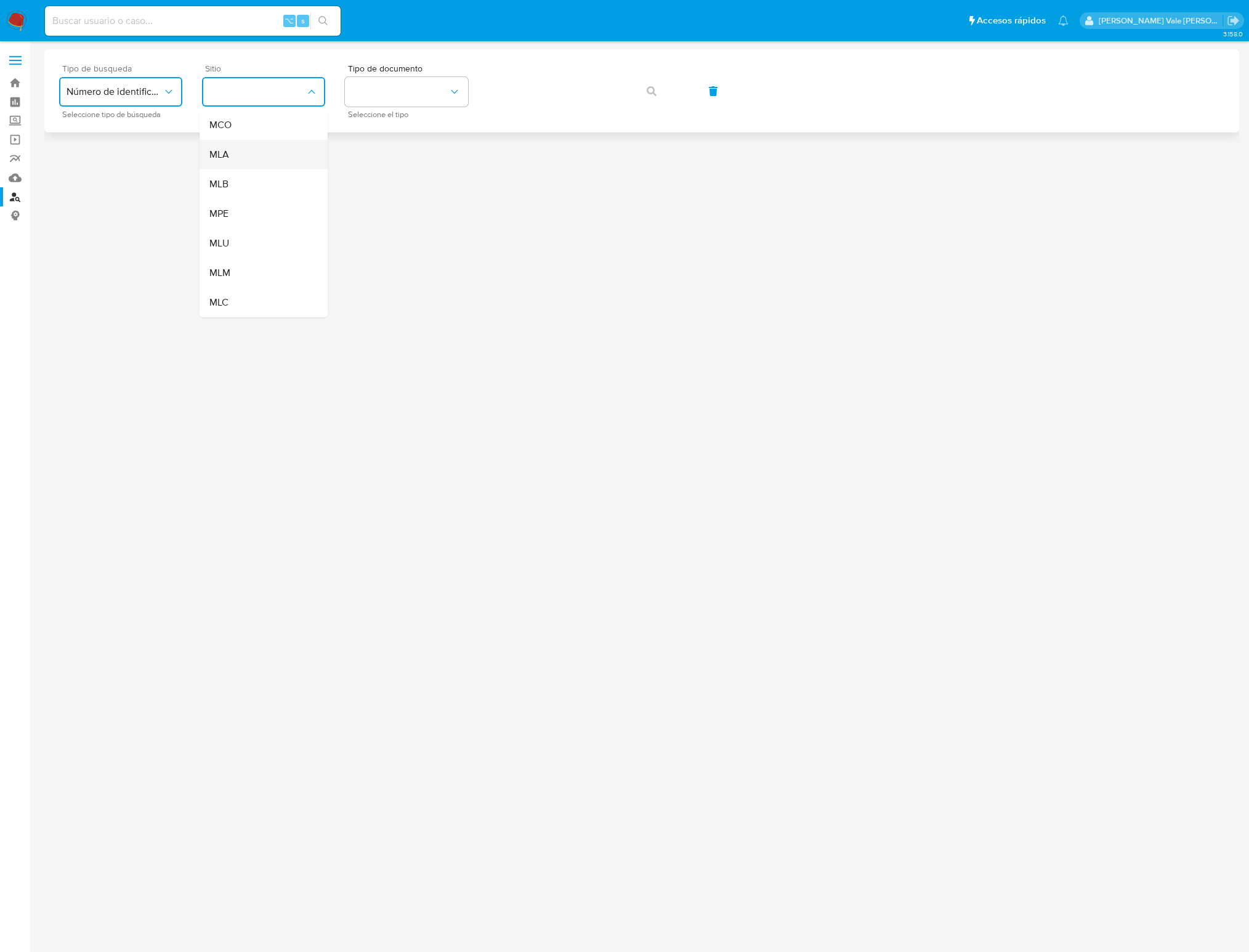
click at [236, 155] on div "MLA" at bounding box center [260, 154] width 101 height 29
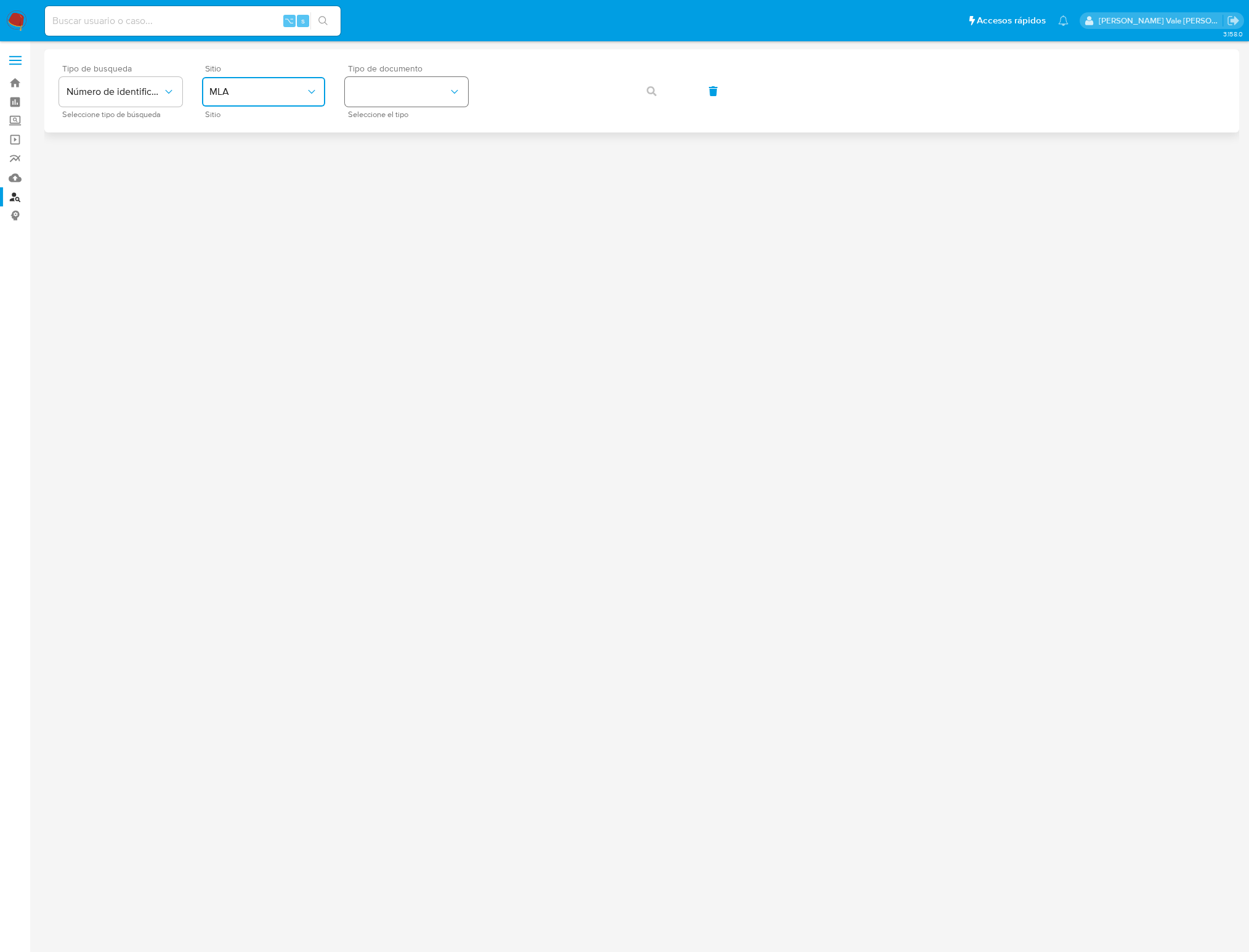
click at [409, 92] on button "identificationType" at bounding box center [406, 91] width 123 height 29
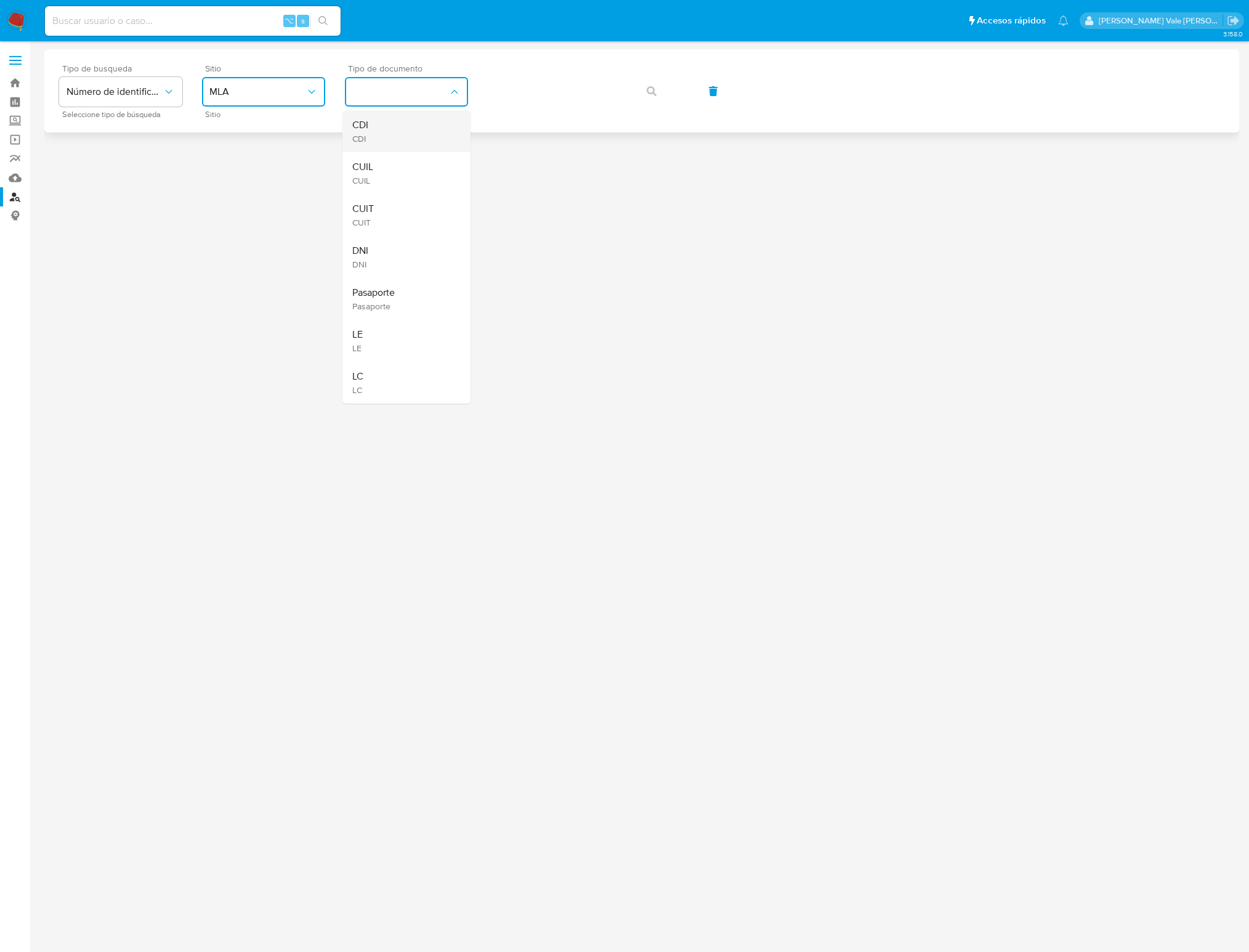
click at [382, 121] on div "CDI CDI" at bounding box center [403, 130] width 101 height 42
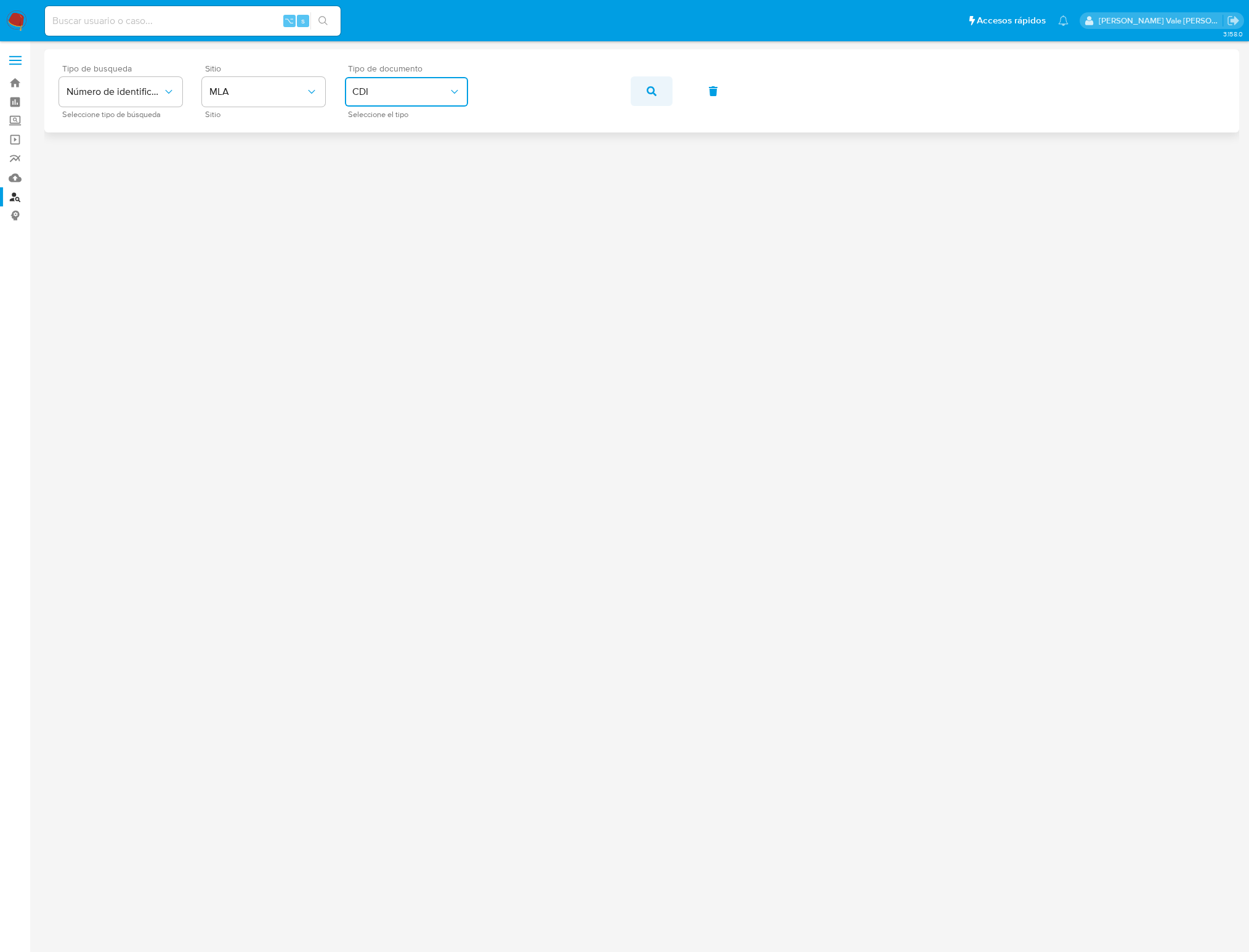
click at [652, 89] on icon "button" at bounding box center [651, 91] width 9 height 9
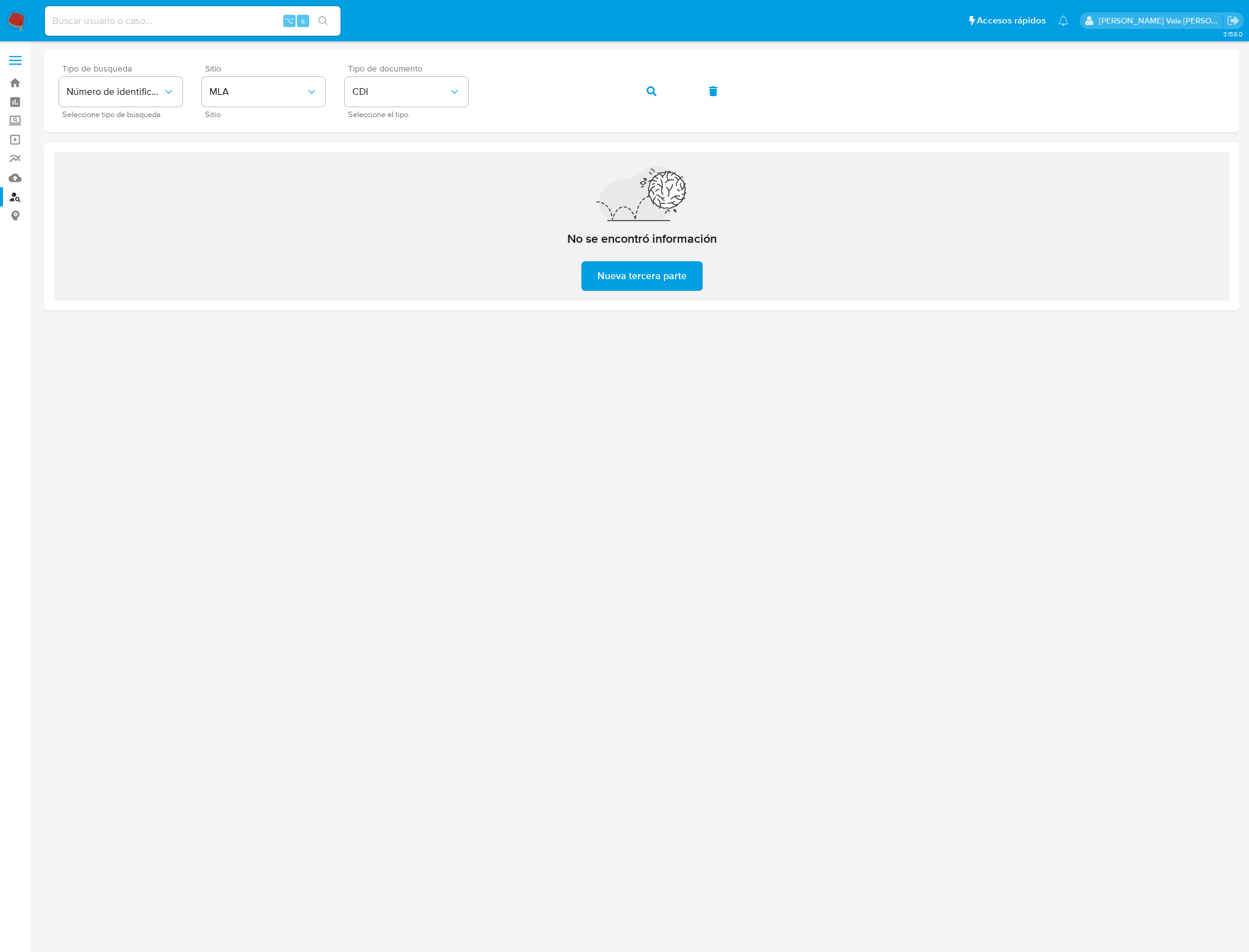
click at [605, 263] on span "Nueva tercera parte" at bounding box center [642, 276] width 89 height 27
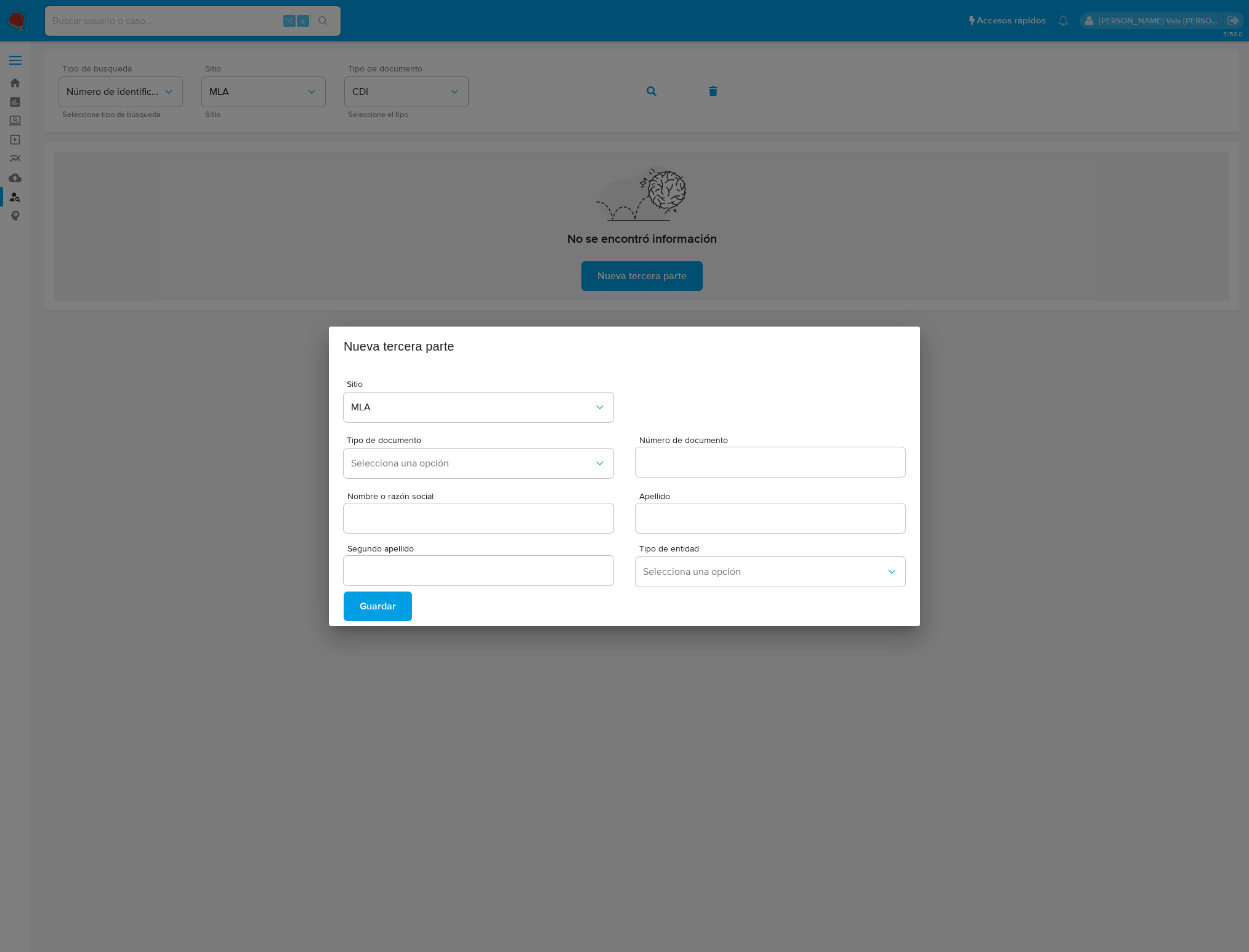
click at [482, 298] on div "Nueva tercera parte Sitio MLA Tipo de documento Selecciona una opción Número de…" at bounding box center [624, 476] width 1249 height 952
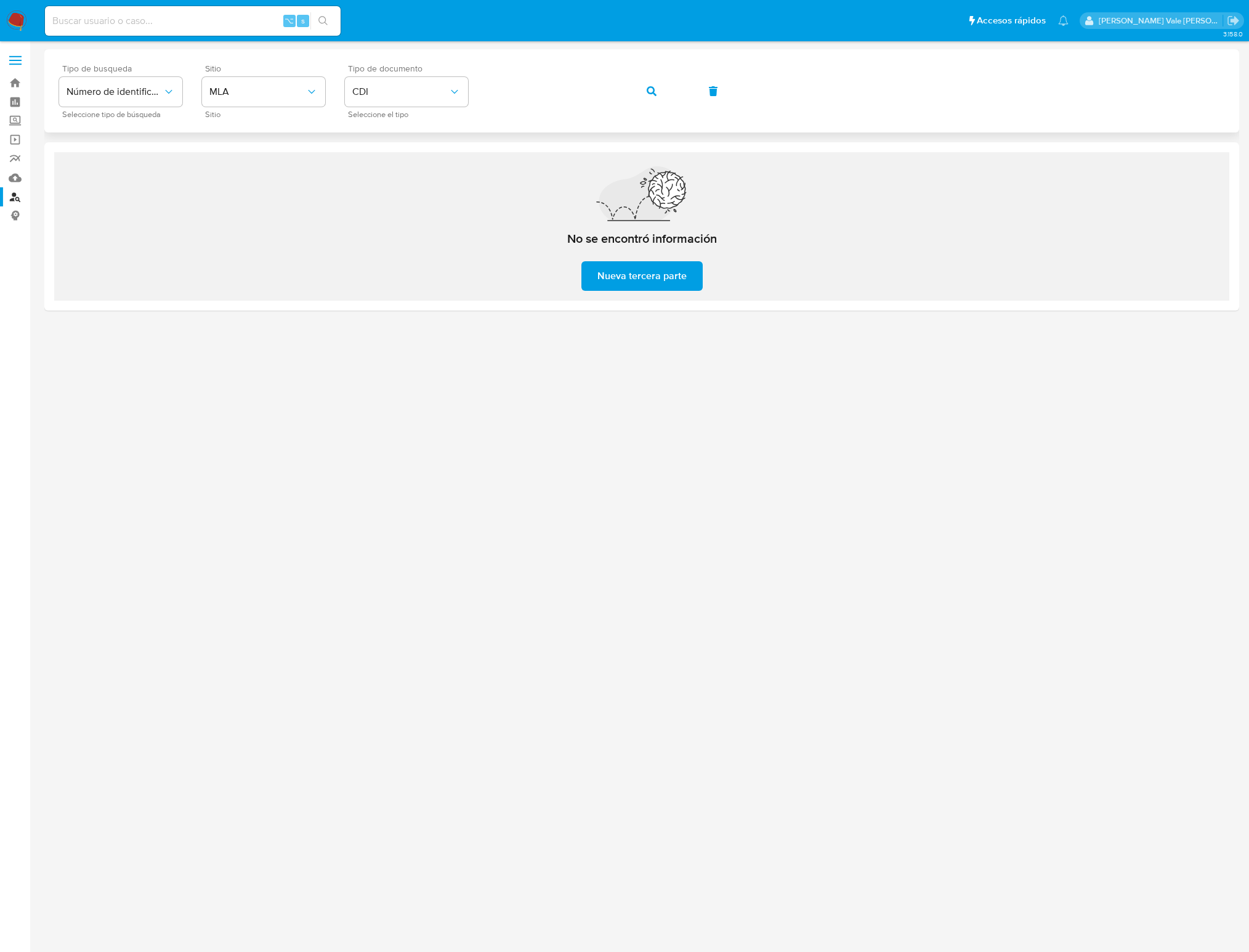
click at [474, 83] on div "Tipo de busqueda Número de identificación Seleccione tipo de búsqueda Sitio MLA…" at bounding box center [642, 91] width 1165 height 54
click at [436, 91] on span "CDI" at bounding box center [401, 92] width 96 height 13
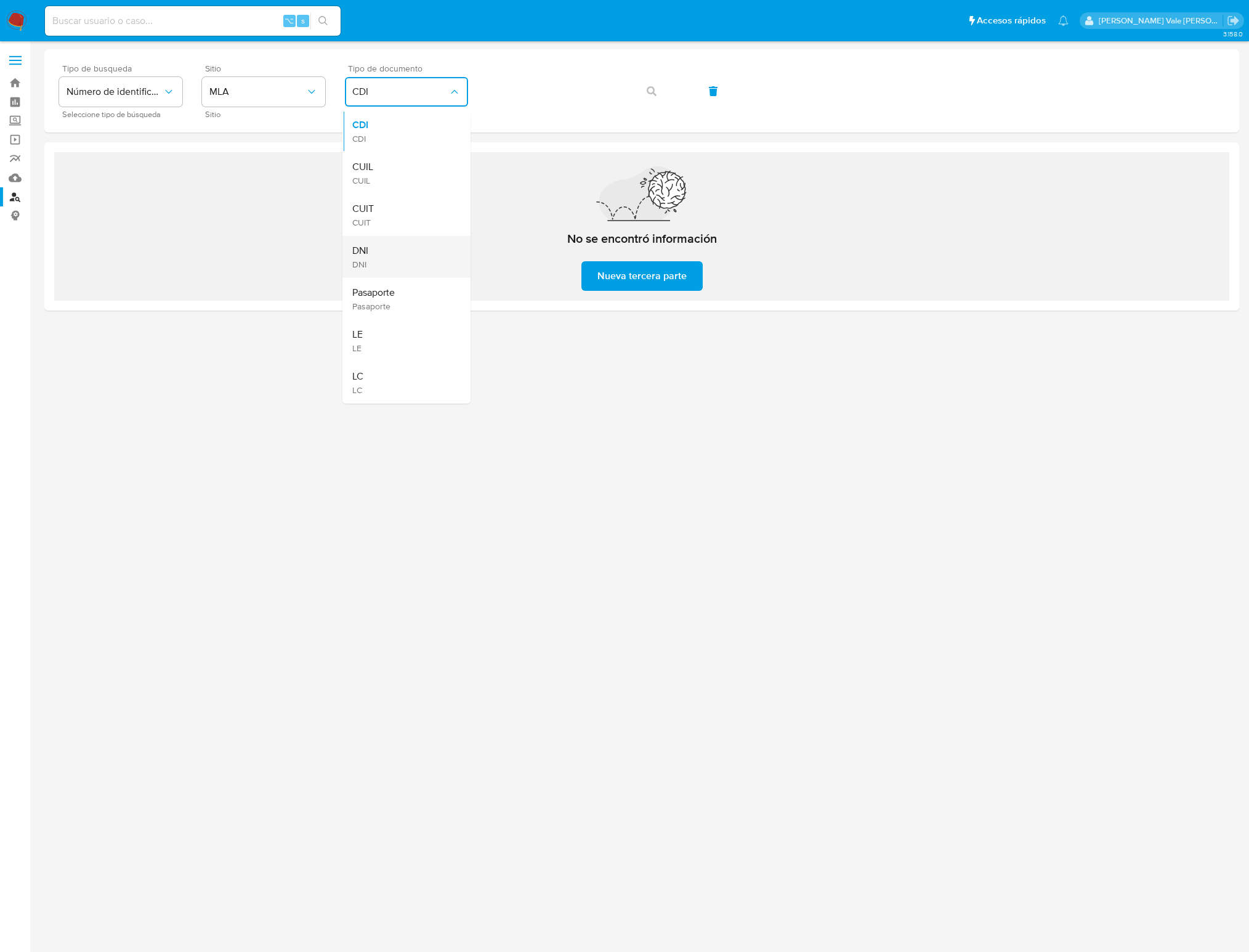
click at [375, 251] on div "DNI DNI" at bounding box center [403, 256] width 101 height 42
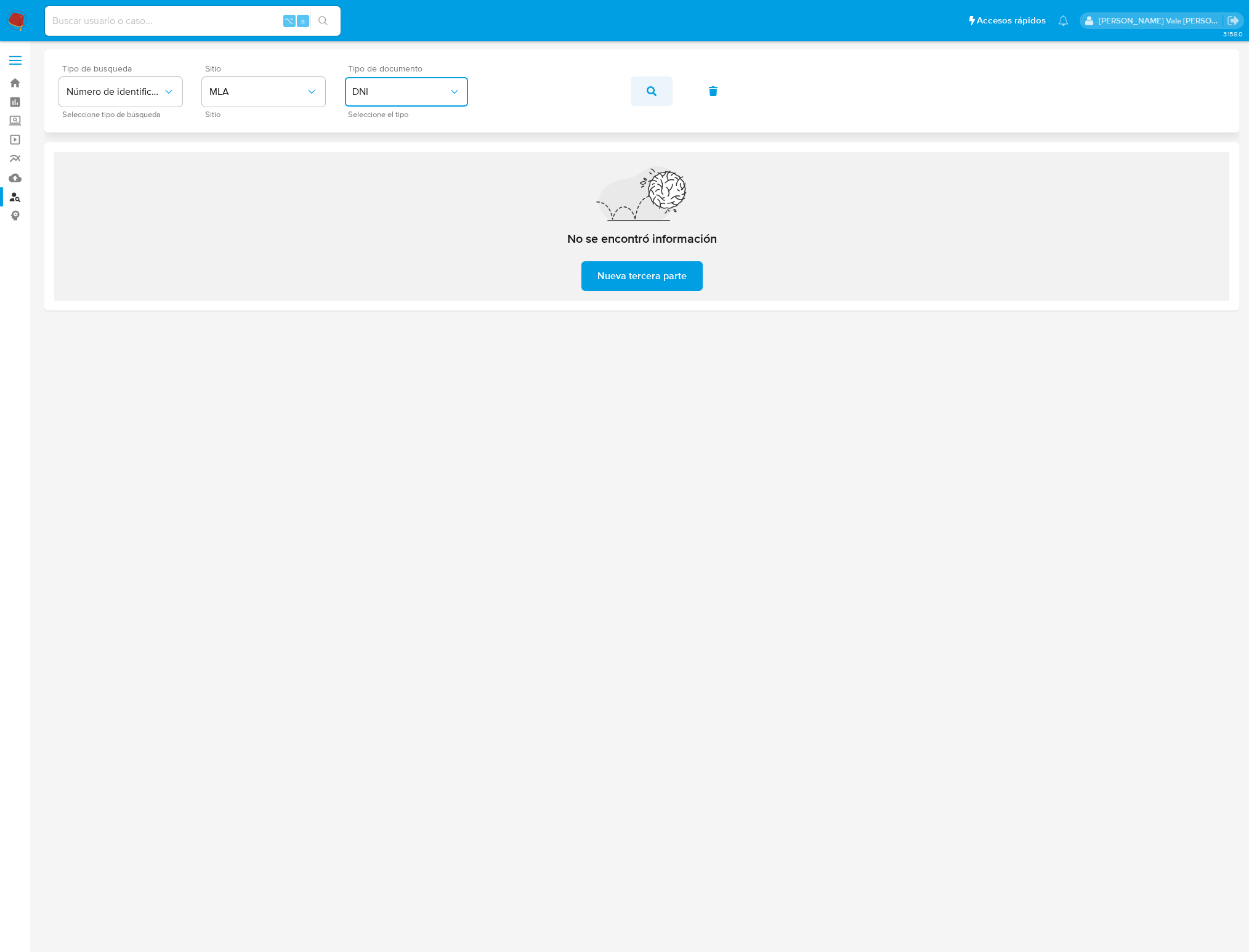
click at [653, 91] on icon "button" at bounding box center [651, 91] width 9 height 9
click at [163, 92] on icon "typeSearch" at bounding box center [169, 92] width 13 height 13
click at [118, 132] on span "Número de identificación" at bounding box center [117, 130] width 101 height 25
click at [264, 93] on button "site_id" at bounding box center [264, 91] width 123 height 29
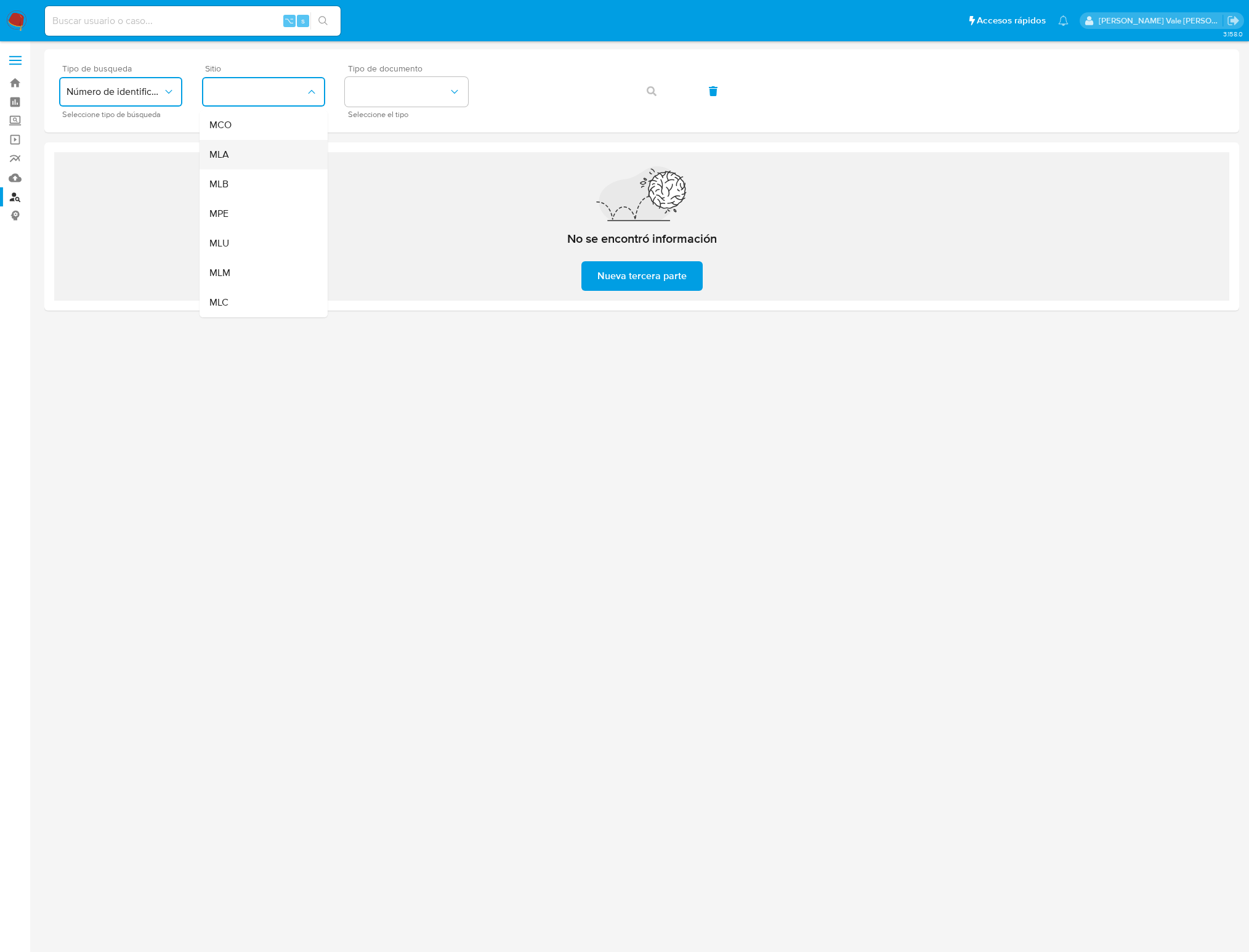
click at [225, 153] on span "MLA" at bounding box center [219, 155] width 20 height 13
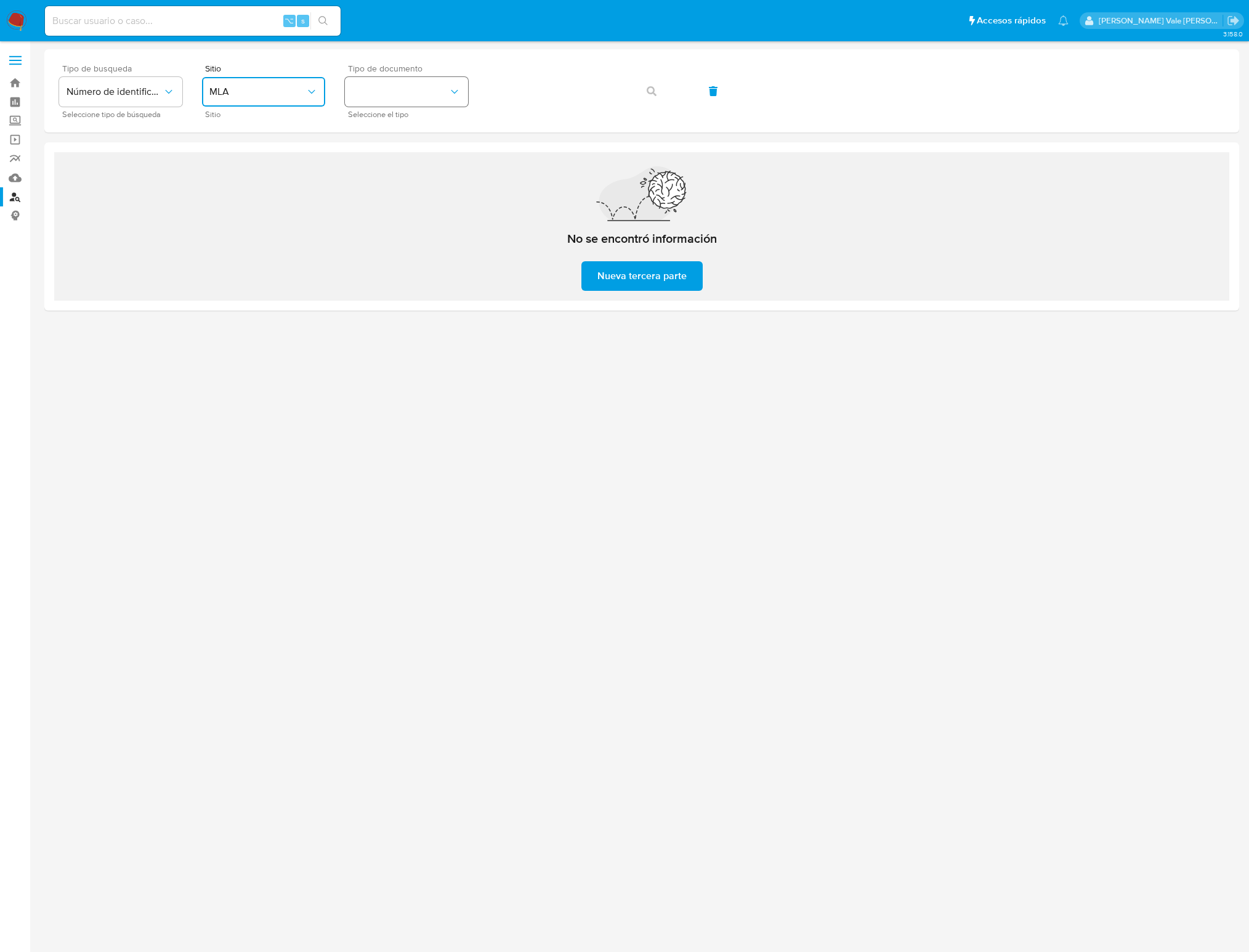
click at [373, 97] on button "identificationType" at bounding box center [406, 91] width 123 height 29
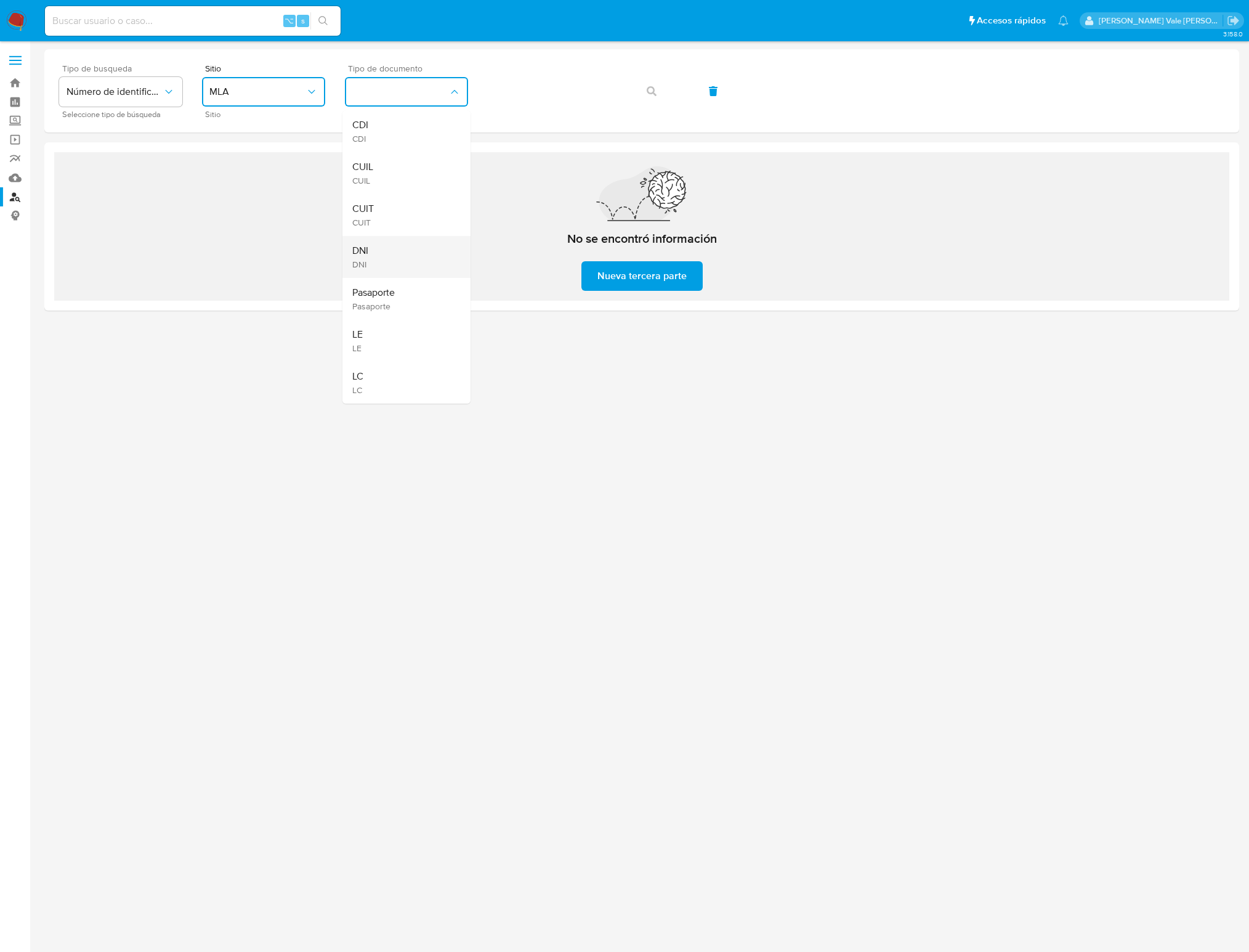
click at [358, 263] on span "DNI" at bounding box center [360, 264] width 16 height 11
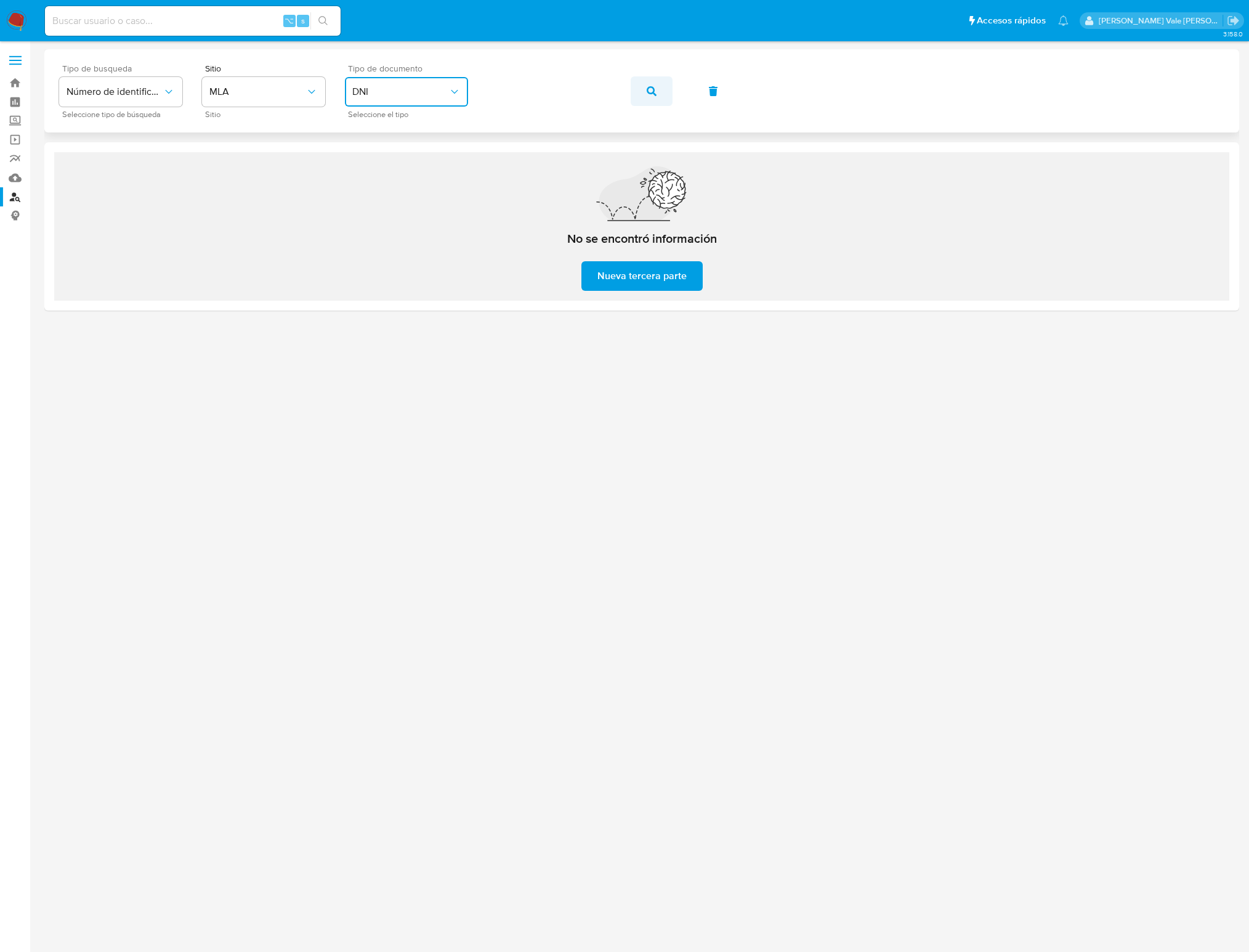
click at [654, 92] on icon "button" at bounding box center [651, 91] width 9 height 9
click at [169, 94] on icon "typeSearch" at bounding box center [169, 92] width 13 height 13
click at [121, 161] on div "User ID" at bounding box center [117, 166] width 101 height 29
click at [164, 93] on icon "typeSearch" at bounding box center [169, 92] width 13 height 13
click at [126, 134] on span "Número de identificación" at bounding box center [117, 130] width 101 height 25
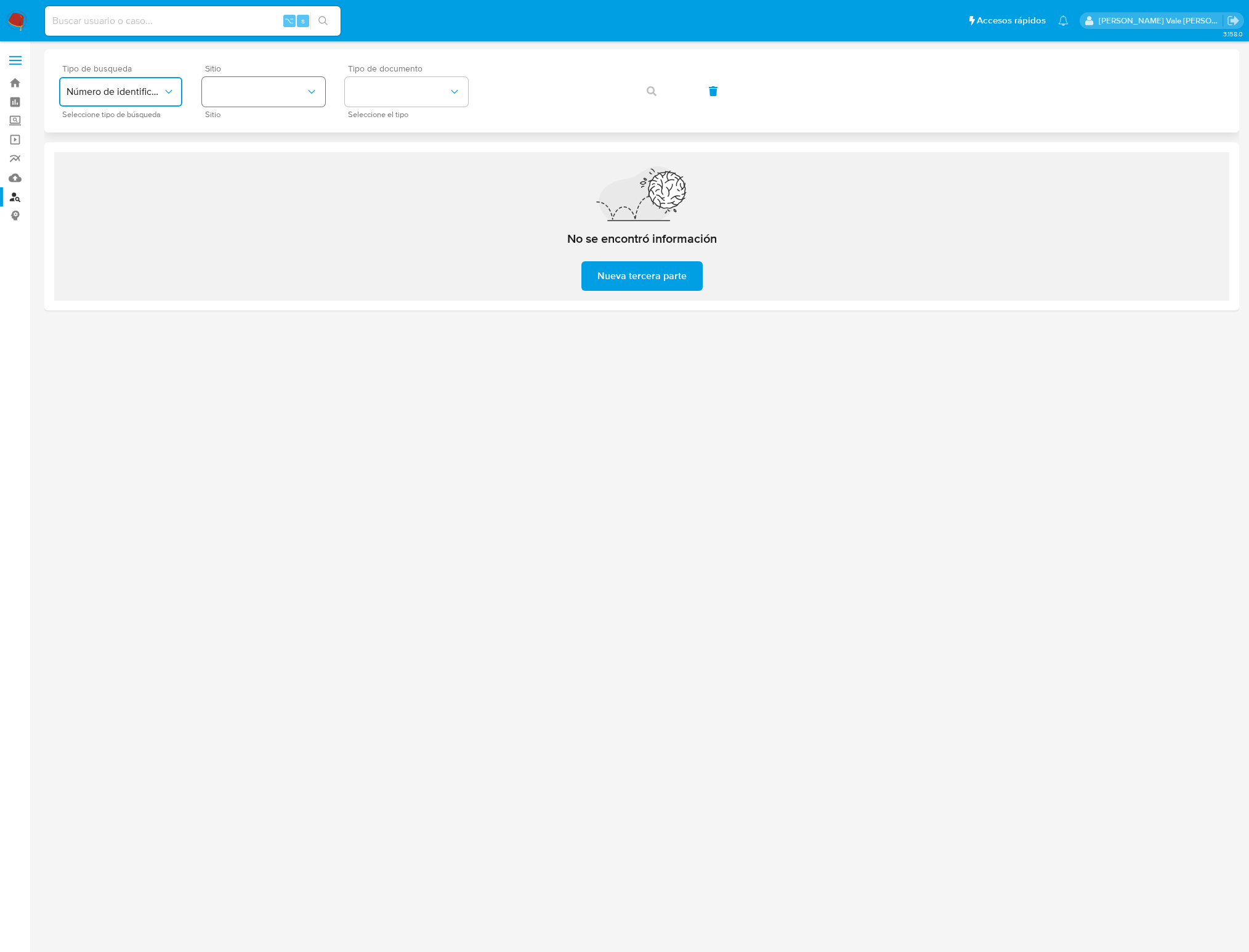
click at [239, 98] on button "site_id" at bounding box center [264, 91] width 123 height 29
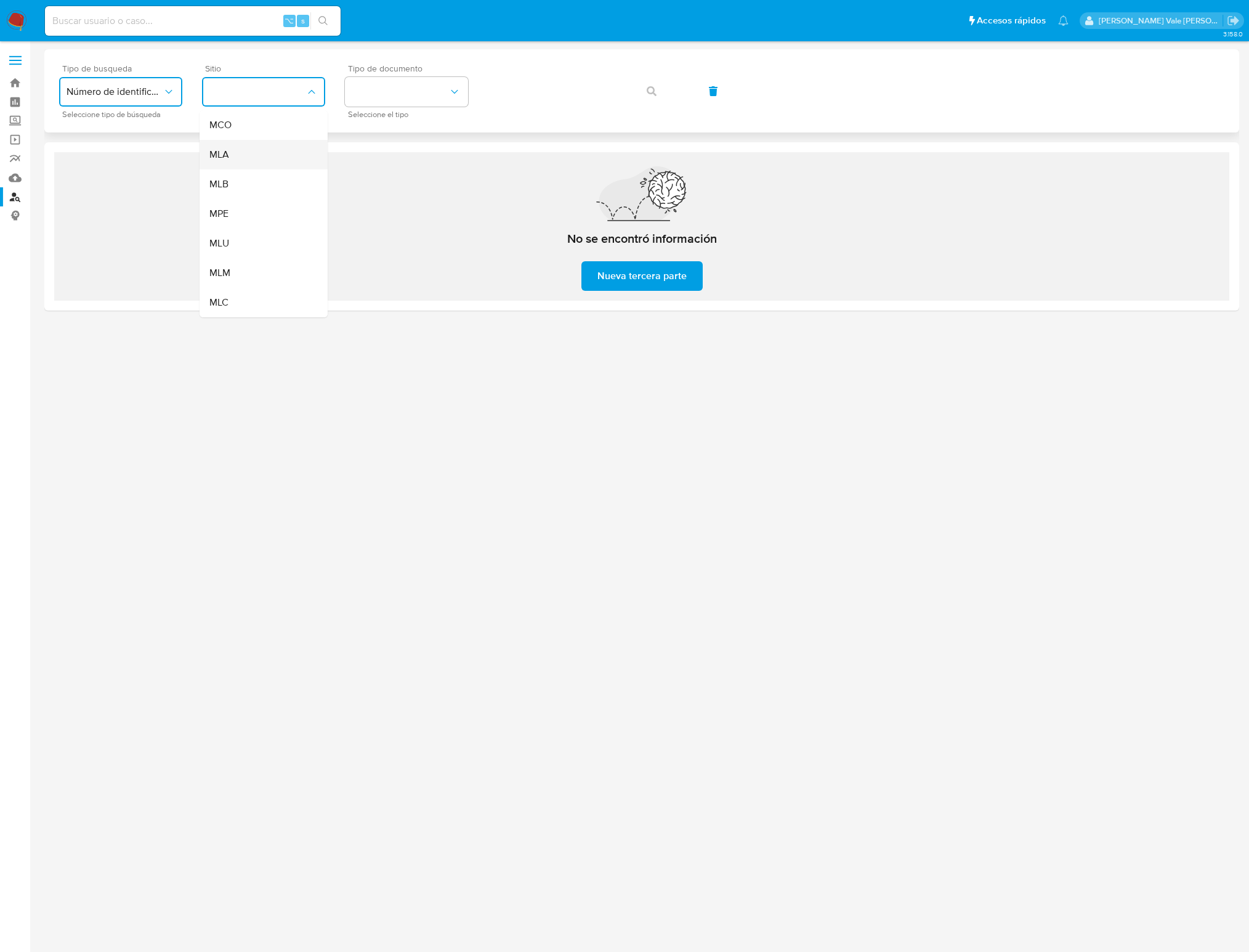
click at [227, 153] on span "MLA" at bounding box center [219, 155] width 20 height 13
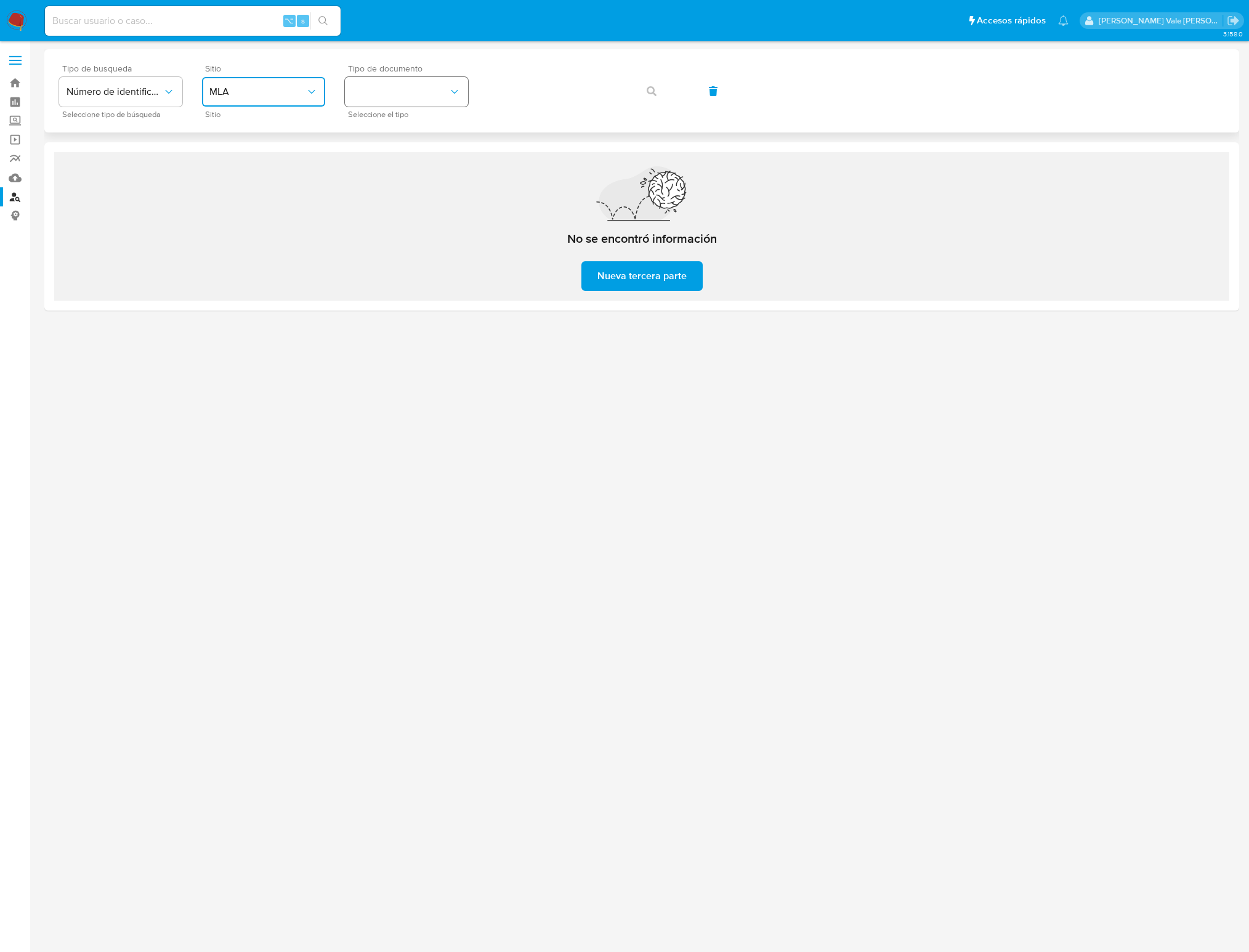
click at [380, 85] on button "identificationType" at bounding box center [406, 91] width 123 height 29
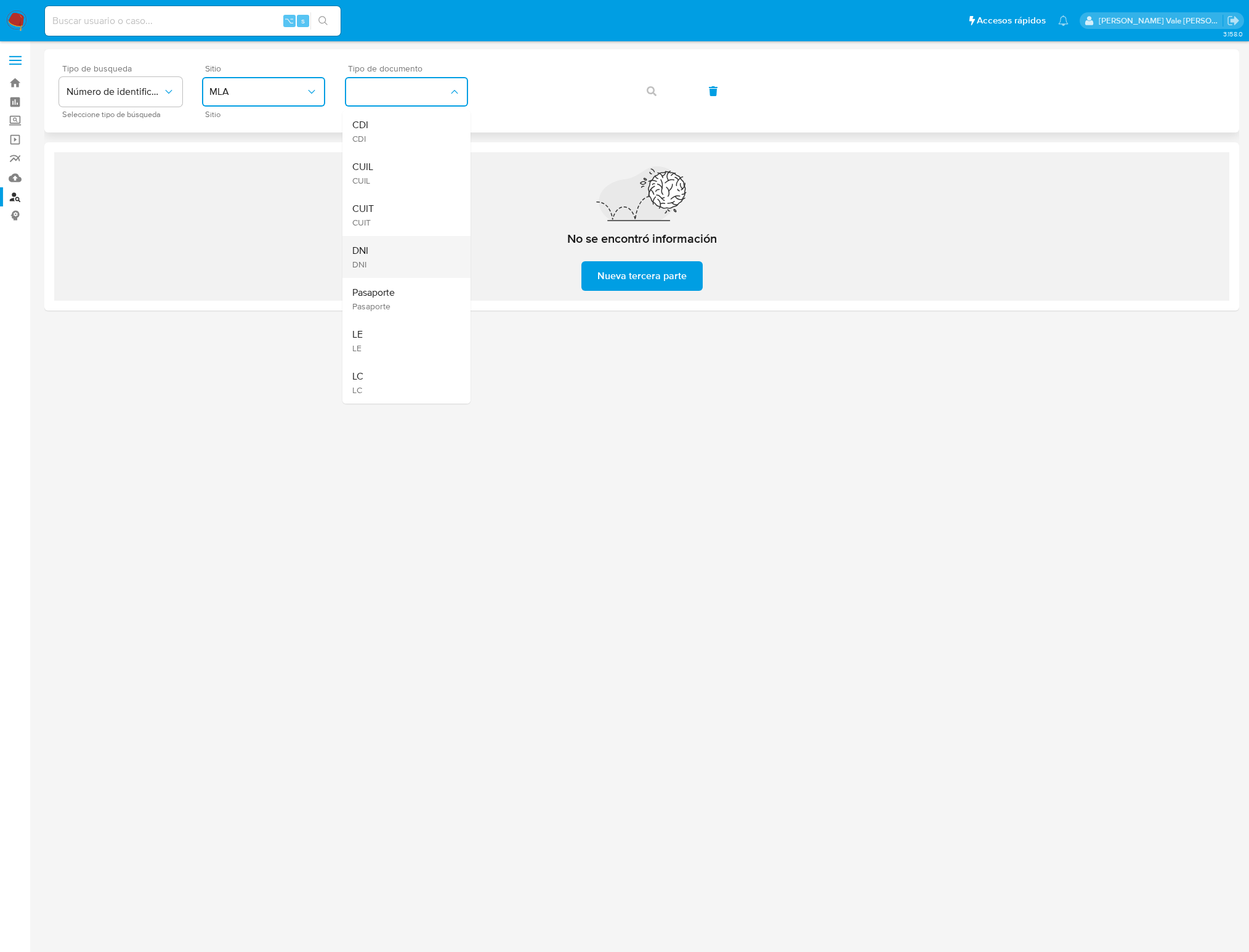
click at [374, 255] on div "DNI DNI" at bounding box center [403, 256] width 101 height 42
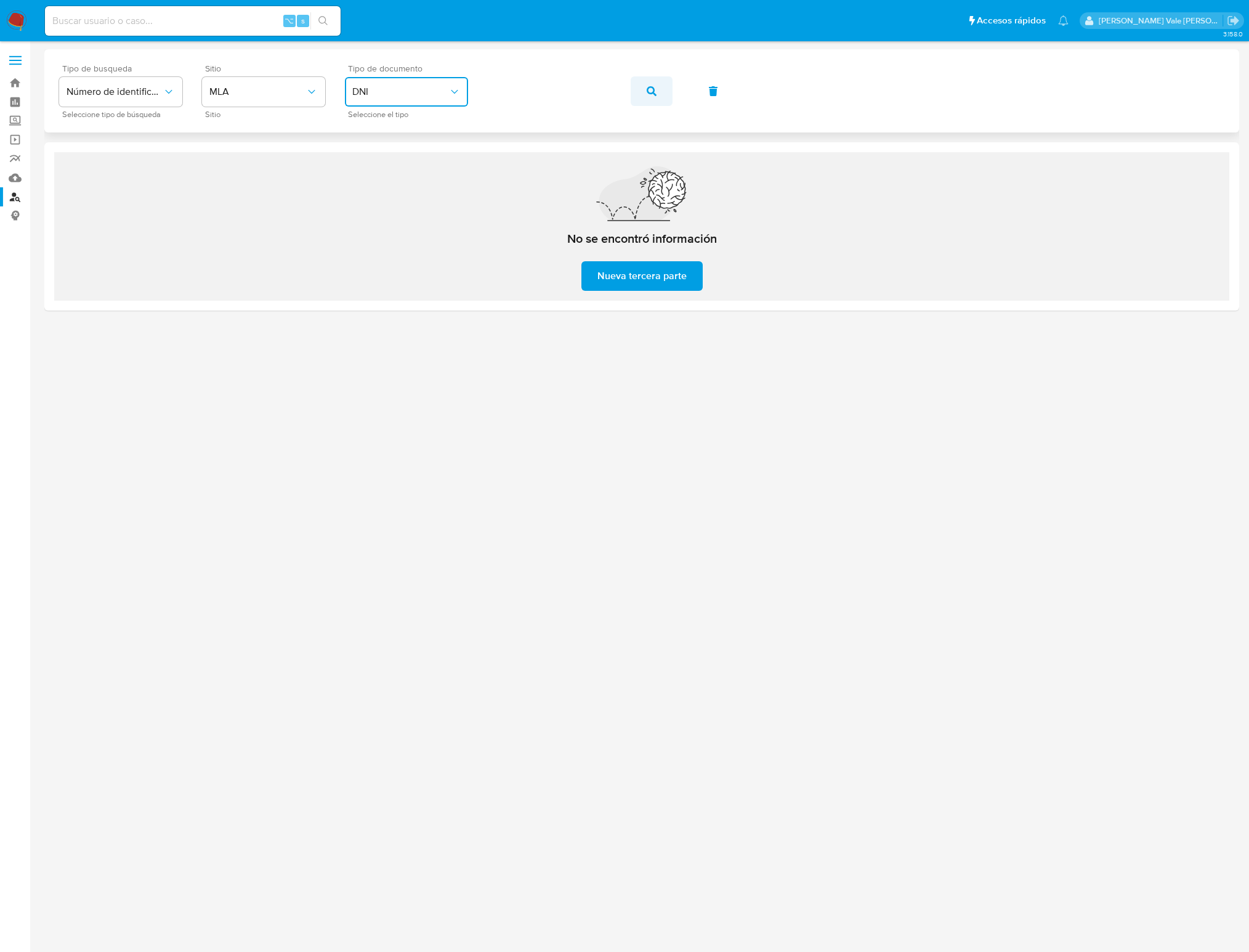
click at [648, 91] on icon "button" at bounding box center [651, 91] width 9 height 9
click at [372, 94] on span "DNI" at bounding box center [401, 92] width 96 height 13
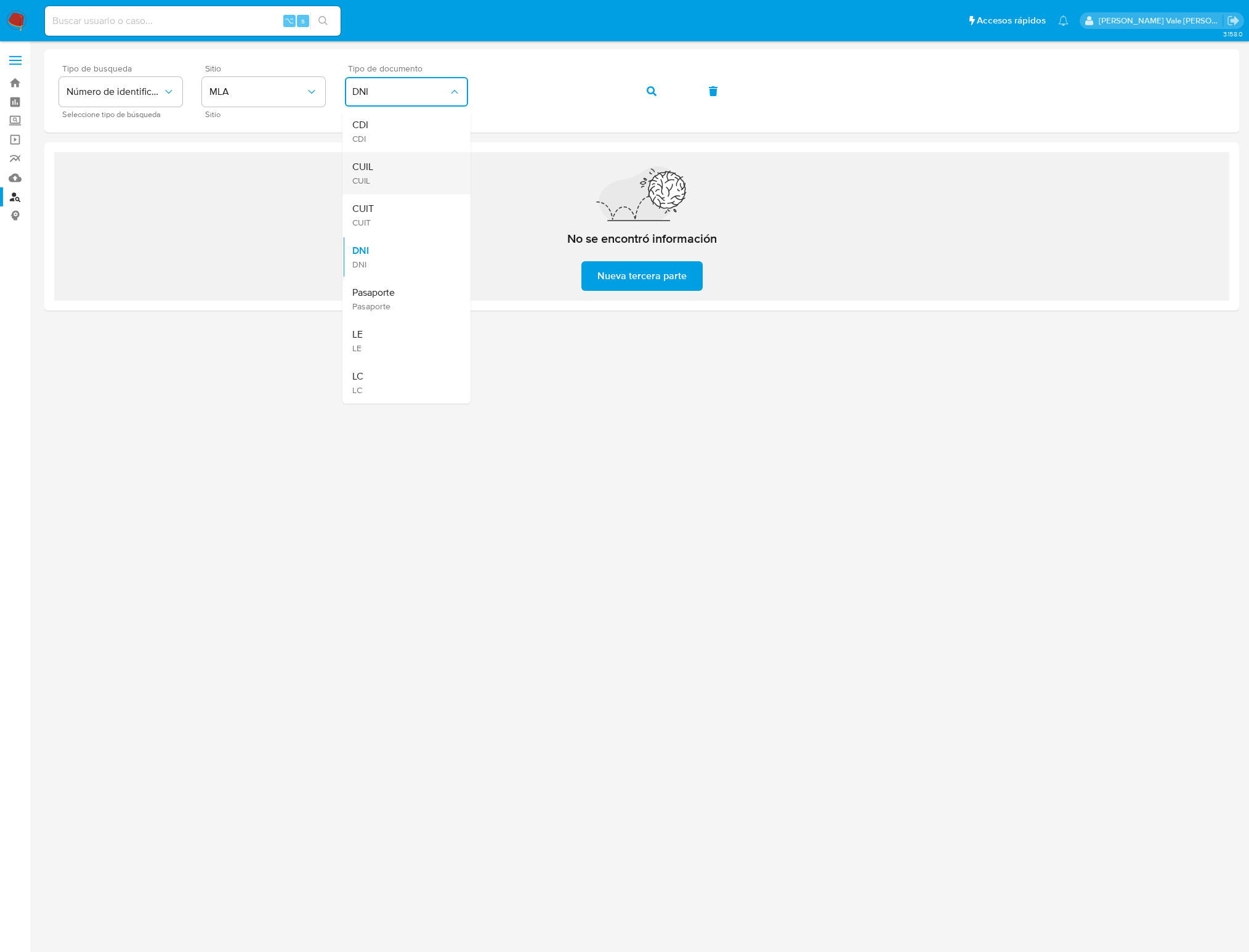
click at [372, 172] on span "CUIL" at bounding box center [363, 167] width 21 height 13
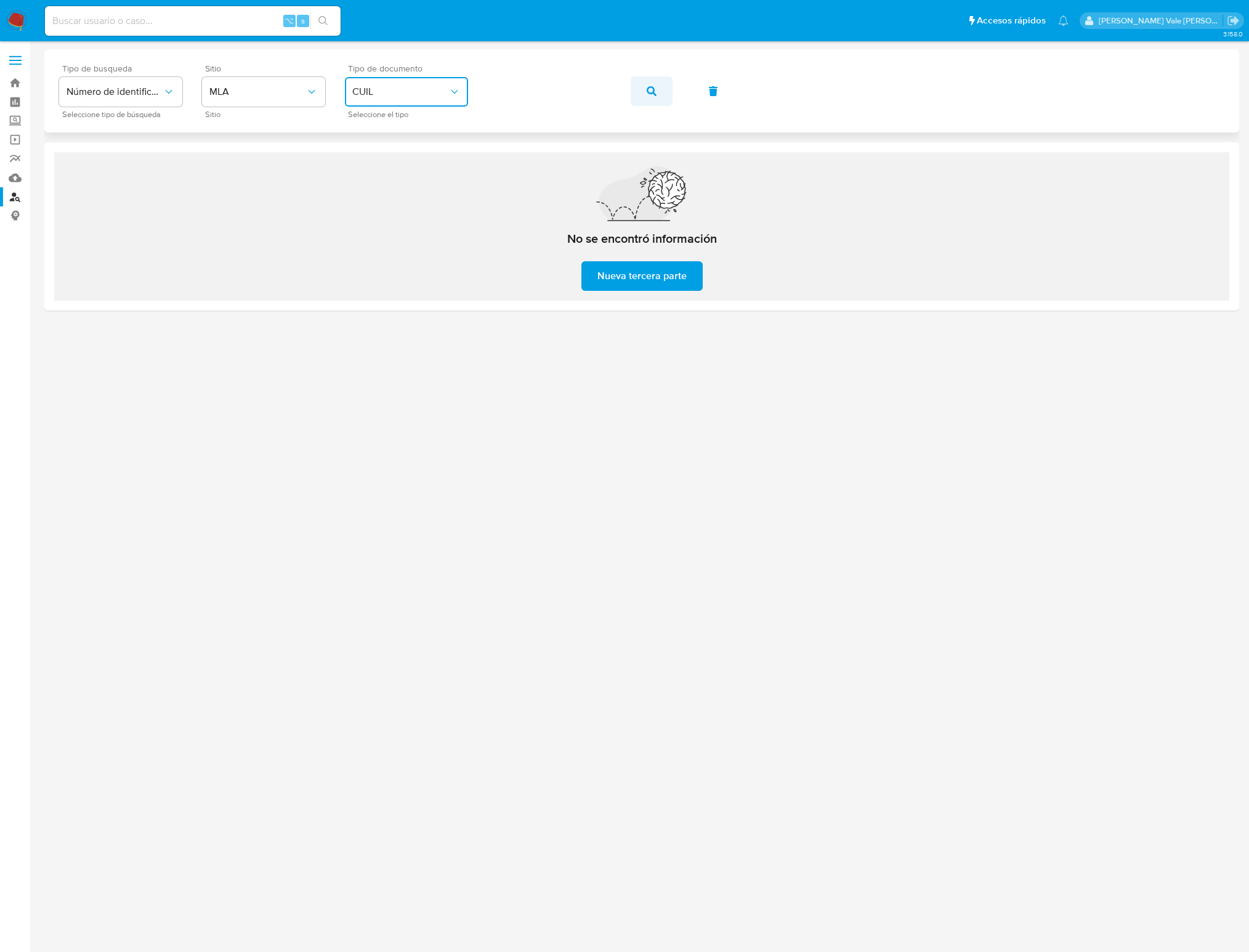
click at [647, 93] on icon "button" at bounding box center [651, 91] width 9 height 9
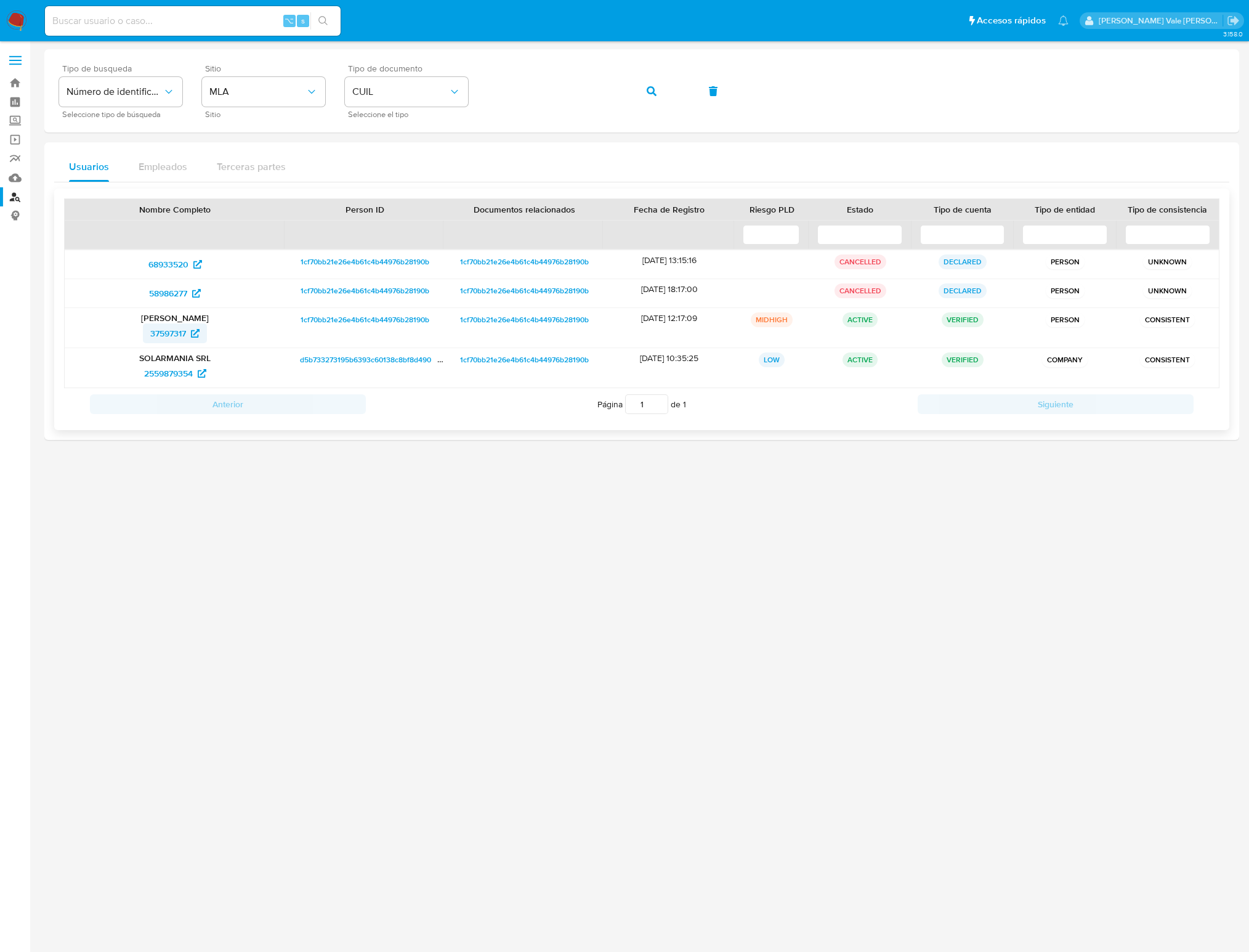
click at [205, 335] on link "37597317" at bounding box center [175, 333] width 64 height 20
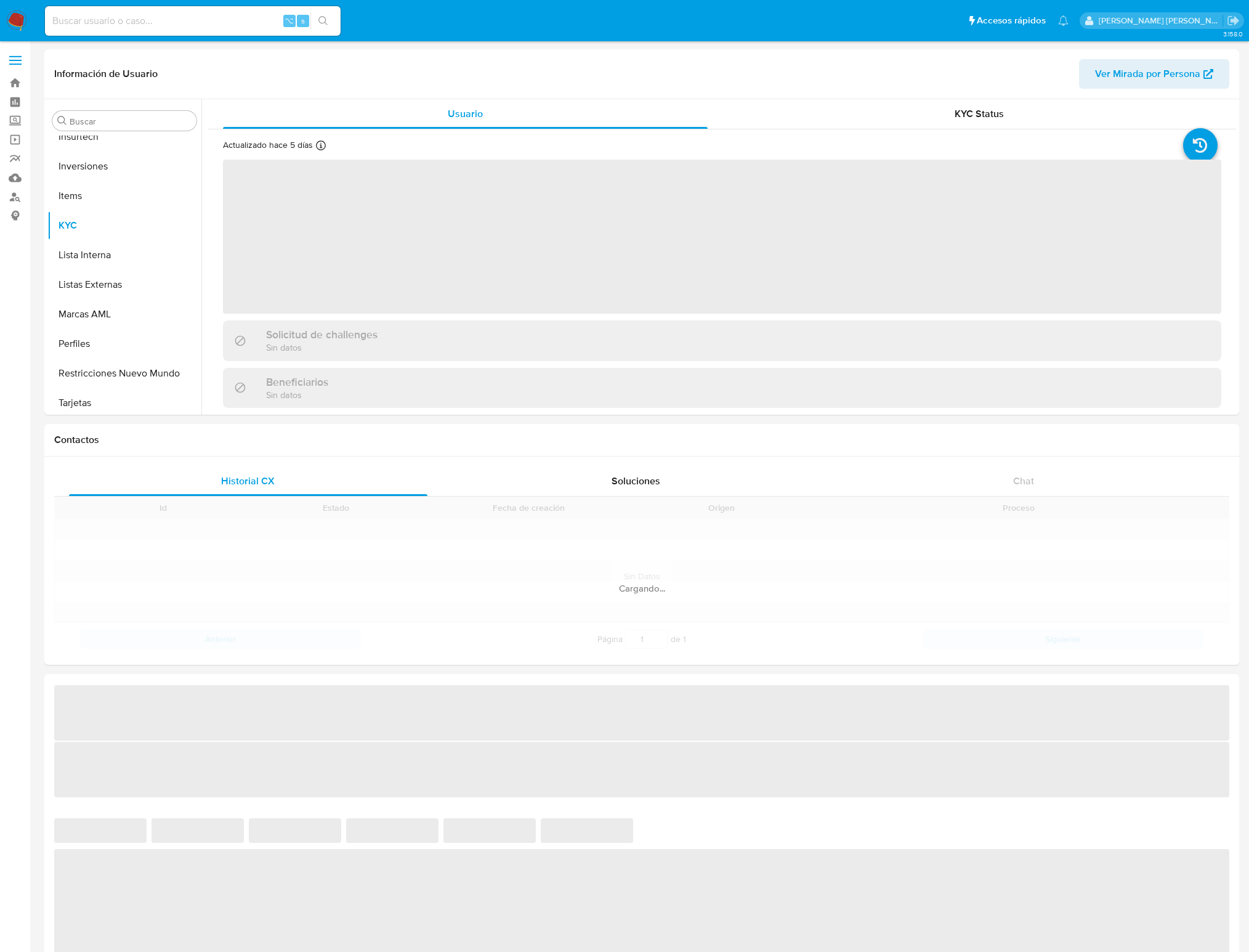
scroll to position [579, 0]
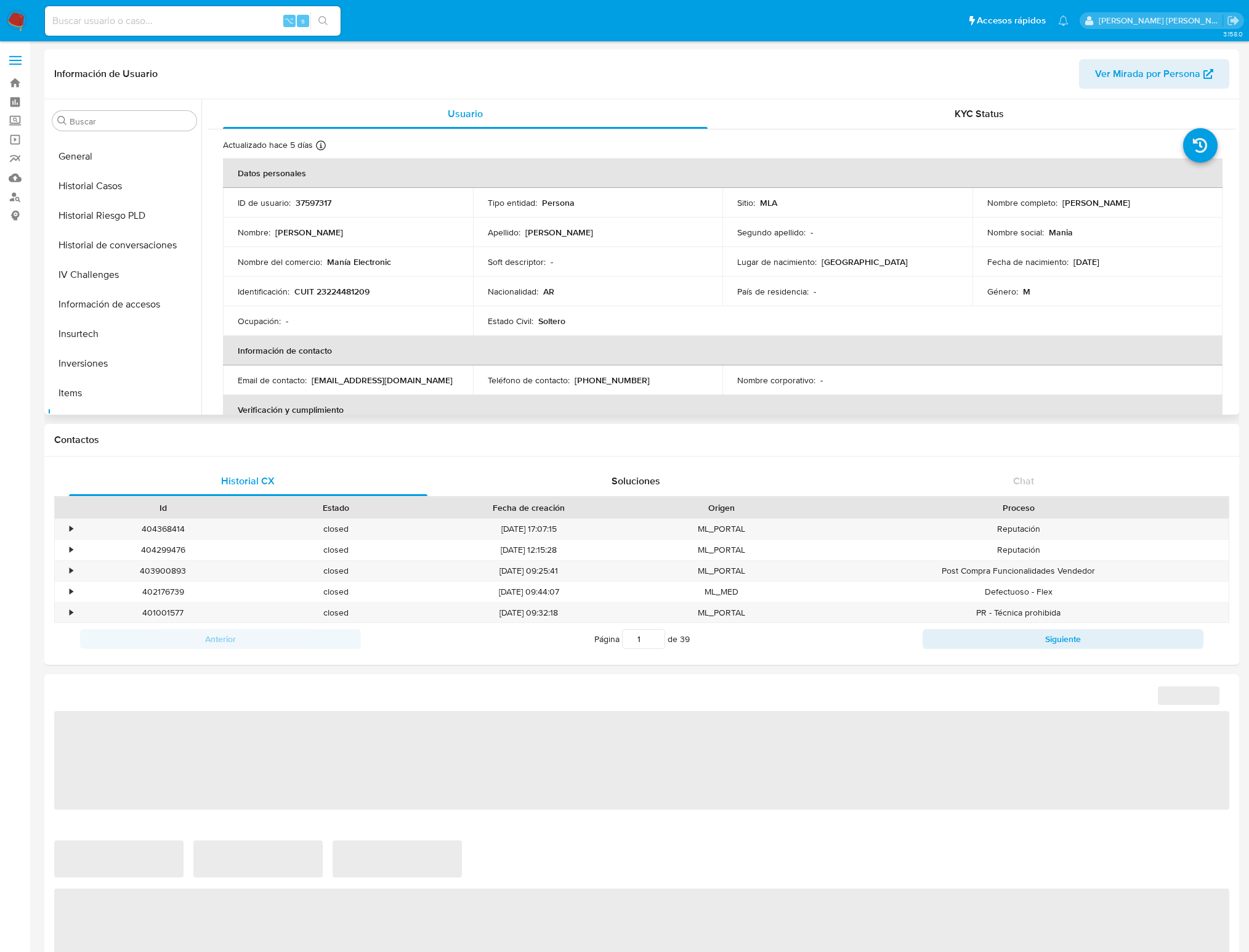
select select "10"
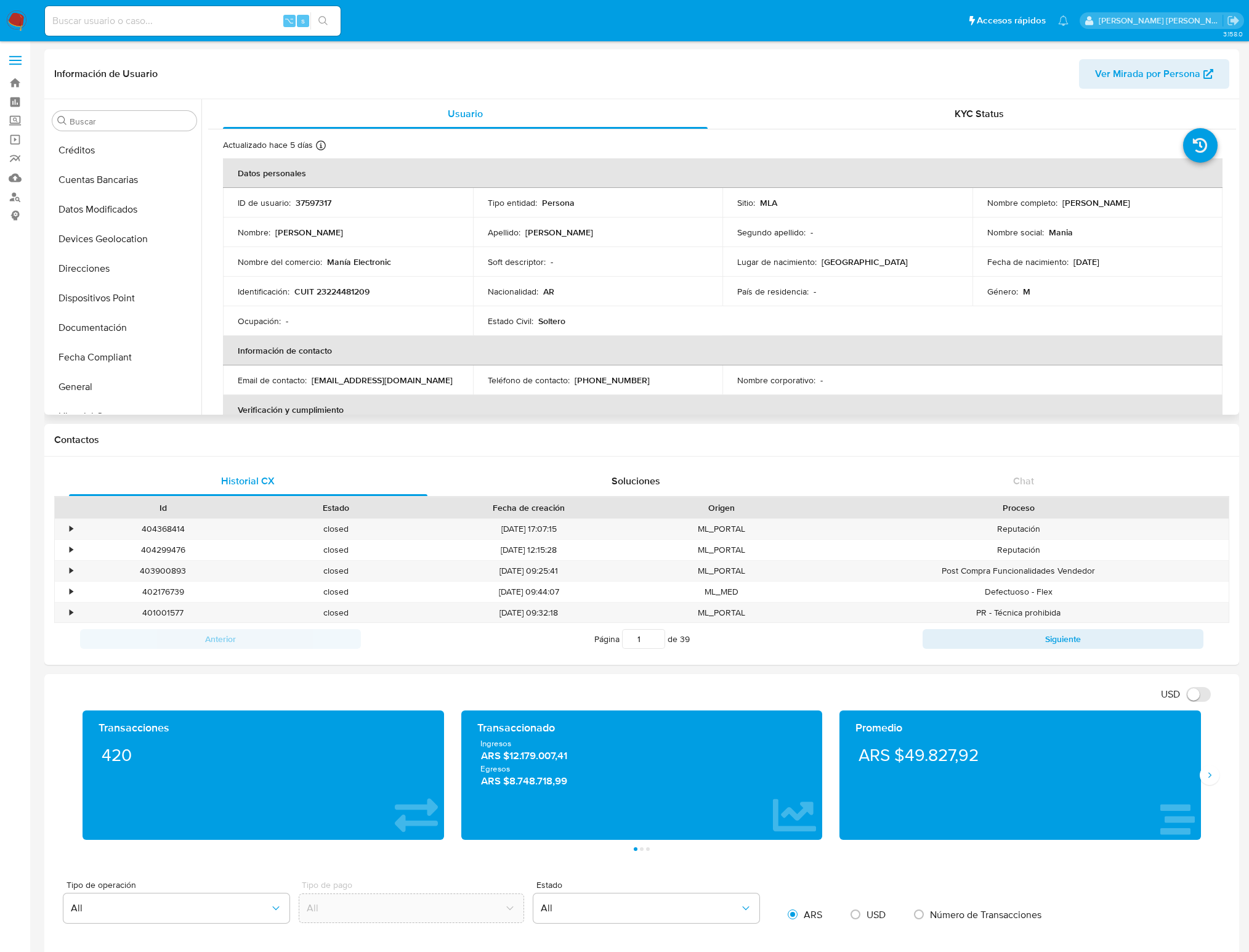
scroll to position [117, 0]
click at [115, 236] on button "Datos Modificados" at bounding box center [124, 240] width 154 height 29
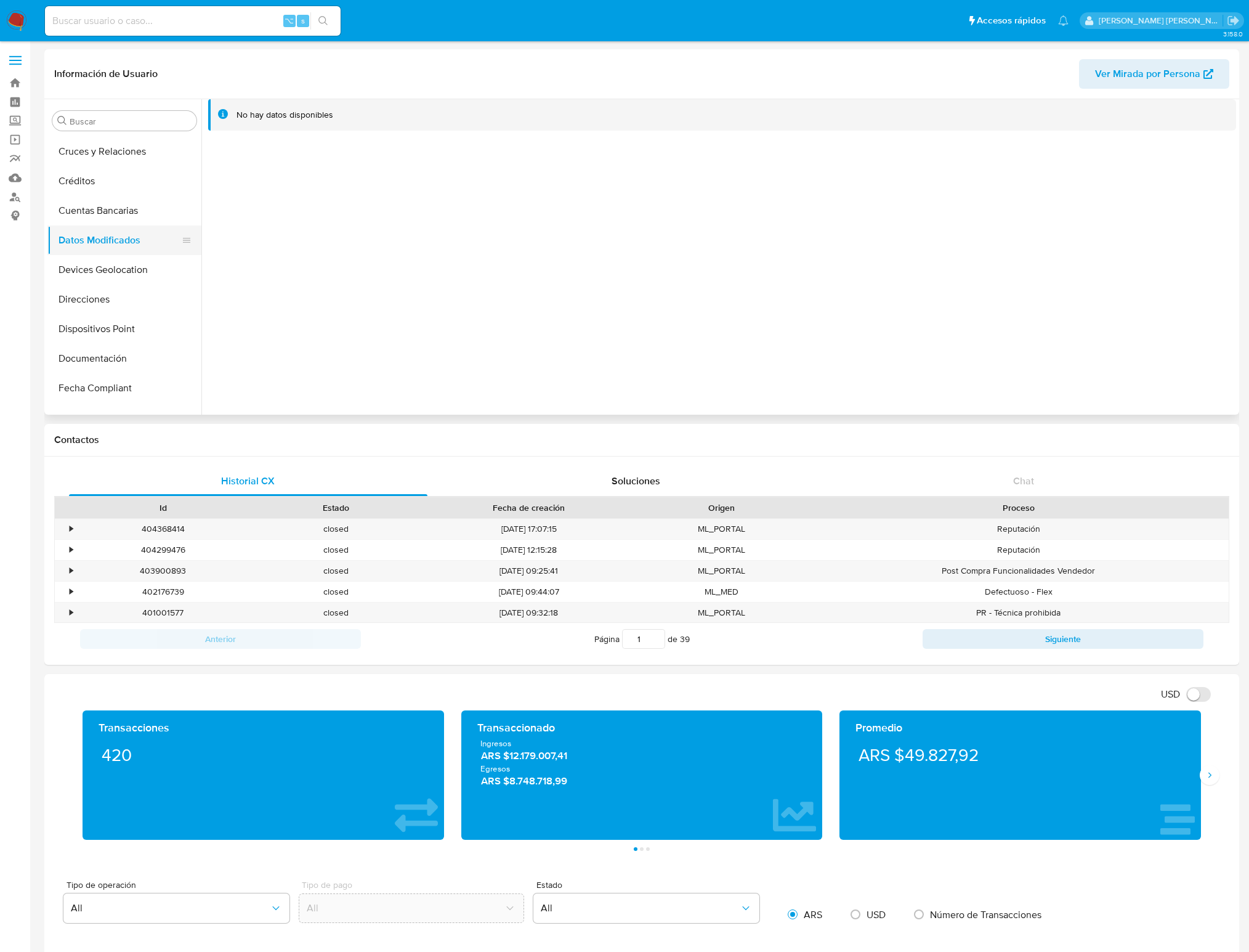
click at [124, 241] on button "Datos Modificados" at bounding box center [119, 240] width 144 height 29
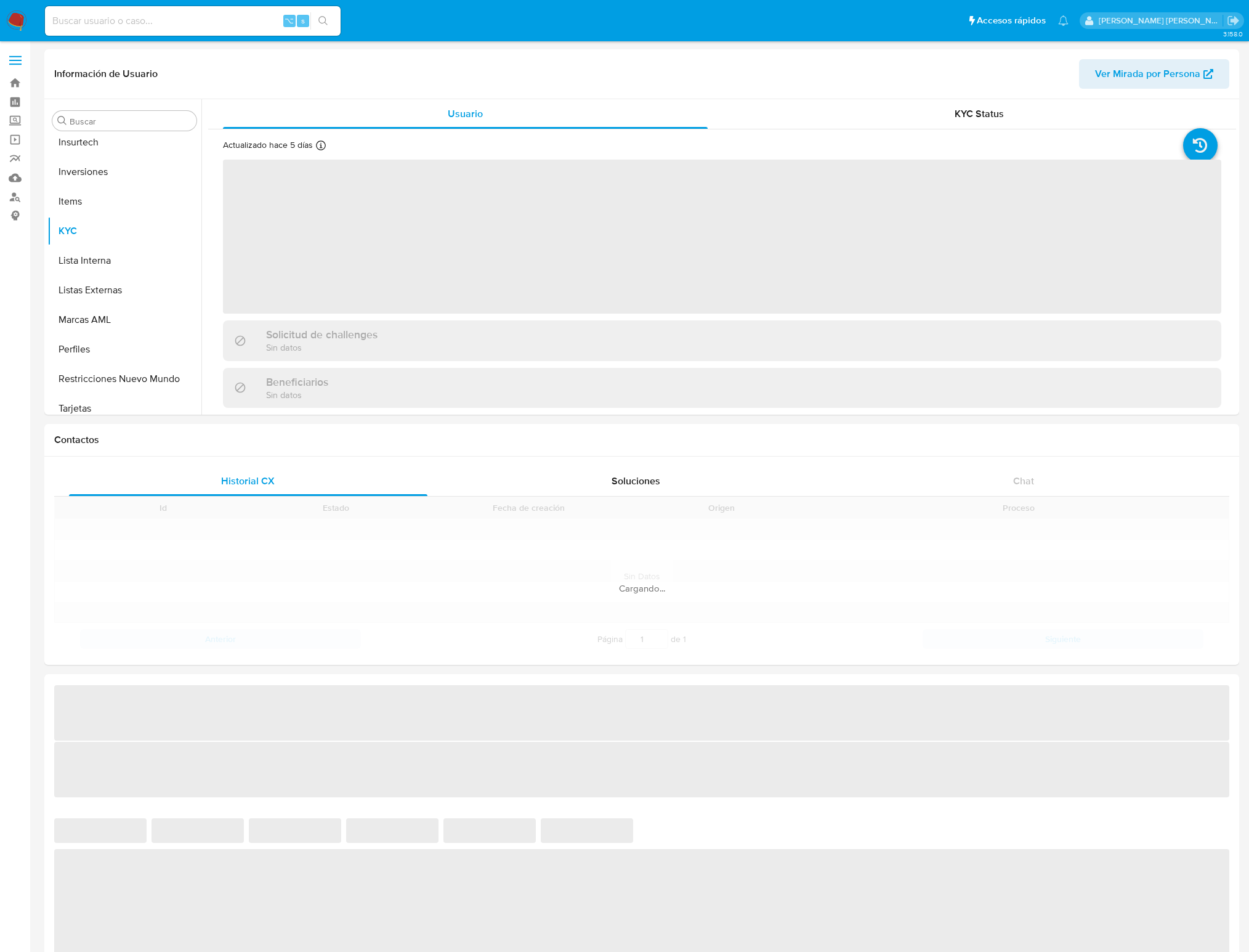
scroll to position [579, 0]
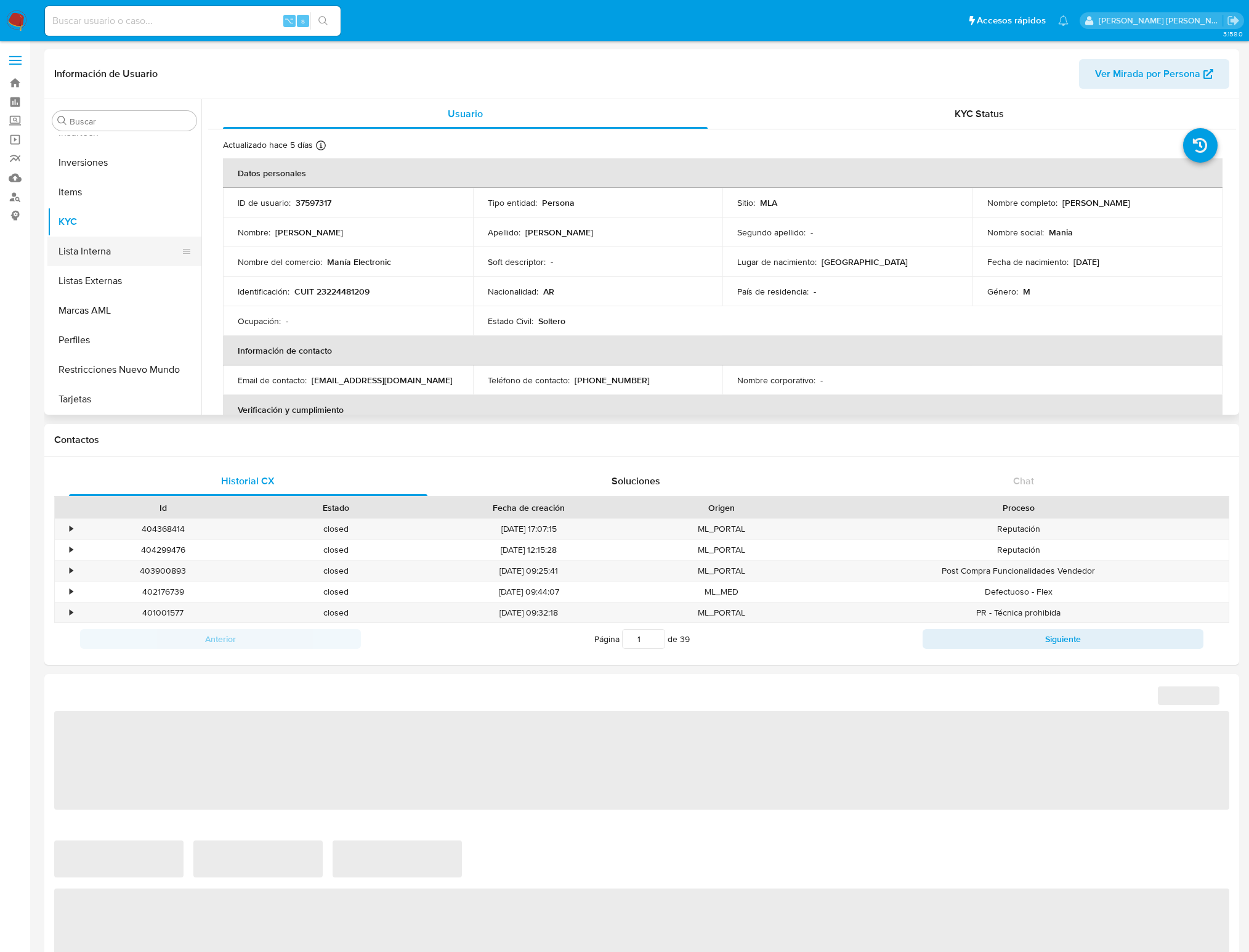
select select "10"
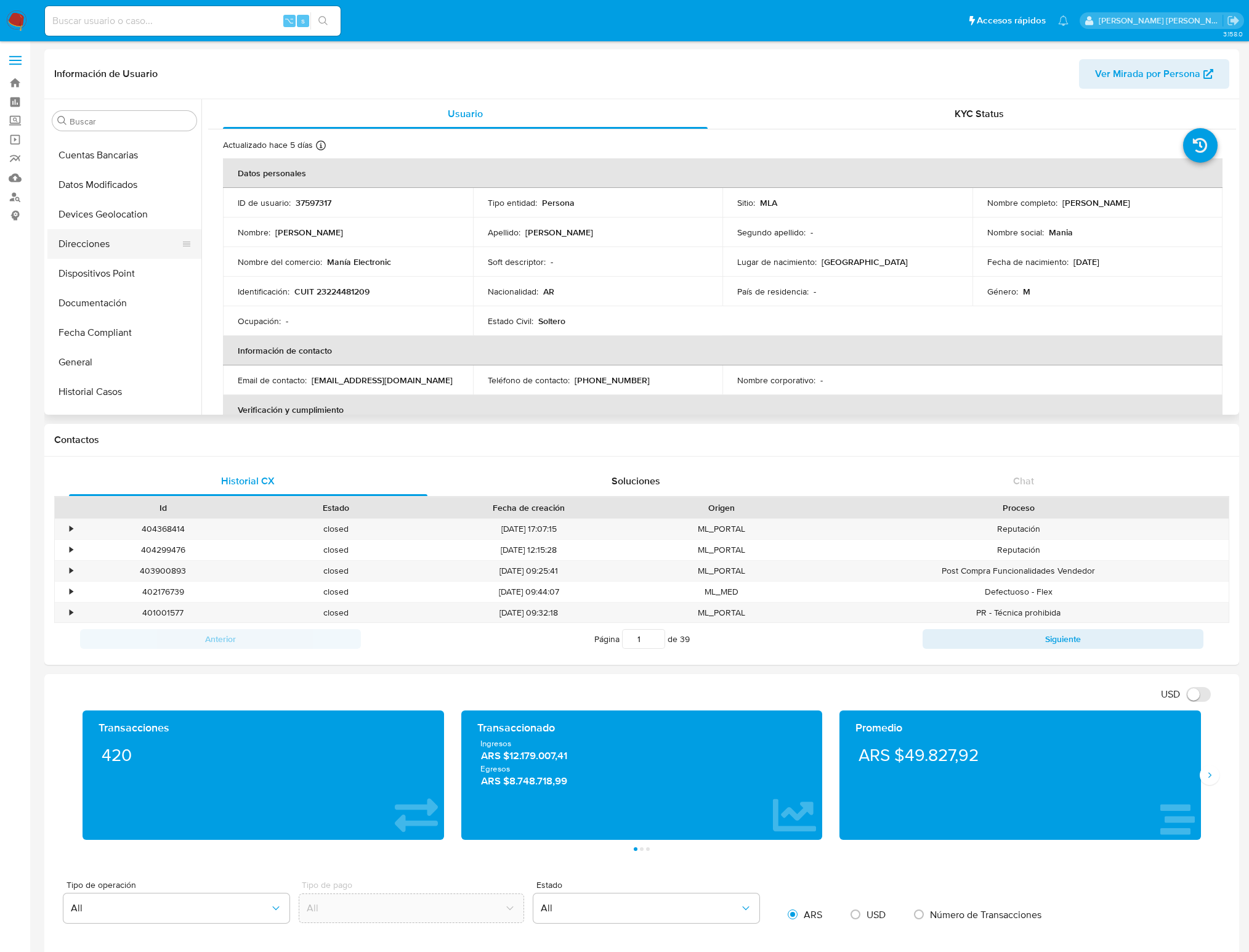
scroll to position [170, 0]
click at [119, 188] on button "Datos Modificados" at bounding box center [119, 187] width 144 height 29
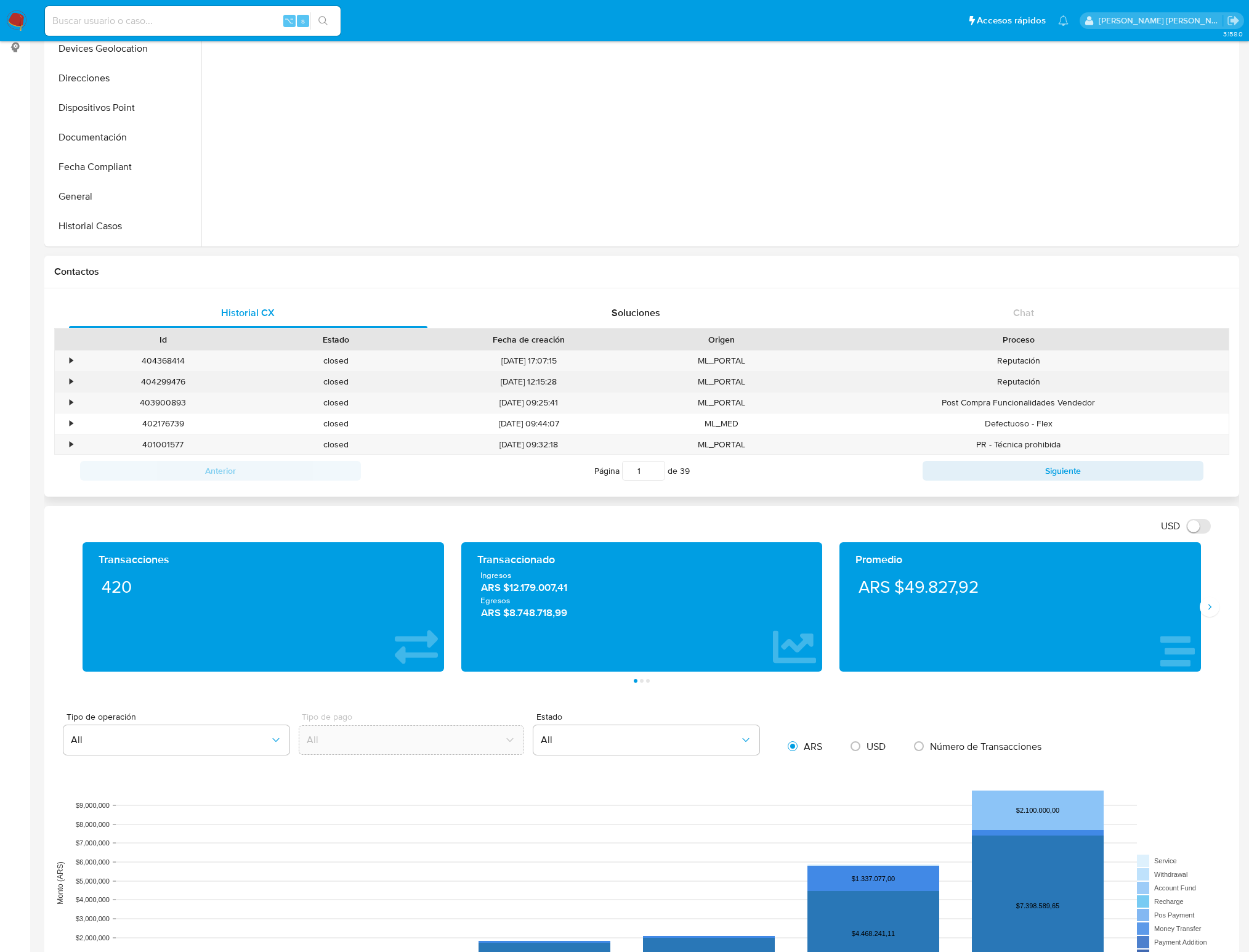
scroll to position [159, 0]
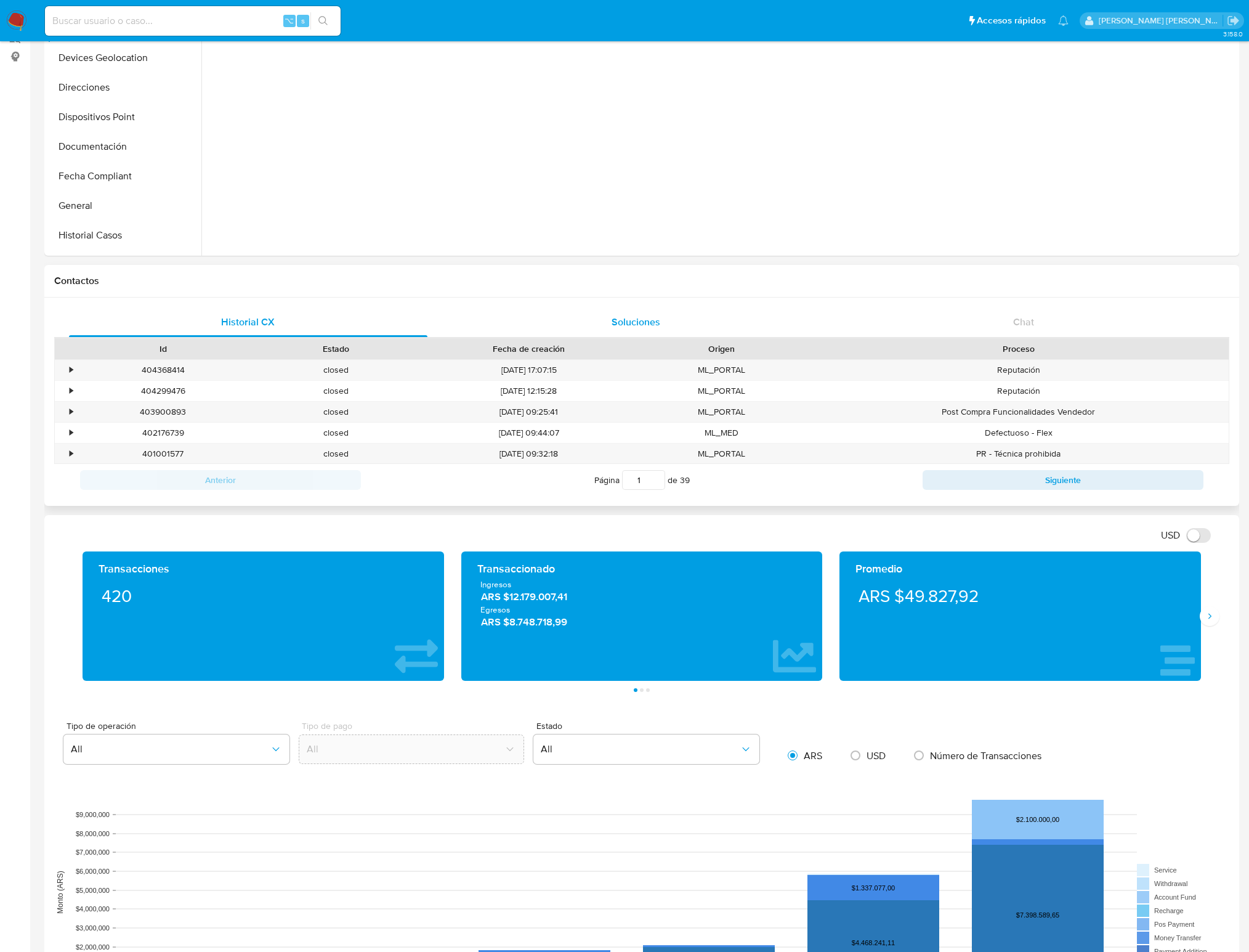
click at [642, 316] on span "Soluciones" at bounding box center [636, 322] width 49 height 14
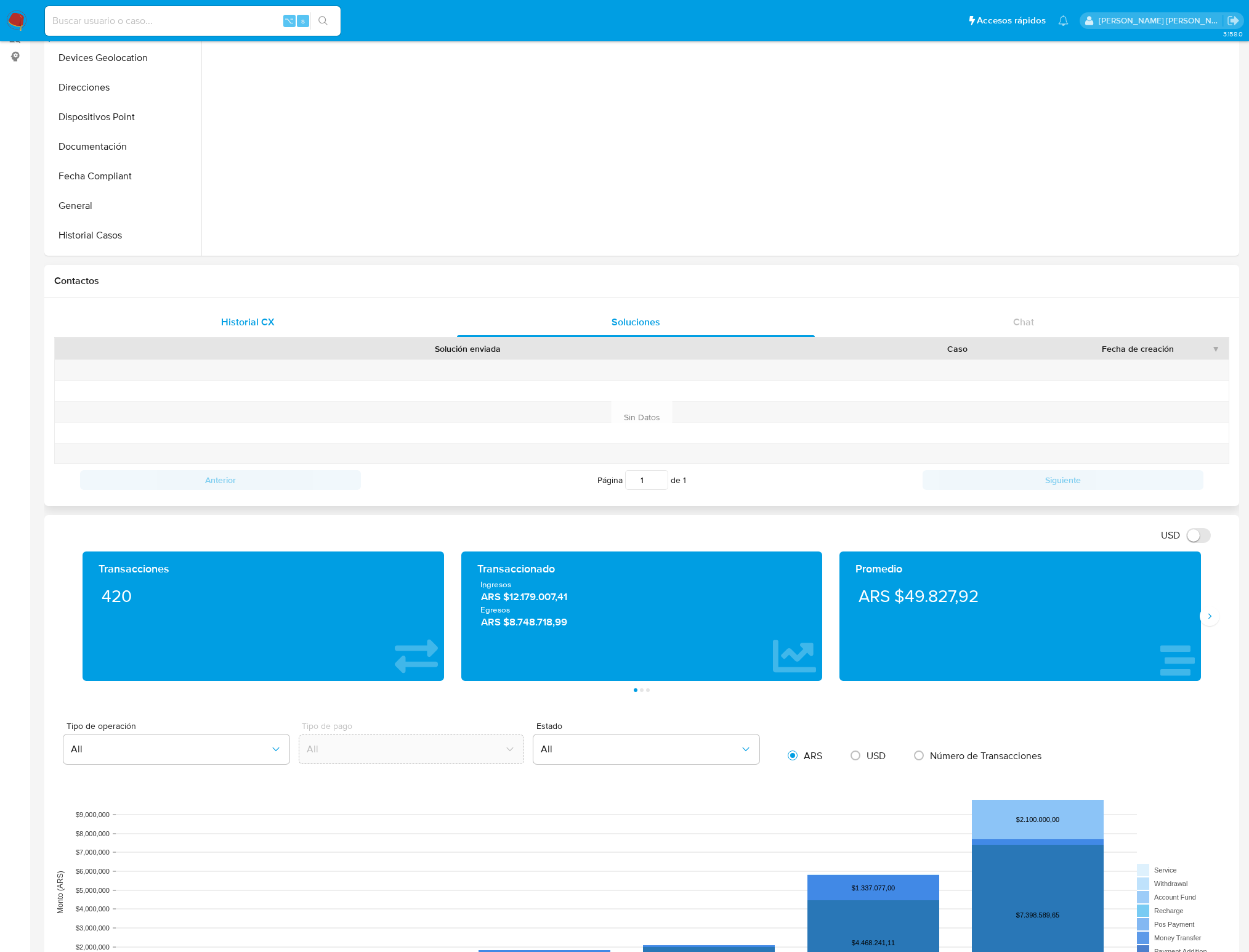
click at [228, 325] on span "Historial CX" at bounding box center [248, 322] width 54 height 14
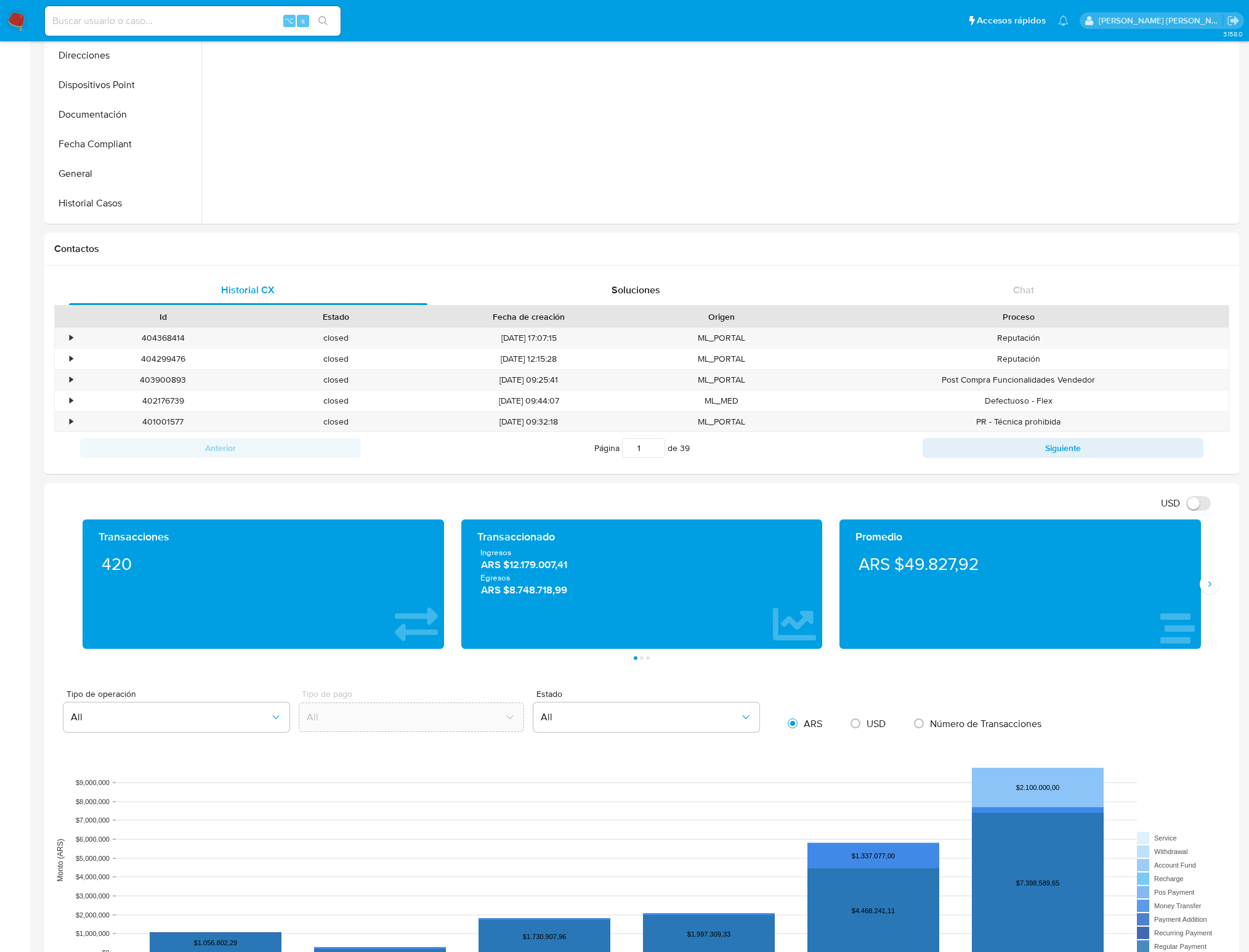
scroll to position [0, 0]
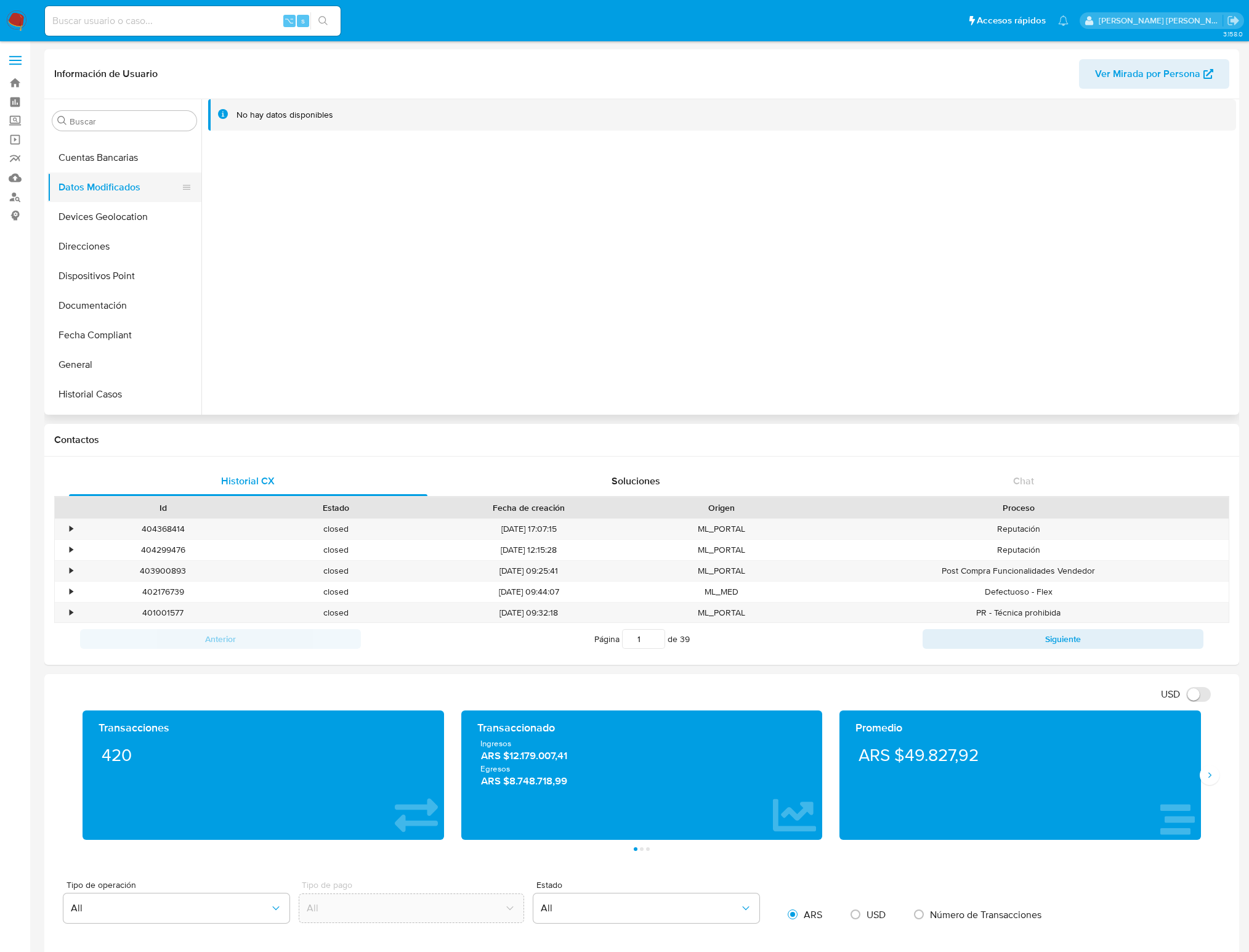
click at [130, 183] on button "Datos Modificados" at bounding box center [119, 187] width 144 height 29
click at [122, 210] on button "Devices Geolocation" at bounding box center [119, 217] width 144 height 29
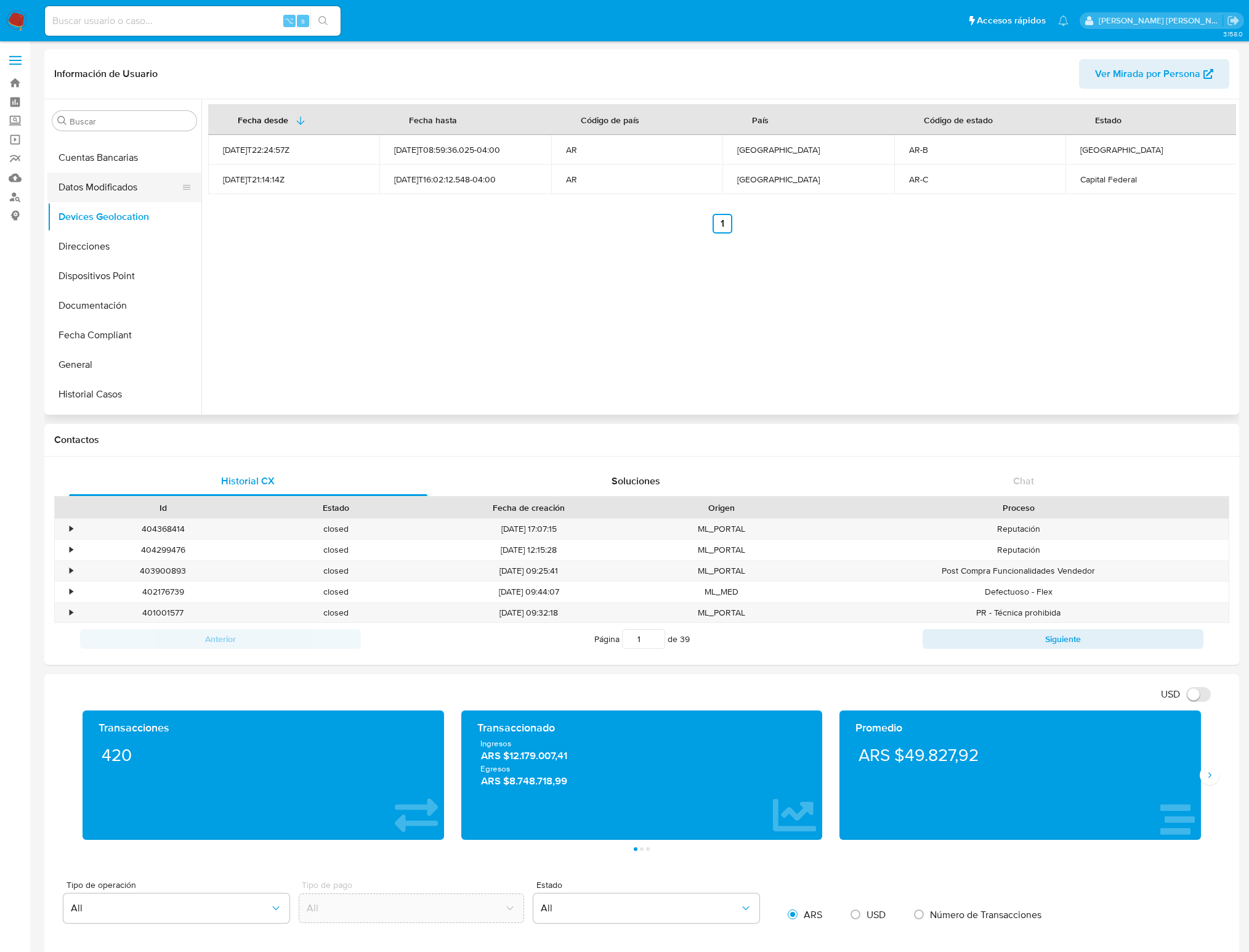
click at [130, 183] on button "Datos Modificados" at bounding box center [119, 187] width 144 height 29
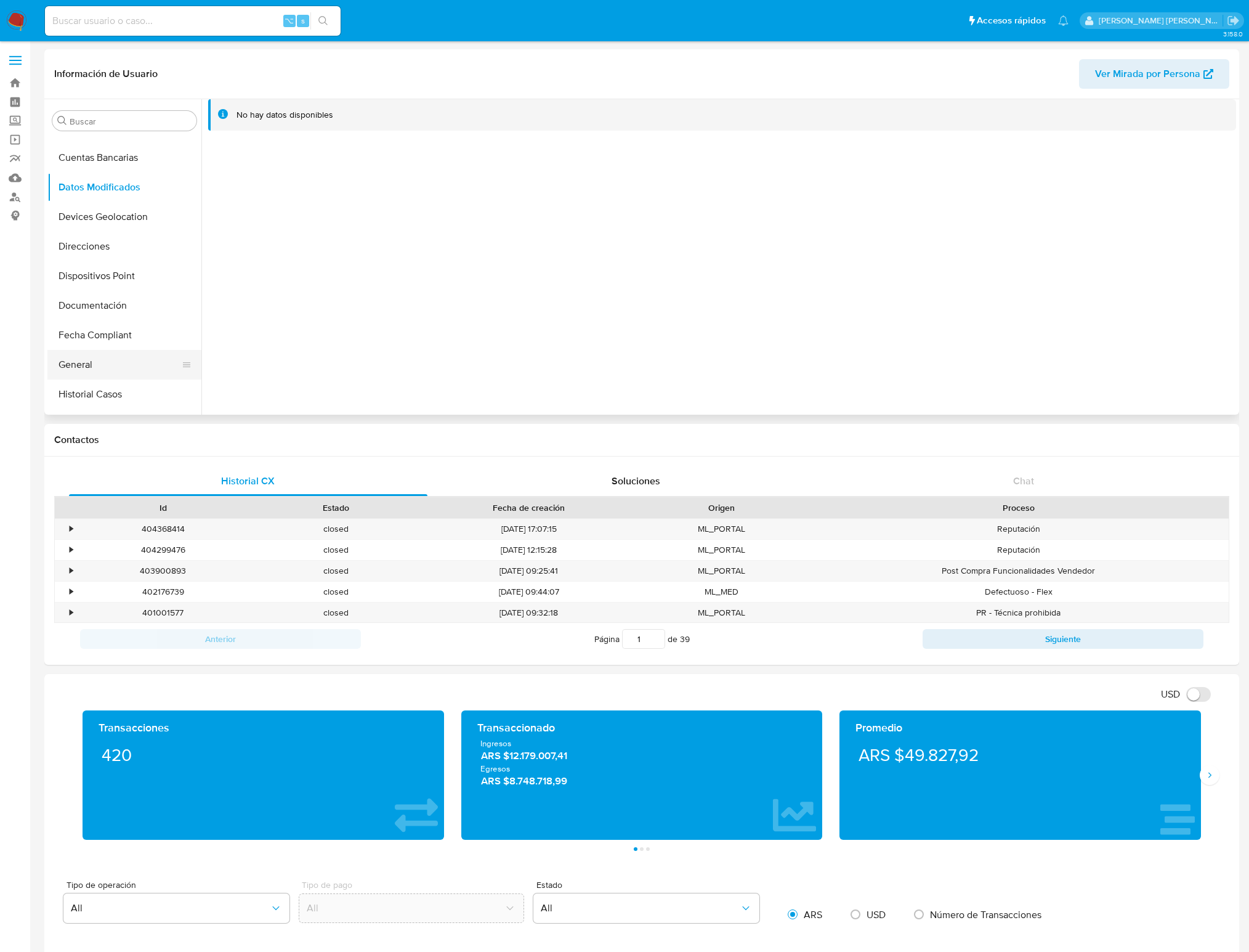
click at [92, 364] on button "General" at bounding box center [119, 365] width 144 height 29
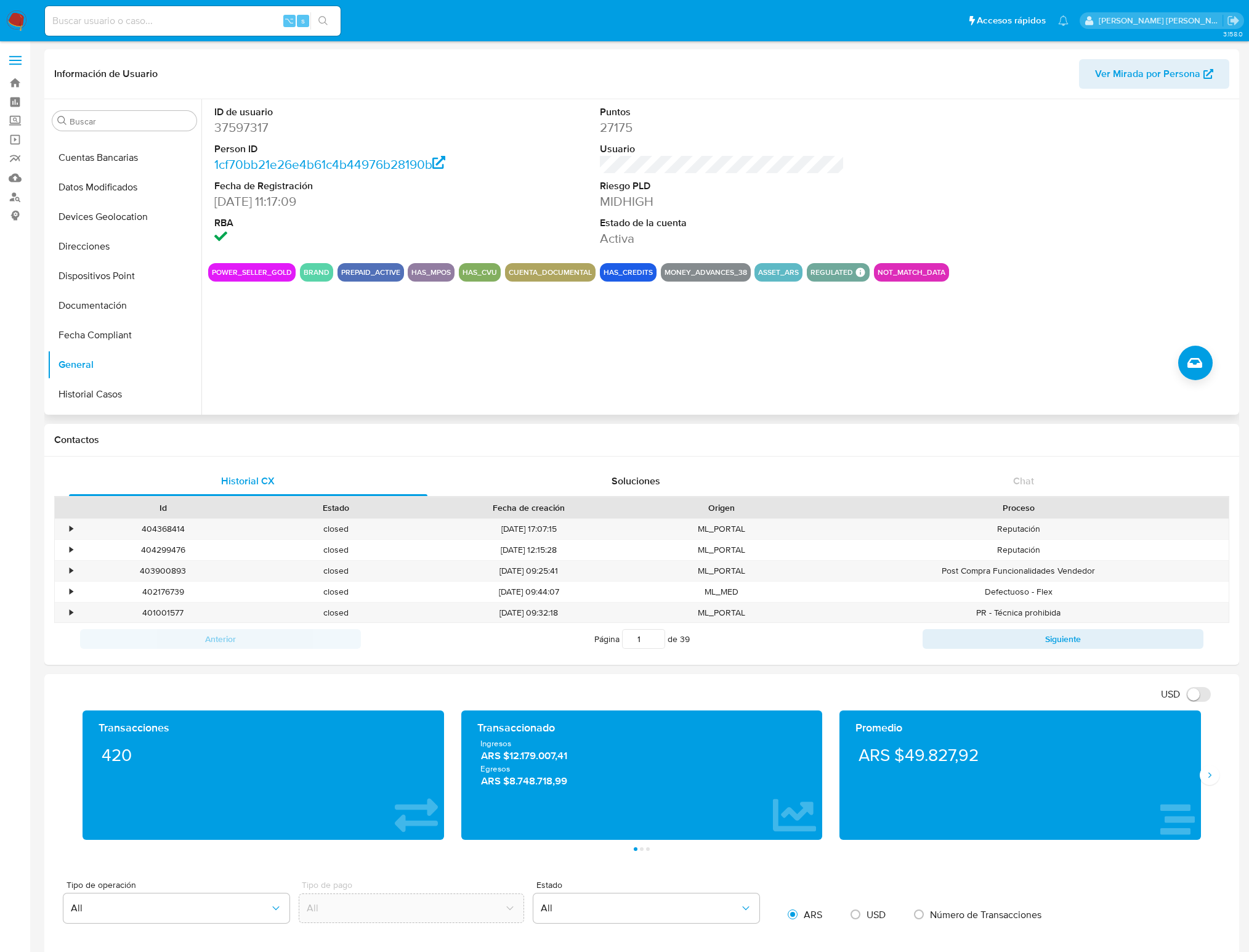
click at [731, 164] on div "Puntos 27175 Usuario Riesgo PLD MIDHIGH Estado de la cuenta Activa" at bounding box center [722, 176] width 257 height 154
click at [406, 133] on dd "37597317" at bounding box center [336, 127] width 244 height 17
click at [96, 336] on button "Perfiles" at bounding box center [119, 339] width 144 height 29
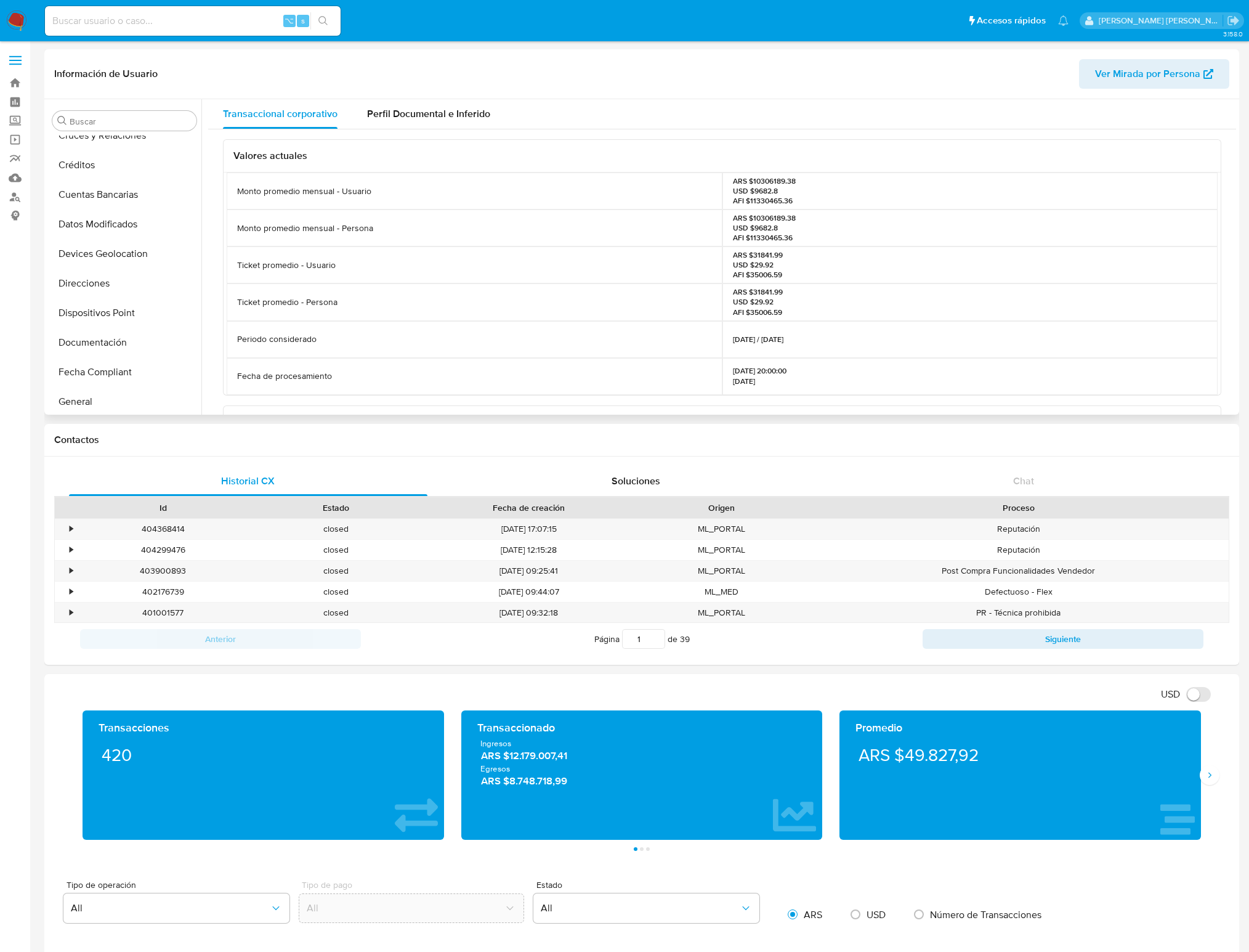
scroll to position [132, 0]
click at [121, 345] on button "Documentación" at bounding box center [119, 343] width 144 height 29
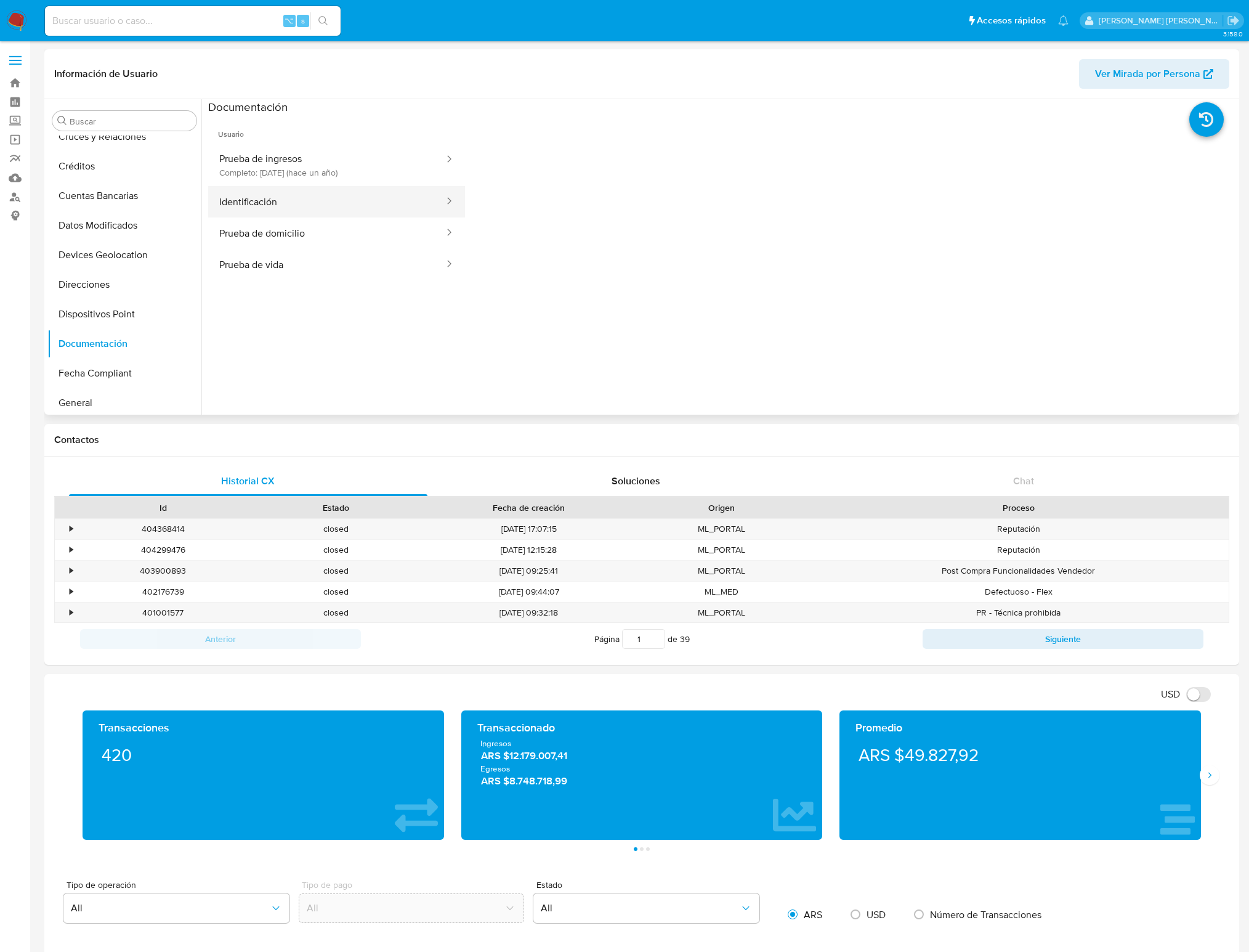
click at [445, 197] on button "Identificación" at bounding box center [326, 202] width 237 height 32
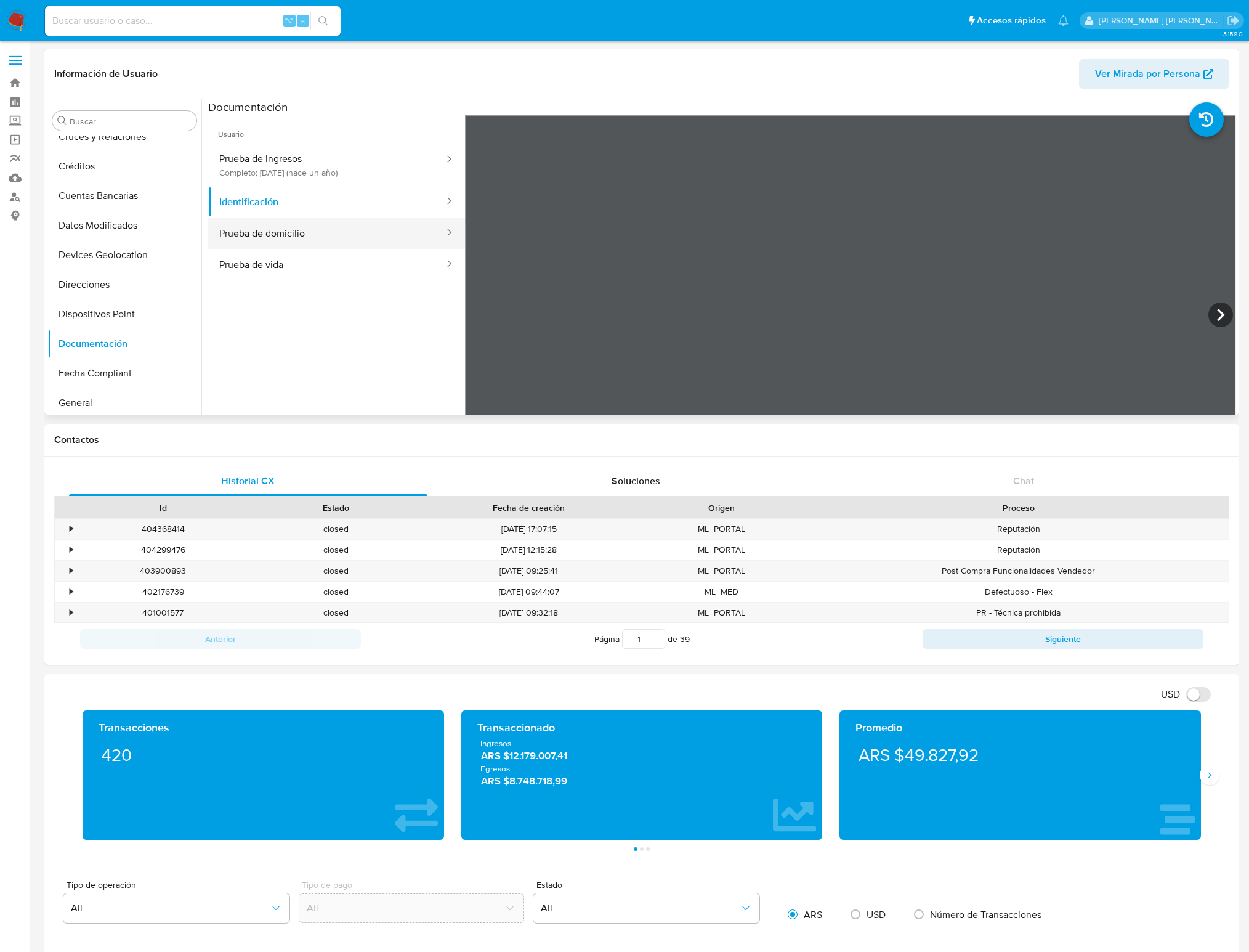
click at [363, 232] on button "Prueba de domicilio" at bounding box center [326, 233] width 237 height 32
click at [318, 270] on button "Prueba de vida" at bounding box center [326, 265] width 237 height 32
click at [130, 222] on button "Datos Modificados" at bounding box center [119, 225] width 144 height 29
